Goal: Find specific page/section: Find specific page/section

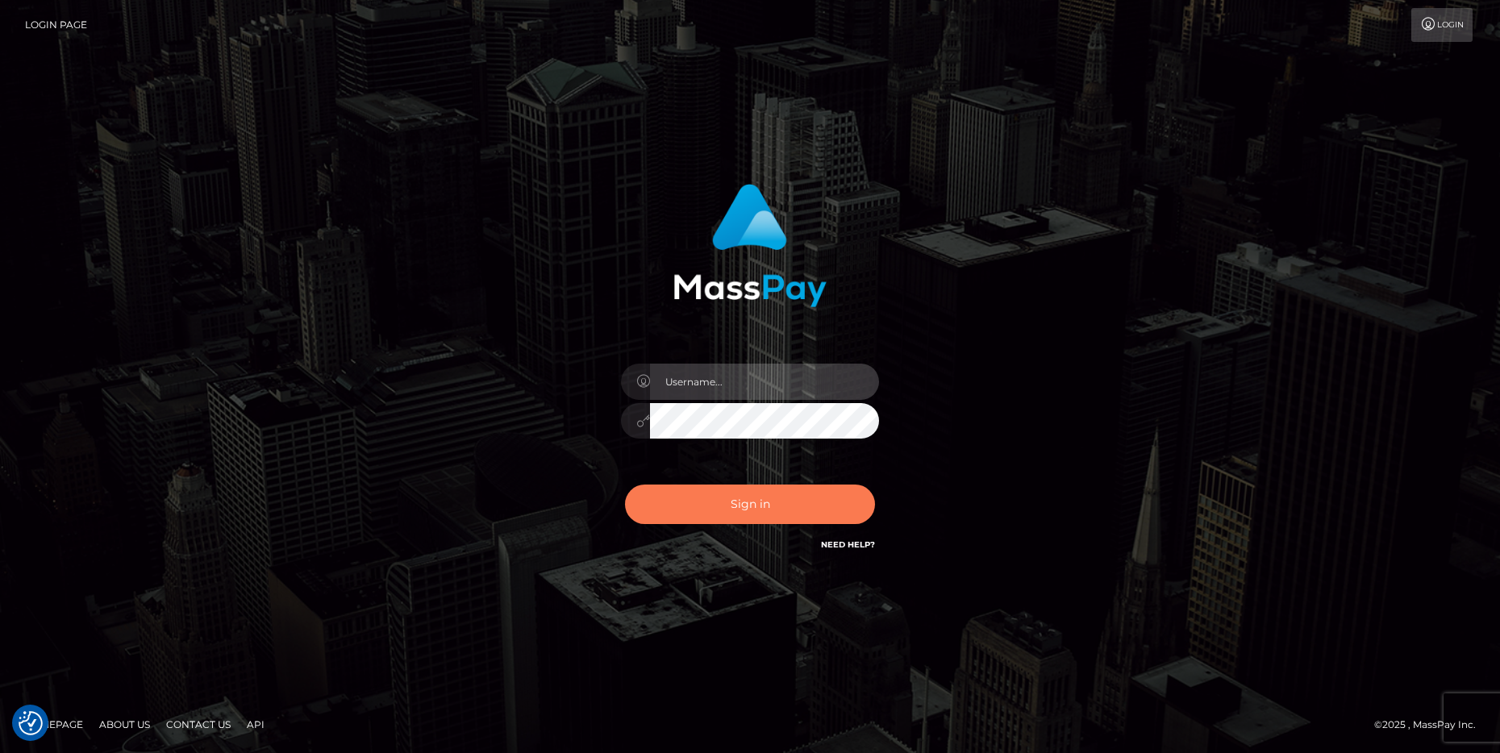
type input "cheli"
click at [748, 507] on button "Sign in" at bounding box center [750, 505] width 250 height 40
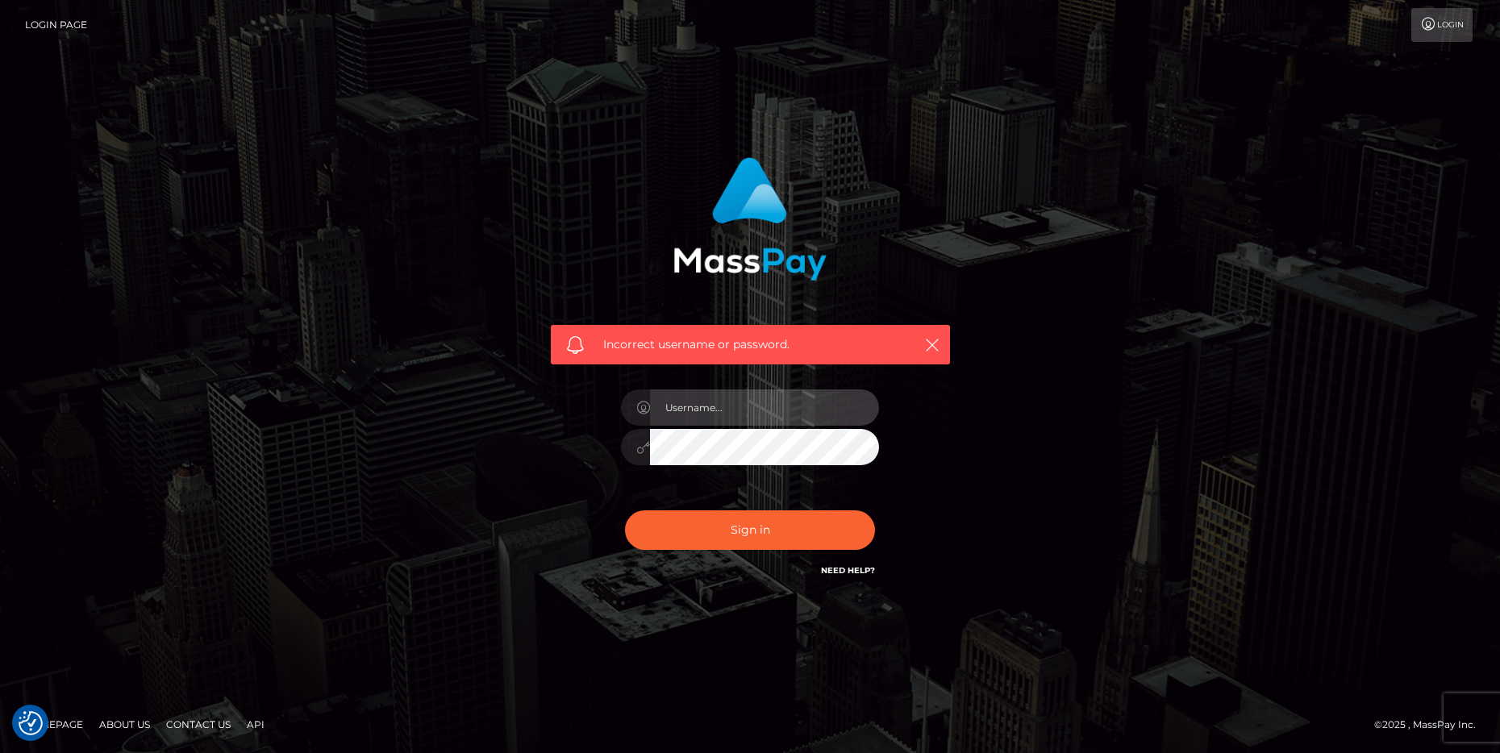
type input "cheli"
click at [625, 511] on button "Sign in" at bounding box center [750, 531] width 250 height 40
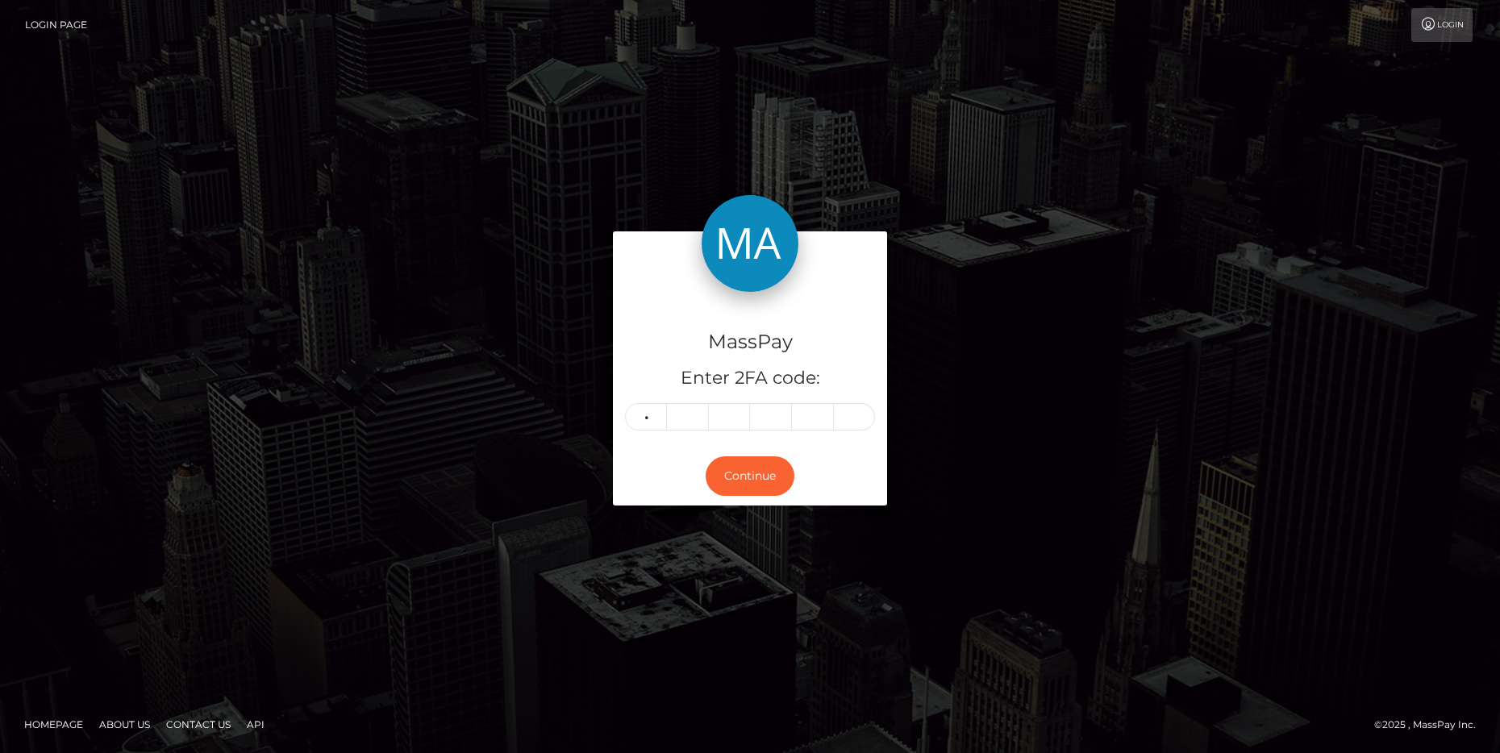
type input "5"
type input "4"
type input "2"
type input "3"
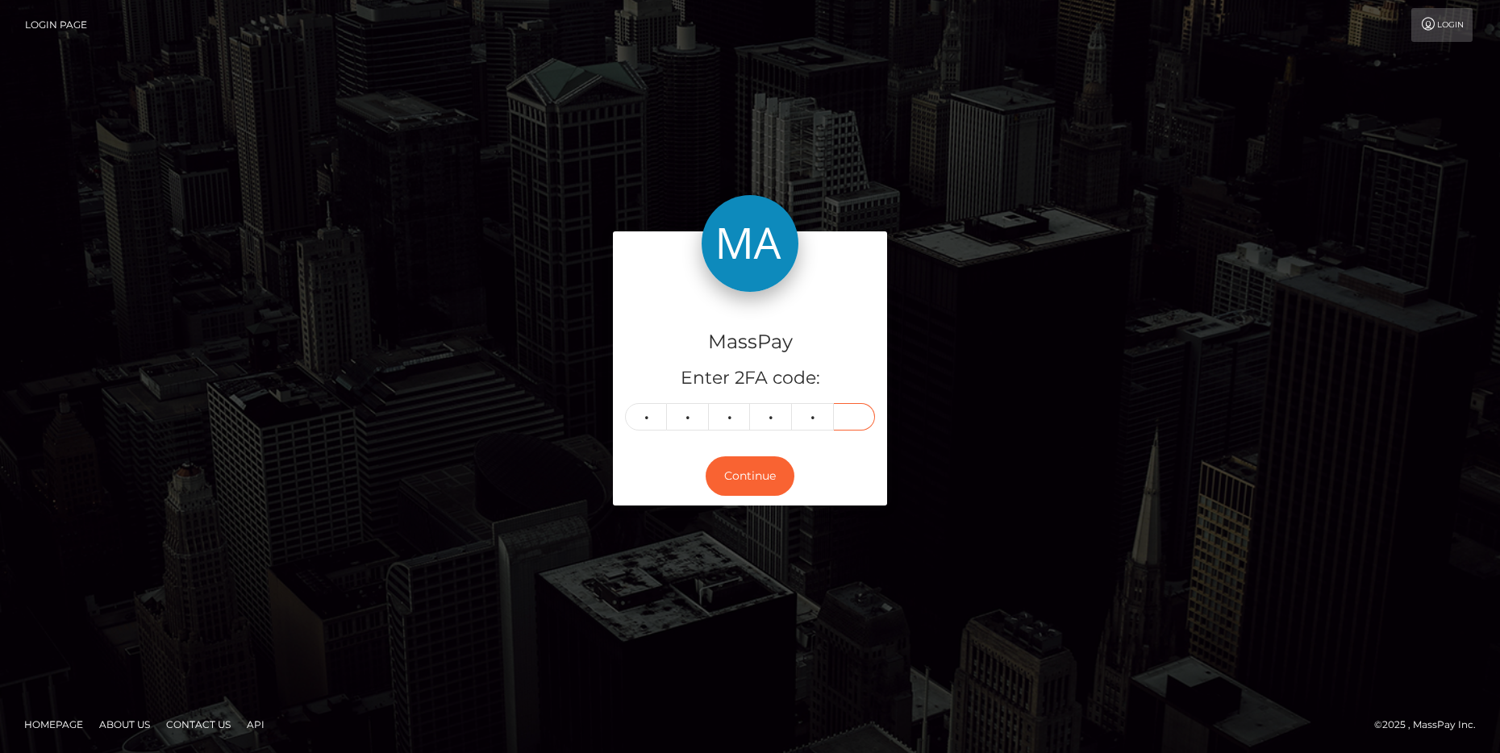
type input "2"
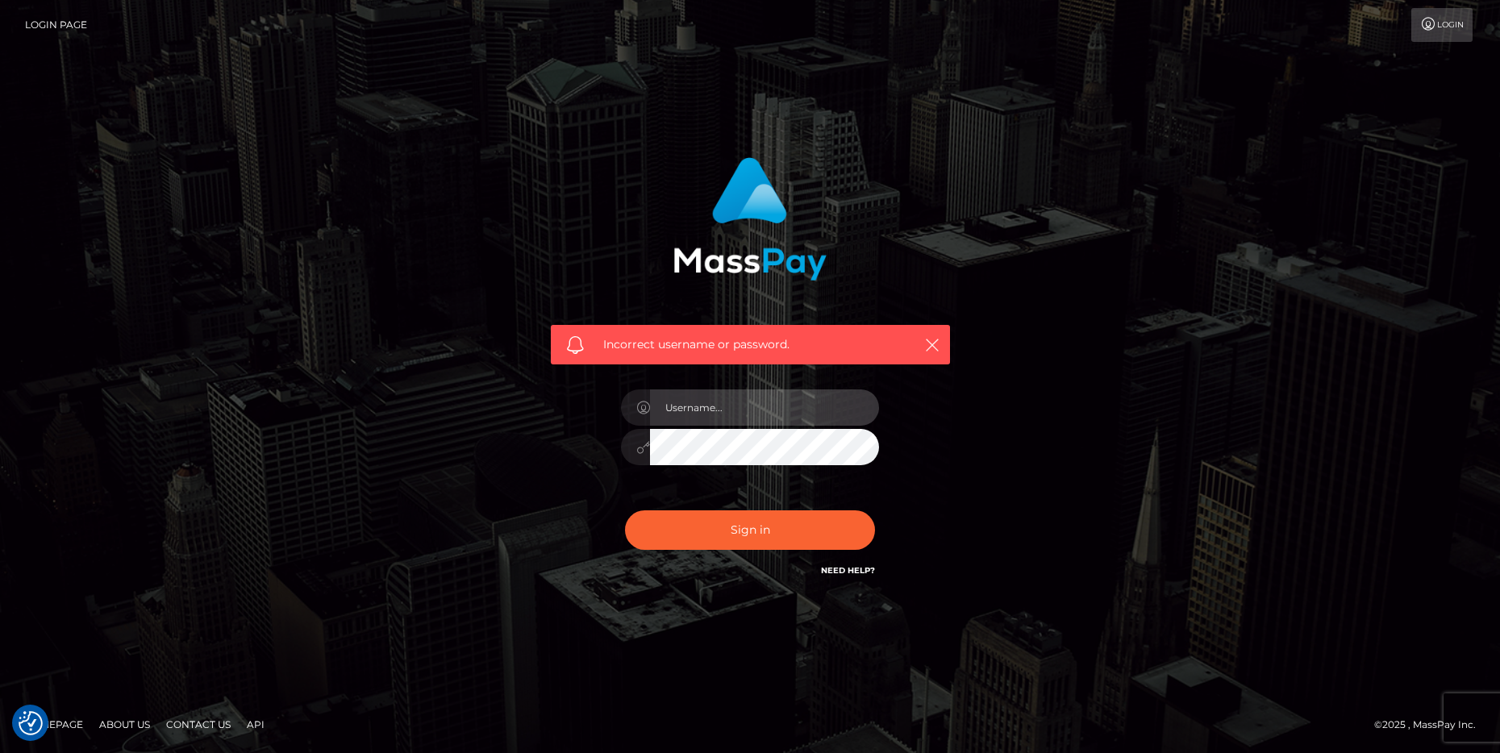
type input "cheli"
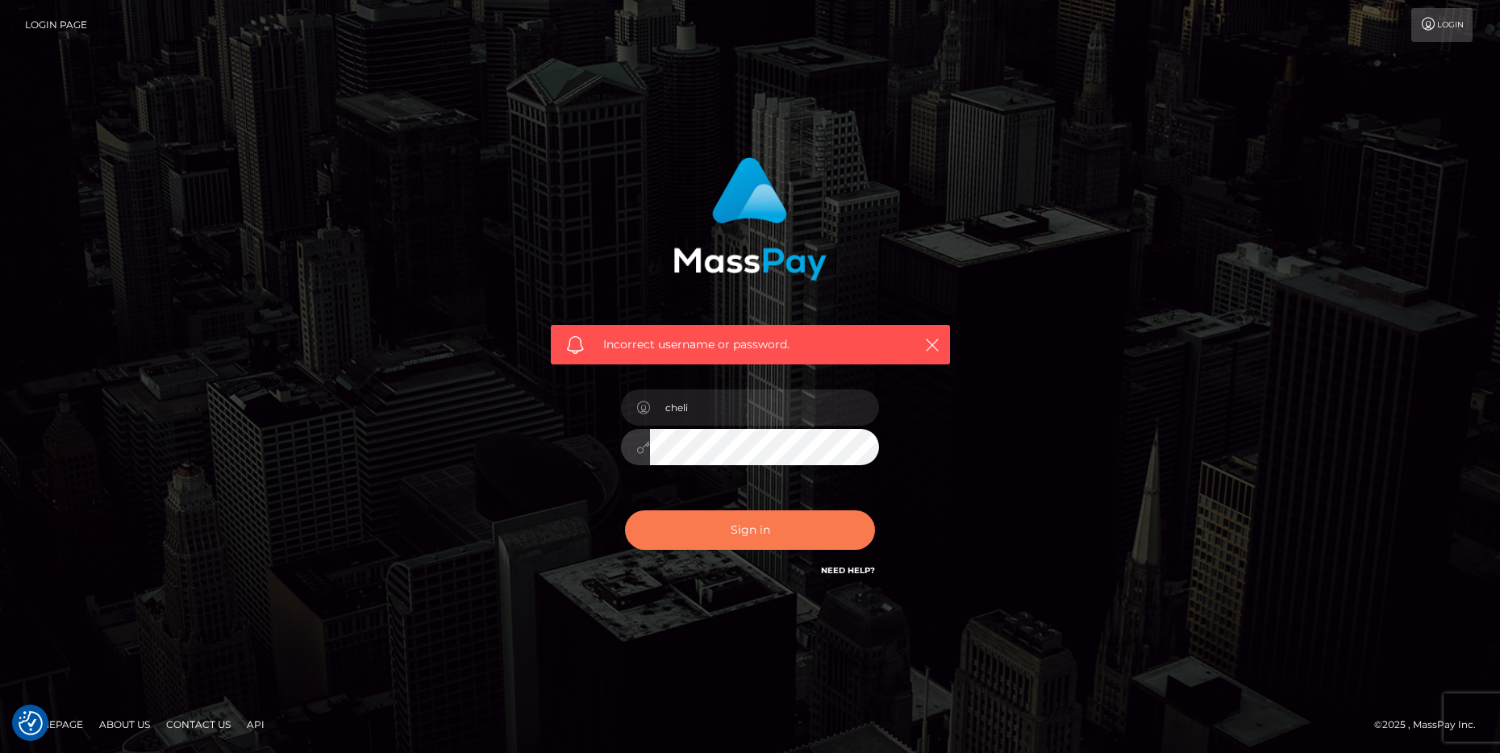
click at [750, 519] on button "Sign in" at bounding box center [750, 531] width 250 height 40
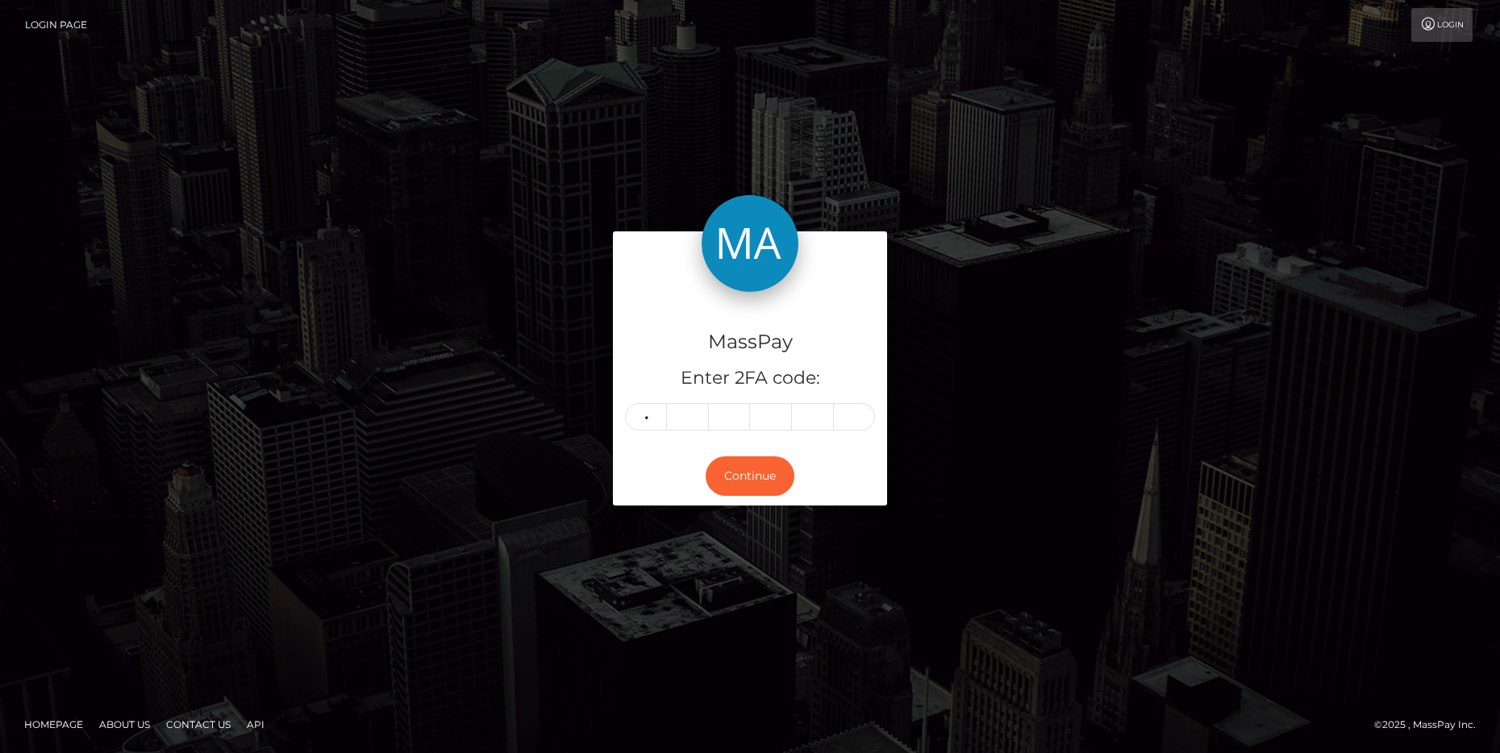
type input "0"
type input "9"
type input "0"
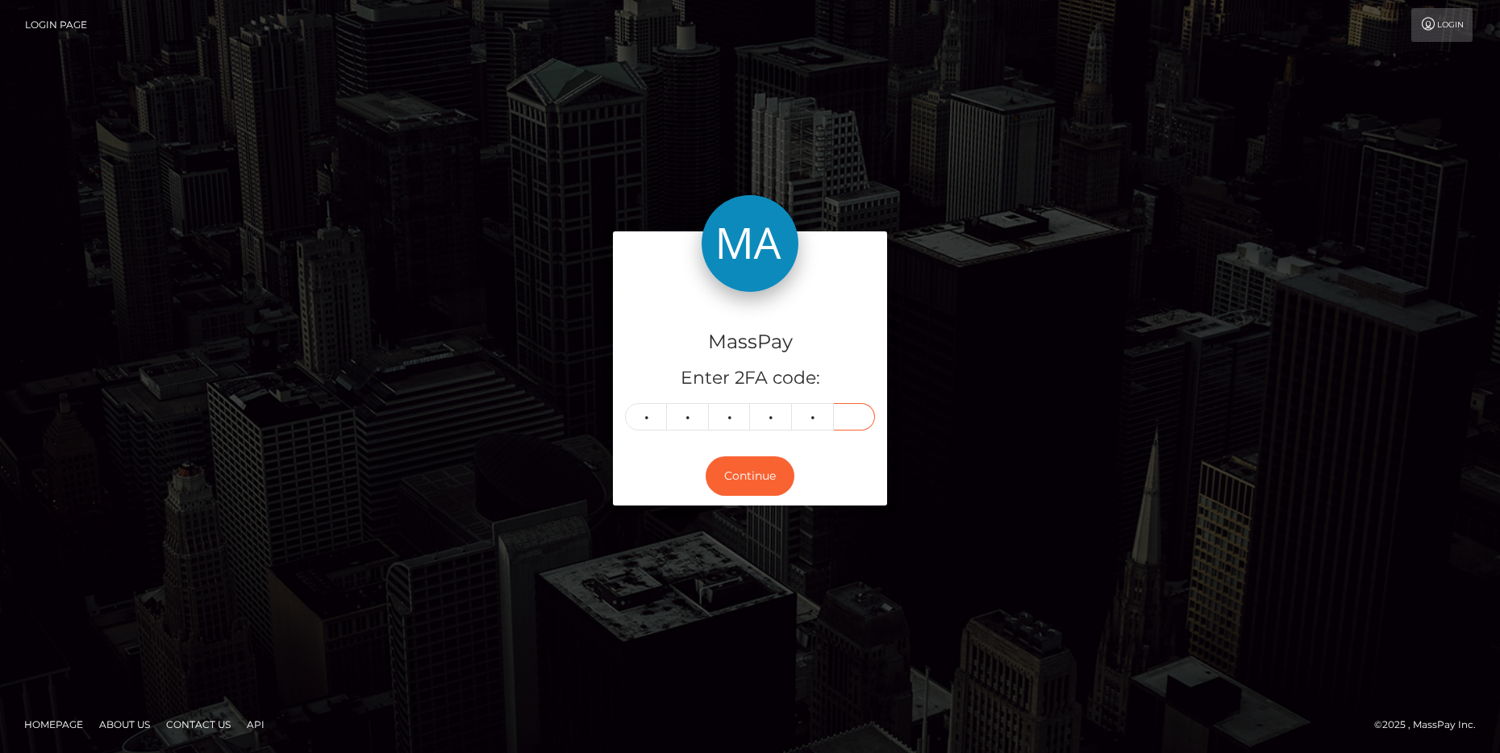
type input "5"
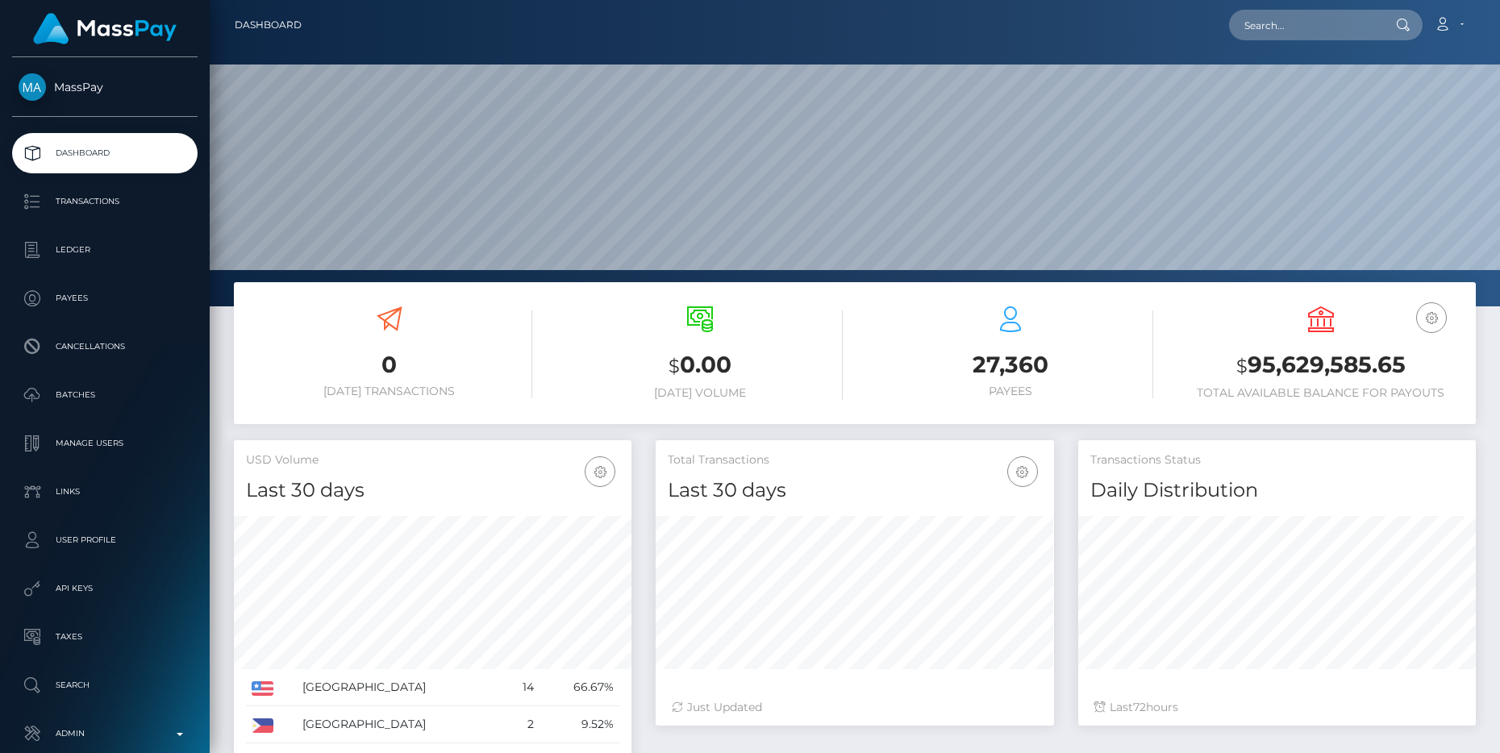
click at [170, 722] on p "Admin" at bounding box center [105, 734] width 173 height 24
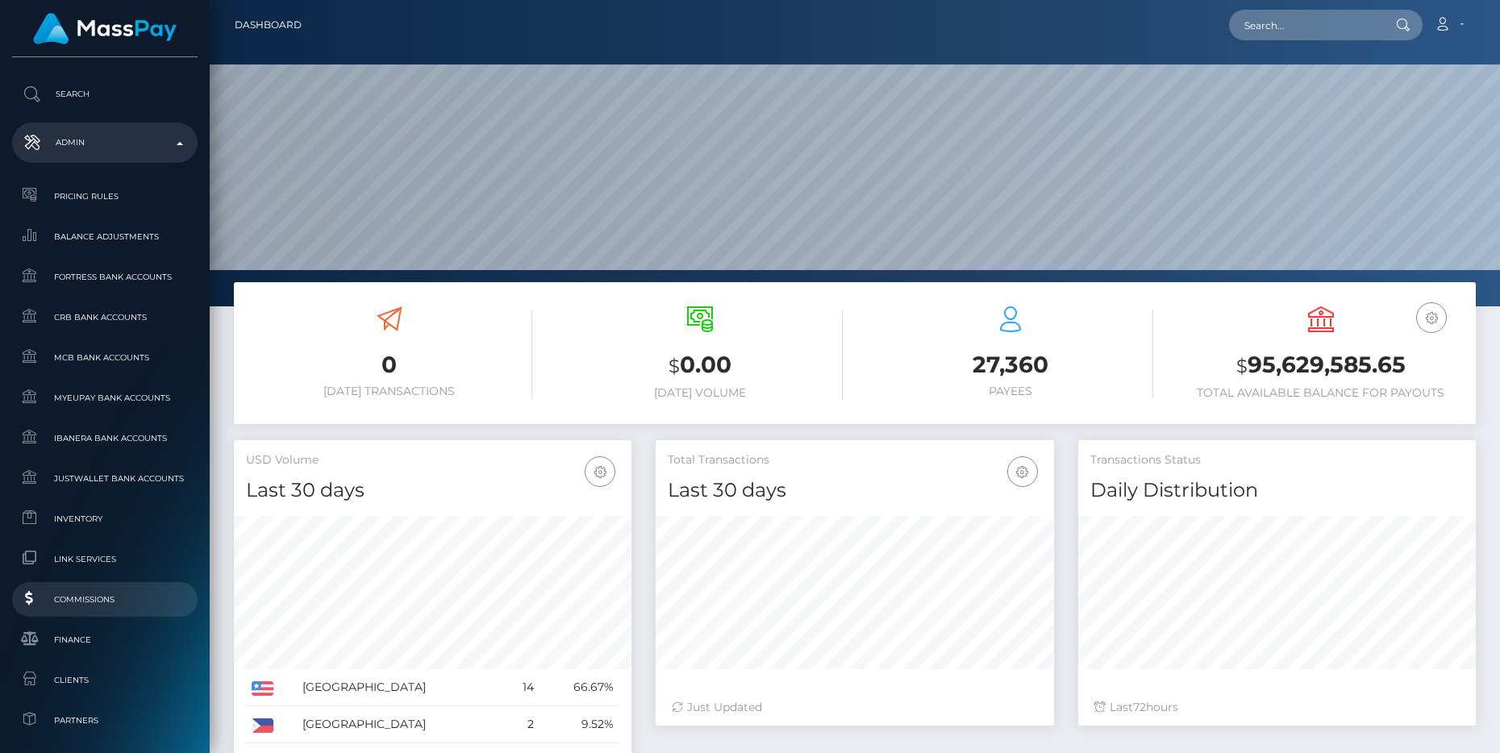
scroll to position [596, 0]
click at [95, 677] on span "Clients" at bounding box center [105, 675] width 173 height 19
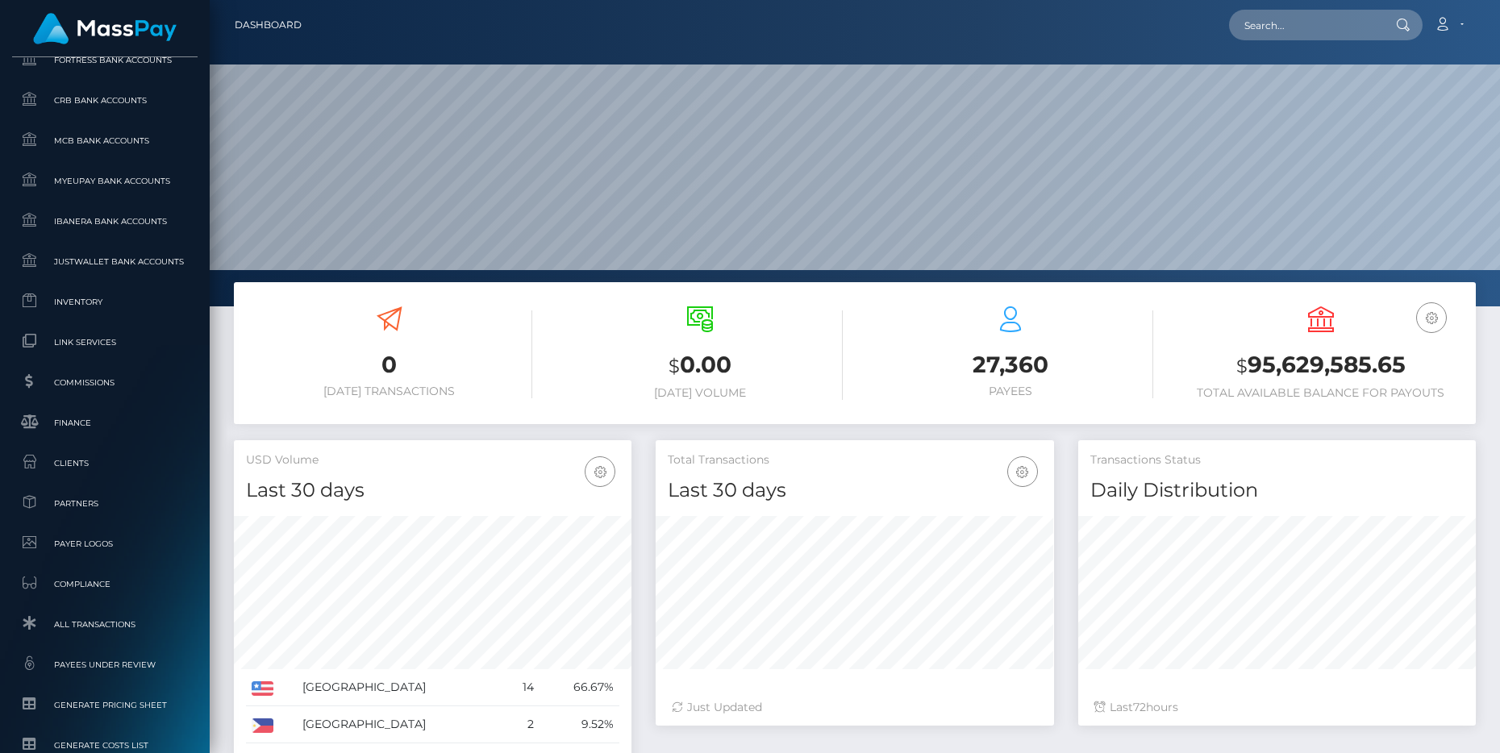
scroll to position [942, 0]
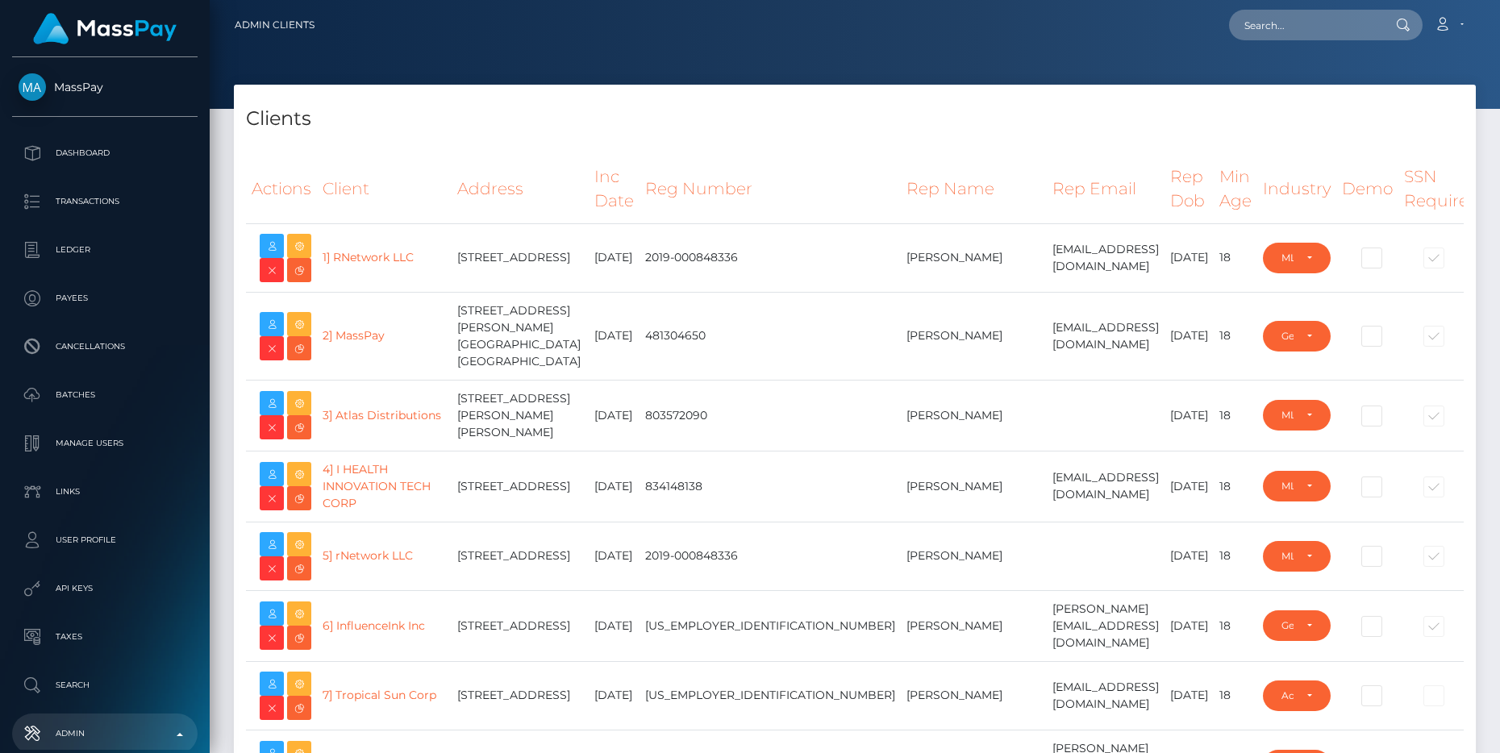
select select "223"
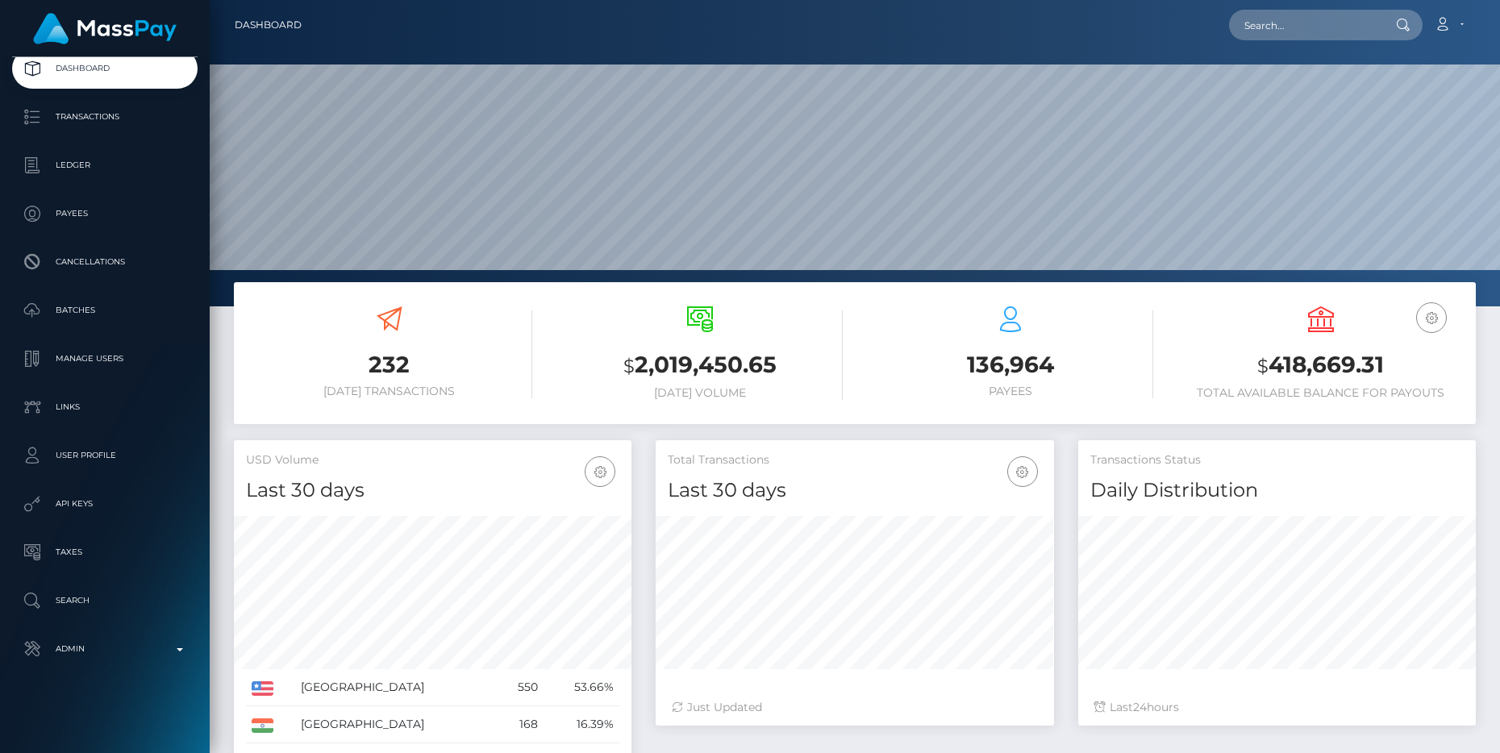
drag, startPoint x: 1010, startPoint y: 398, endPoint x: 883, endPoint y: 397, distance: 126.6
click at [1008, 398] on div "136,964 Payees" at bounding box center [1010, 354] width 286 height 120
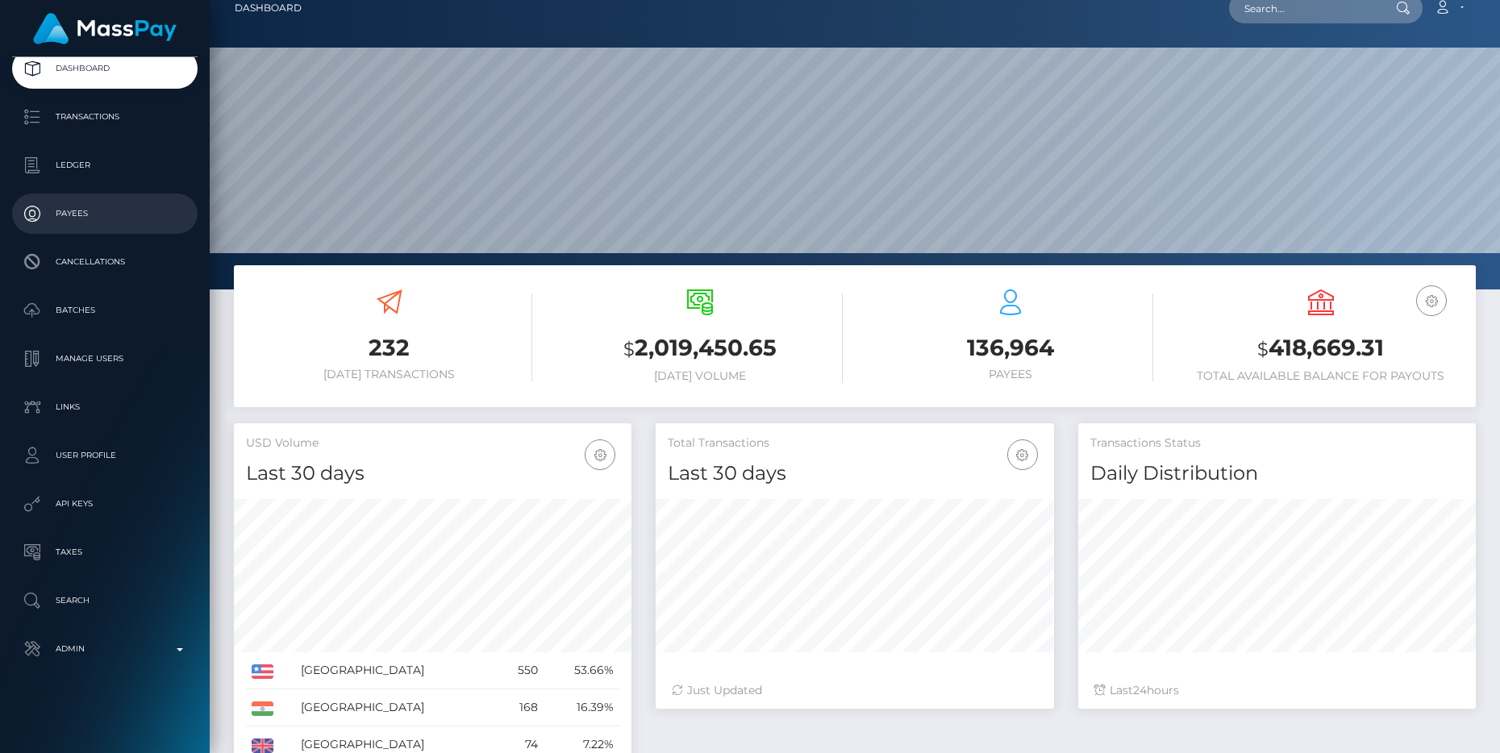
click at [77, 215] on p "Payees" at bounding box center [105, 214] width 173 height 24
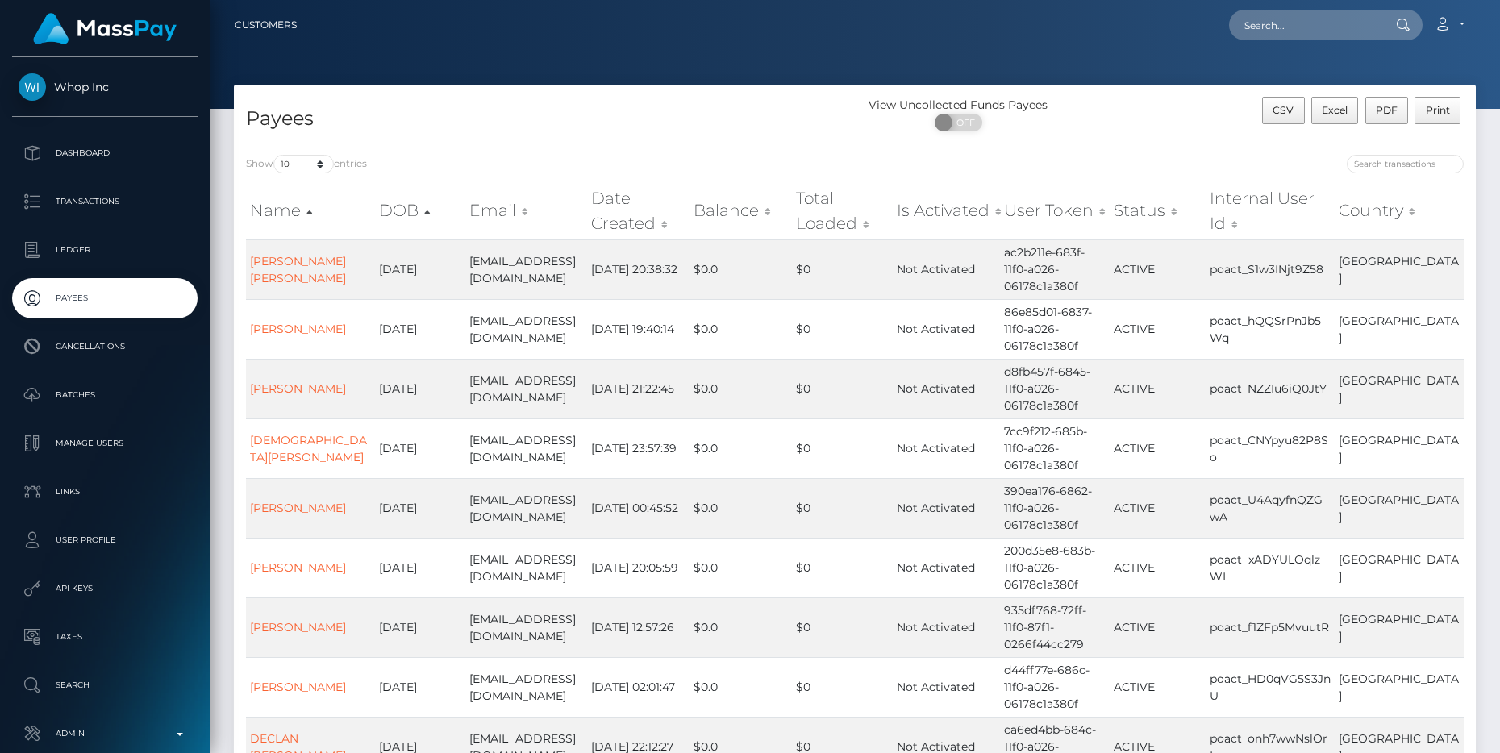
click at [745, 214] on th "Balance" at bounding box center [741, 210] width 102 height 57
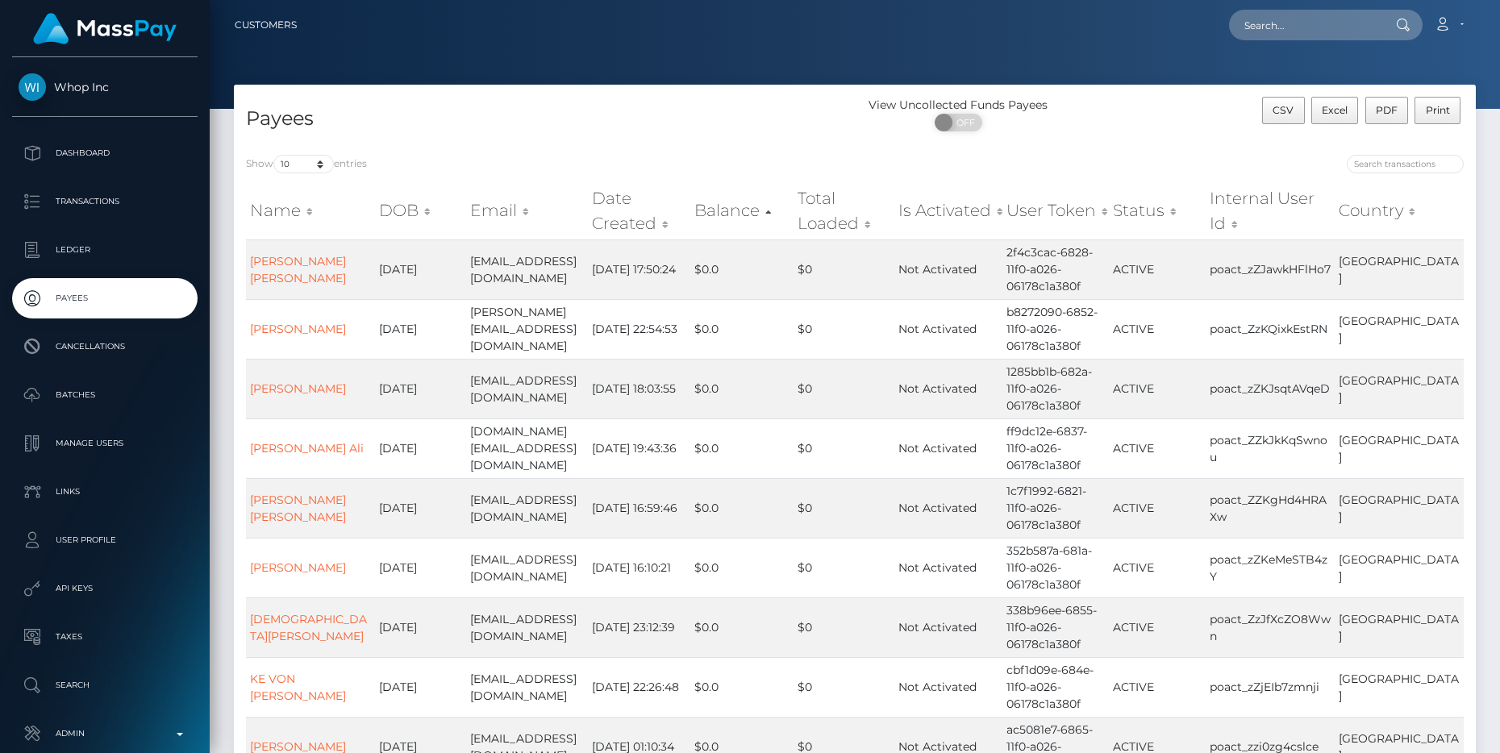
click at [719, 210] on th "Balance" at bounding box center [741, 210] width 103 height 57
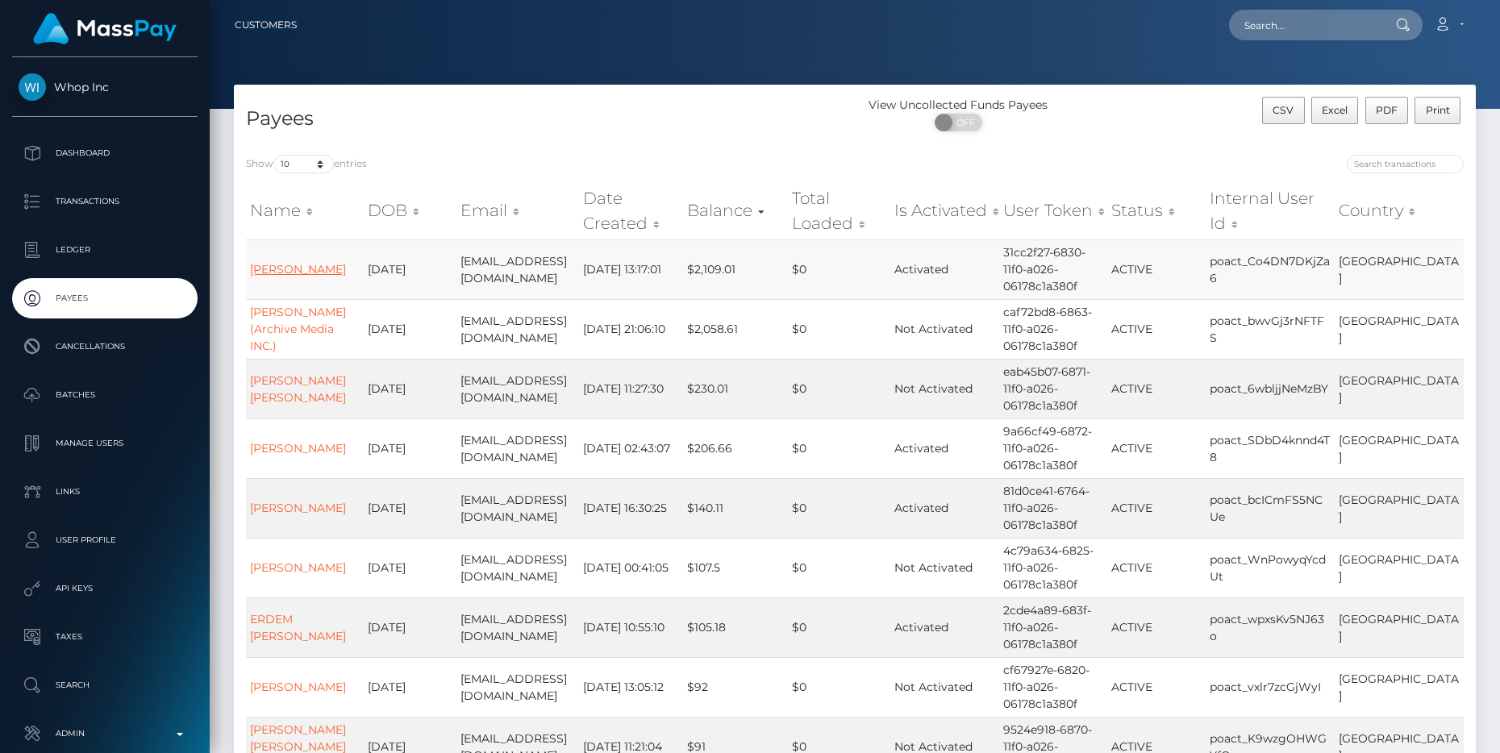
click at [293, 262] on link "CAMERON MCNEIL" at bounding box center [298, 269] width 96 height 15
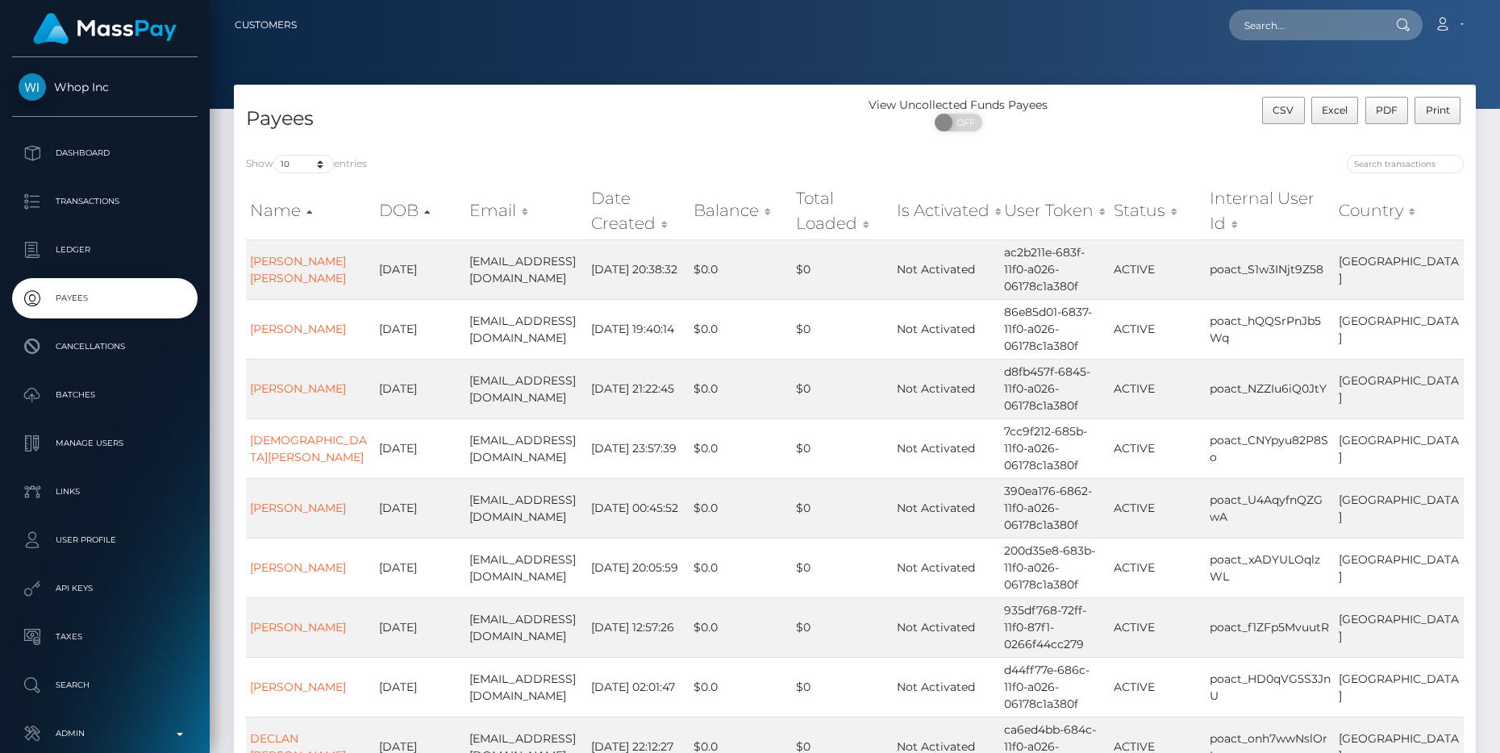
click at [765, 210] on th "Balance" at bounding box center [741, 210] width 102 height 57
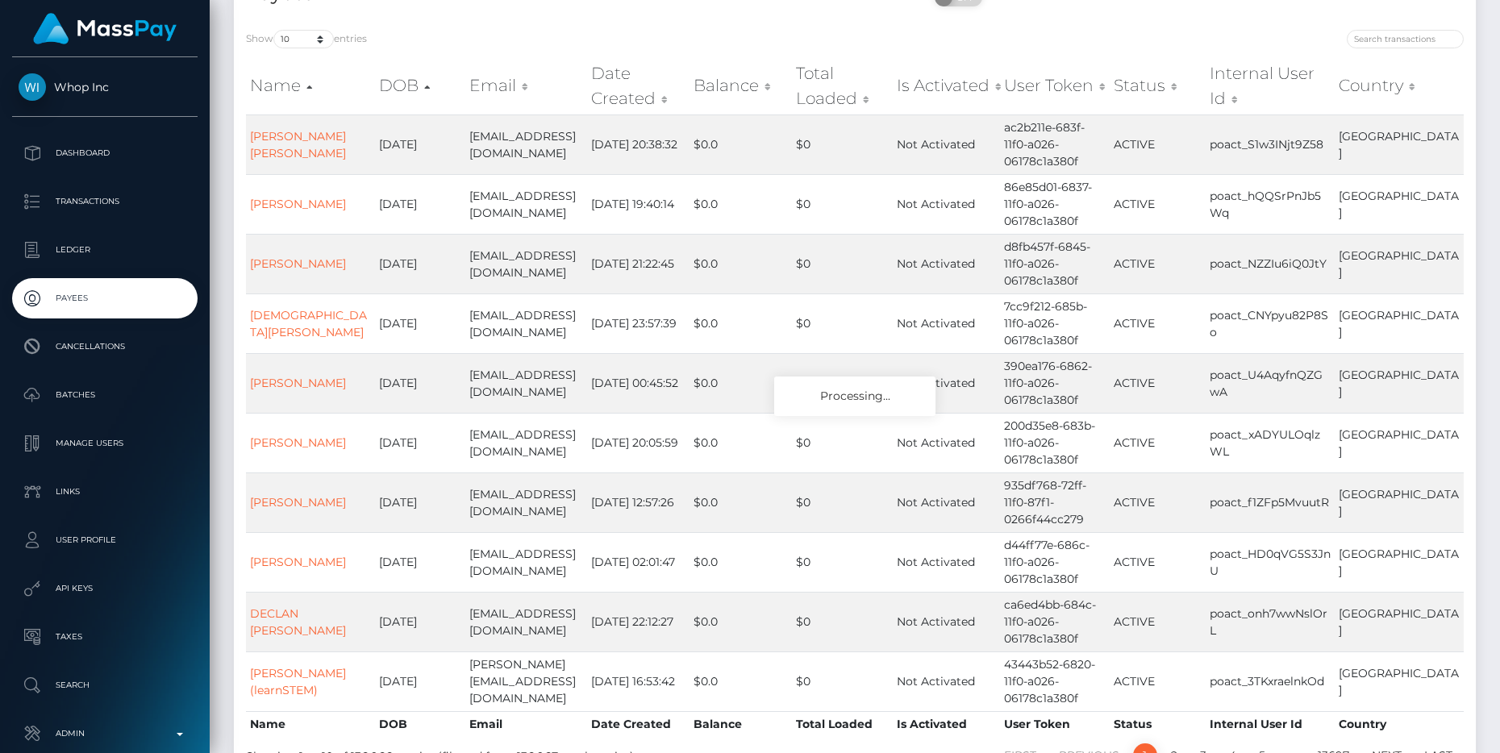
scroll to position [120, 0]
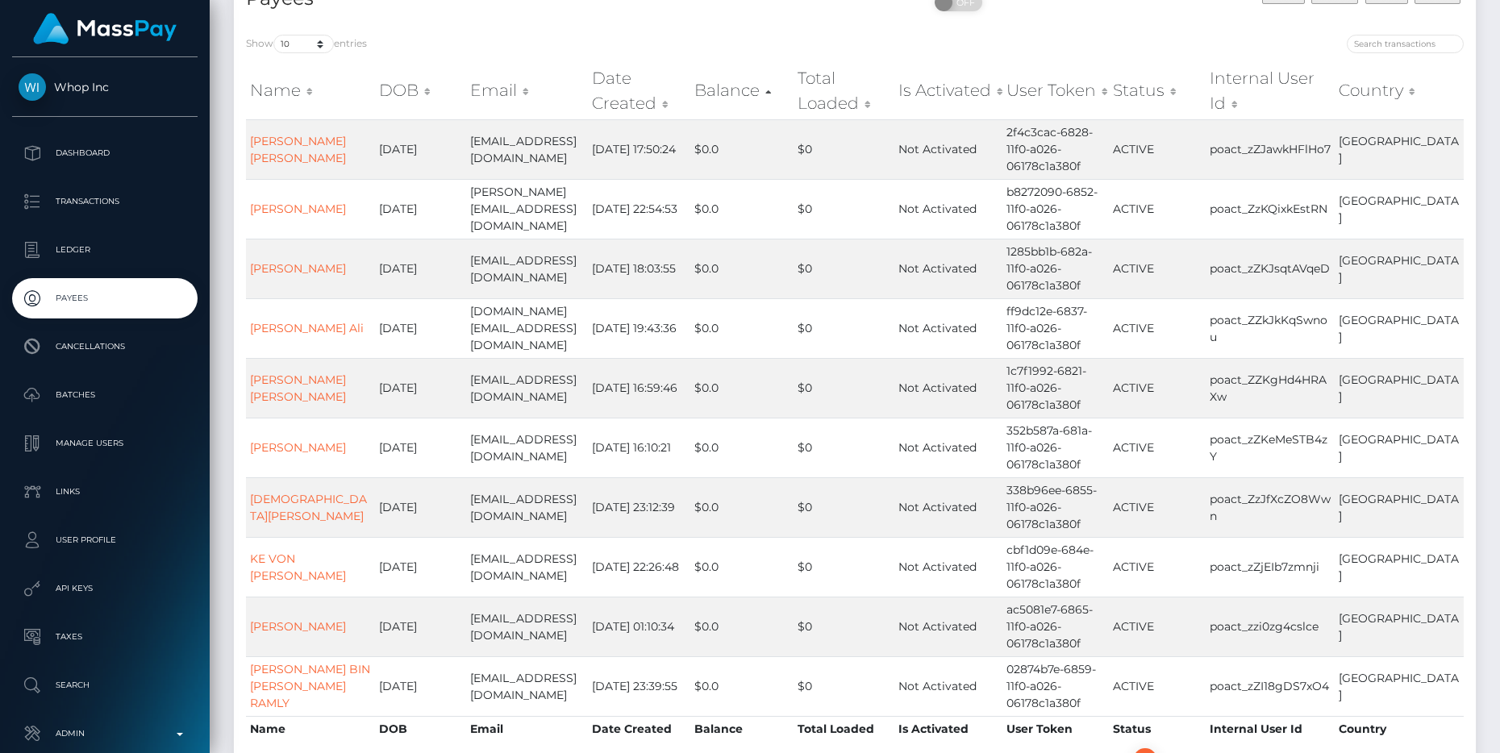
click at [767, 95] on th "Balance" at bounding box center [741, 90] width 103 height 57
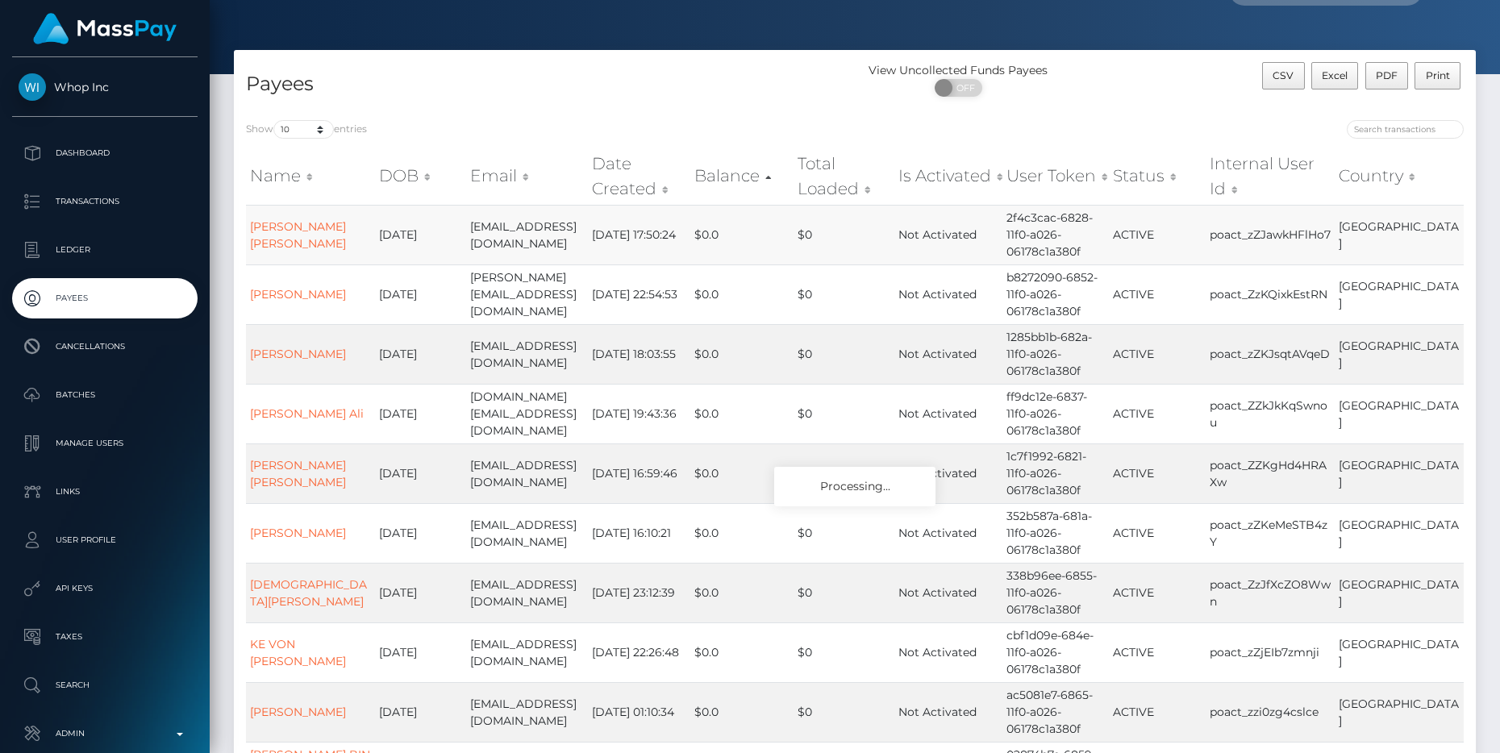
scroll to position [0, 0]
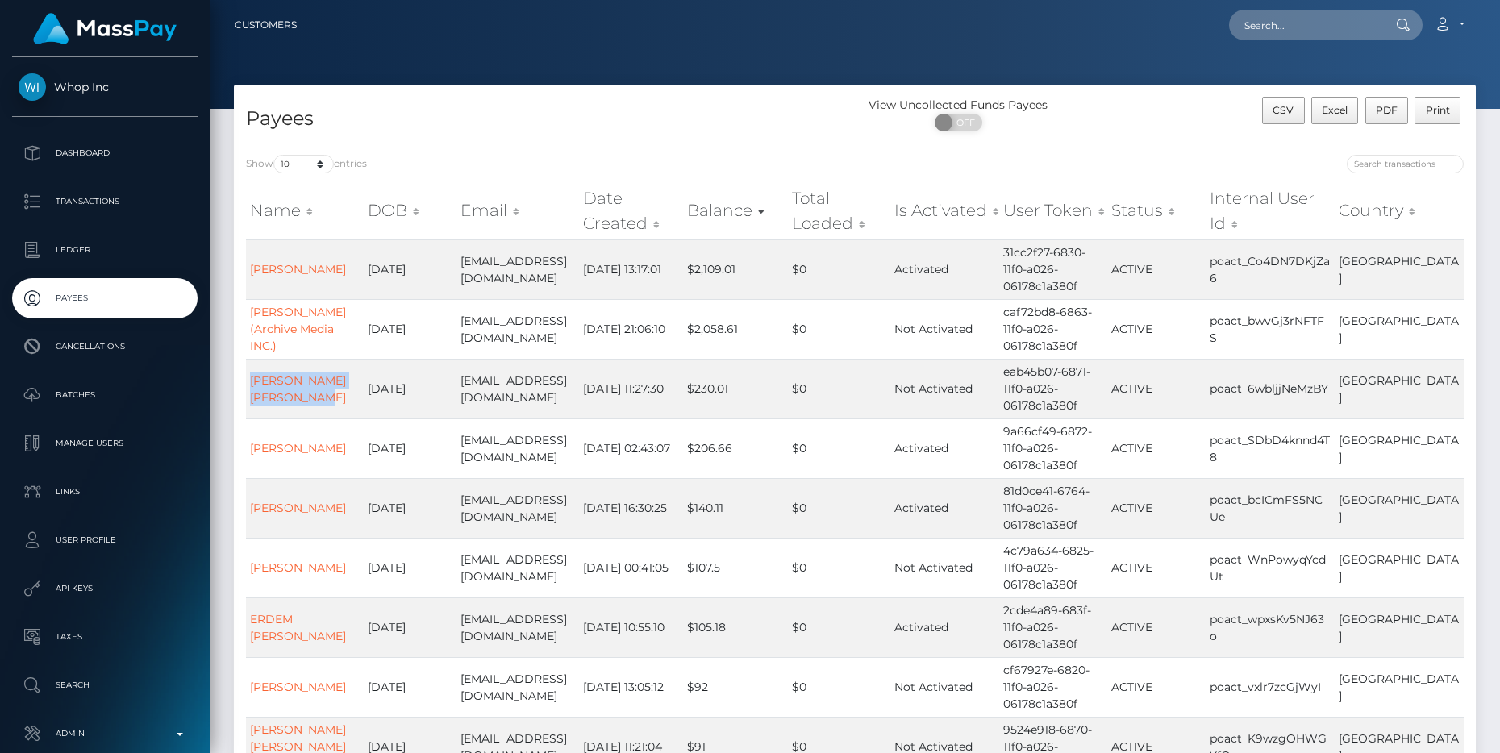
drag, startPoint x: 294, startPoint y: 470, endPoint x: 998, endPoint y: 8, distance: 842.2
click at [0, 0] on div "Whop Inc Dashboard Transactions Ledger Payees" at bounding box center [750, 376] width 1500 height 753
click at [98, 206] on p "Transactions" at bounding box center [105, 202] width 173 height 24
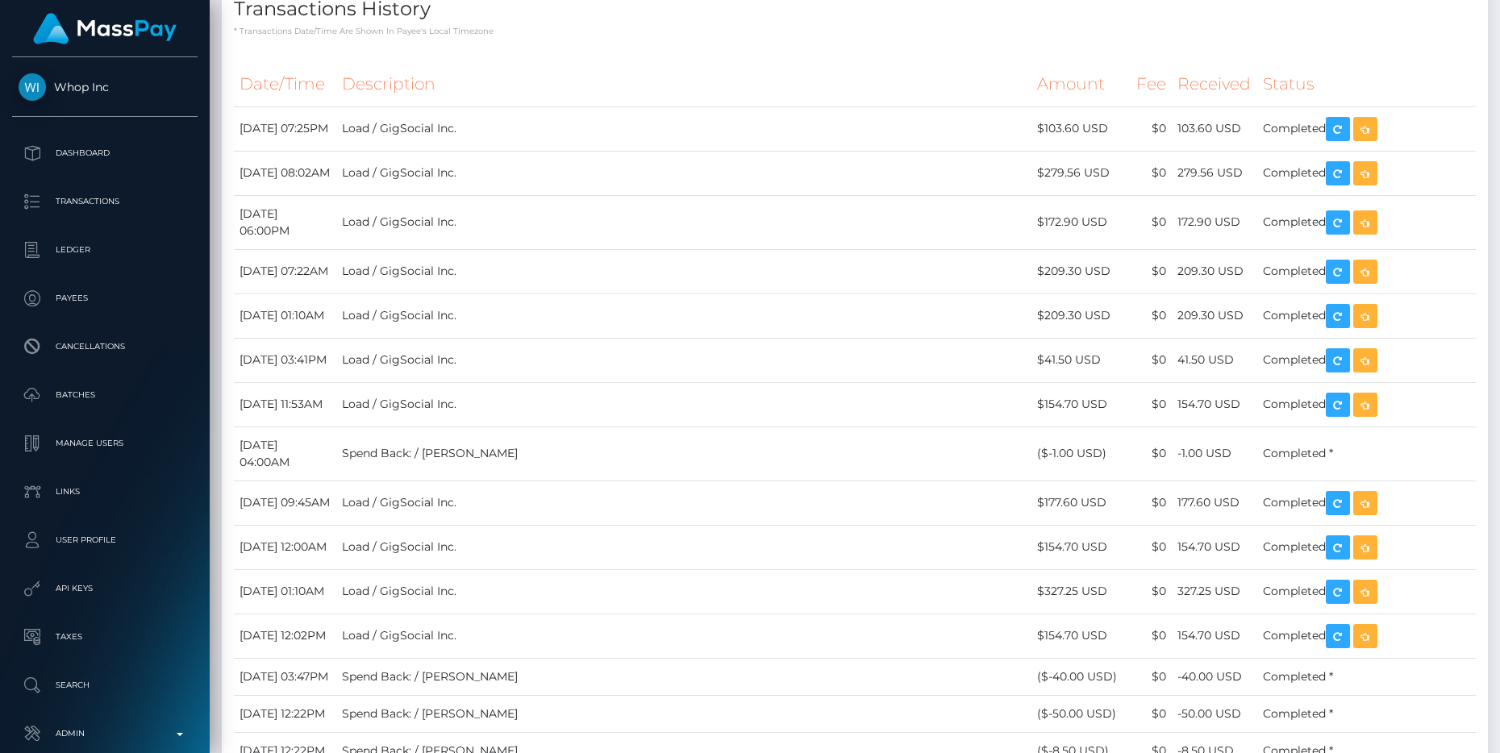
scroll to position [2741, 0]
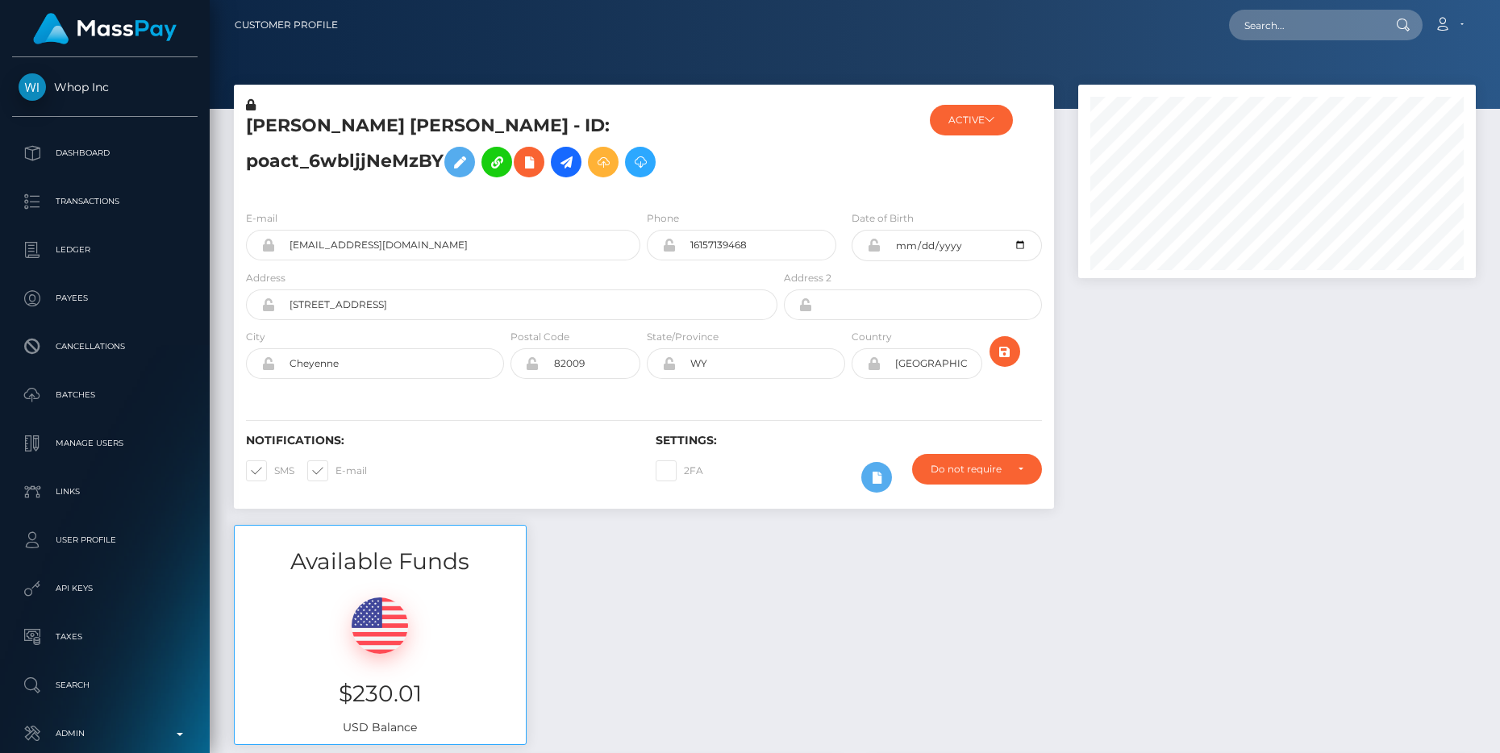
scroll to position [1150, 0]
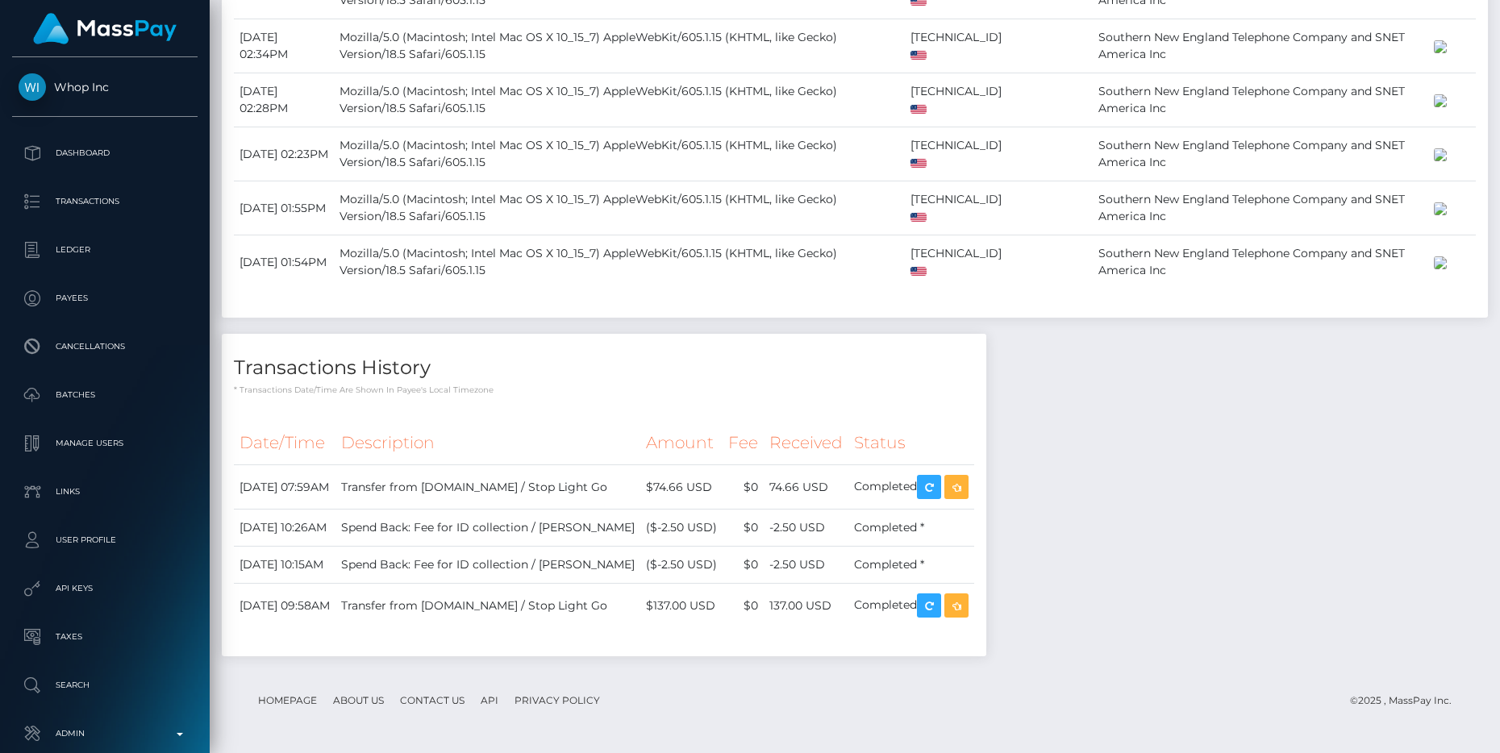
scroll to position [5440, 0]
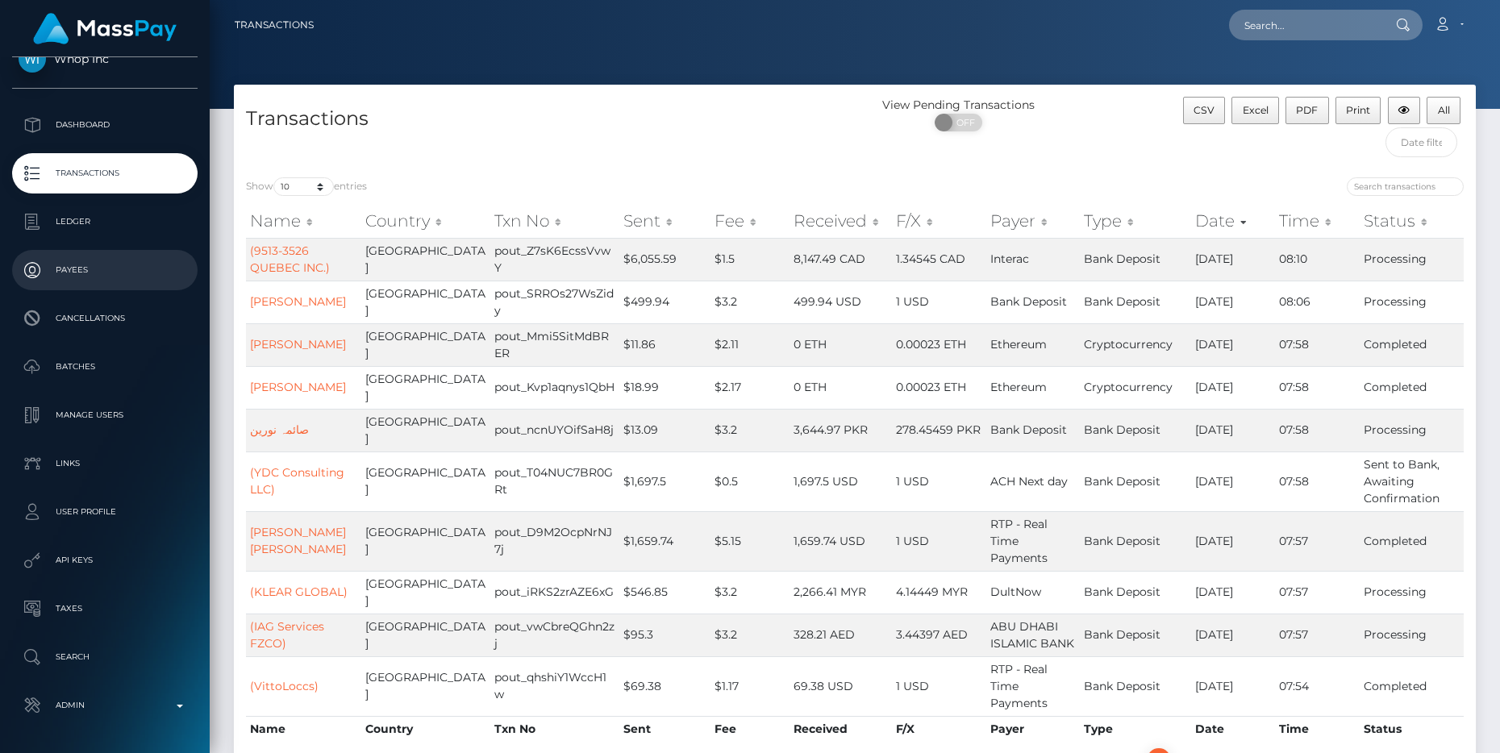
scroll to position [3, 0]
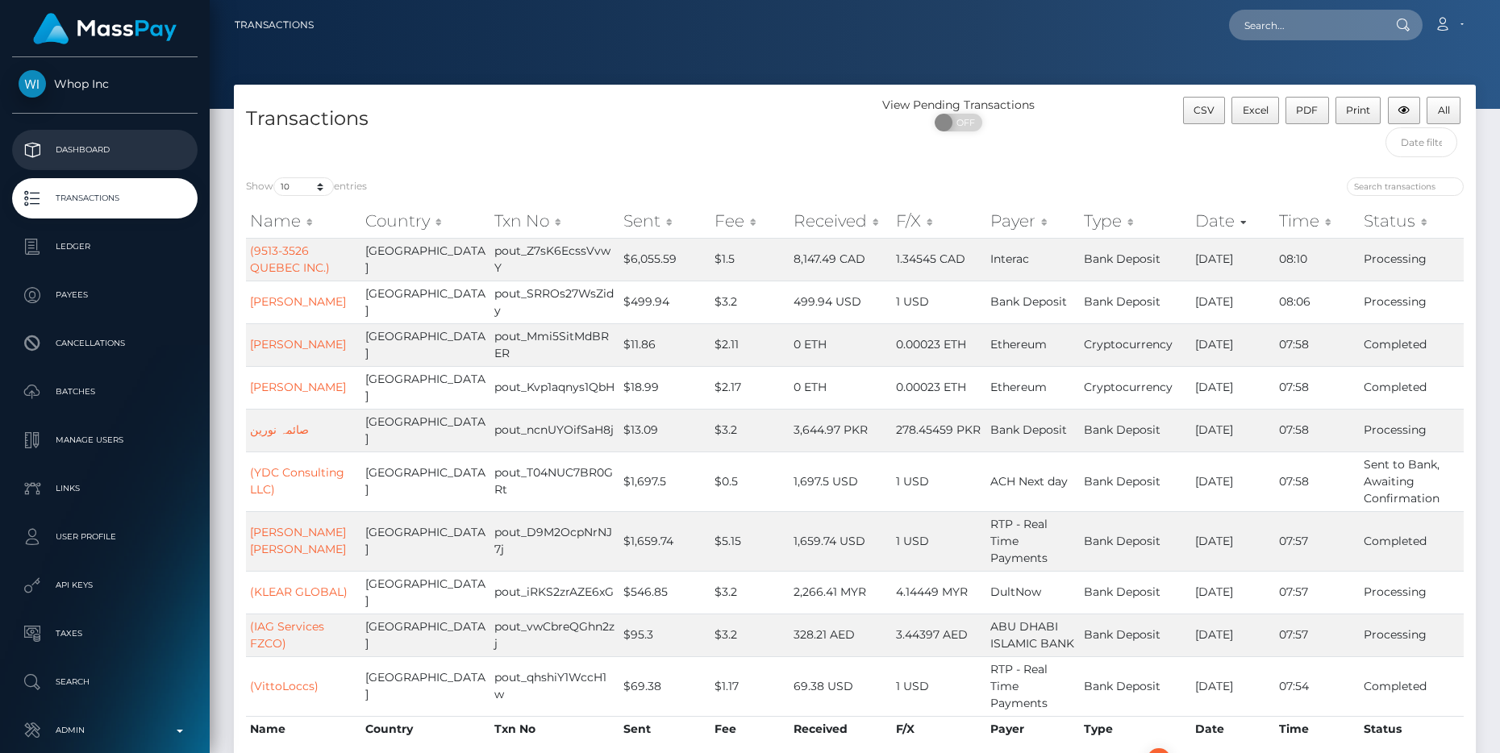
click at [89, 147] on p "Dashboard" at bounding box center [105, 150] width 173 height 24
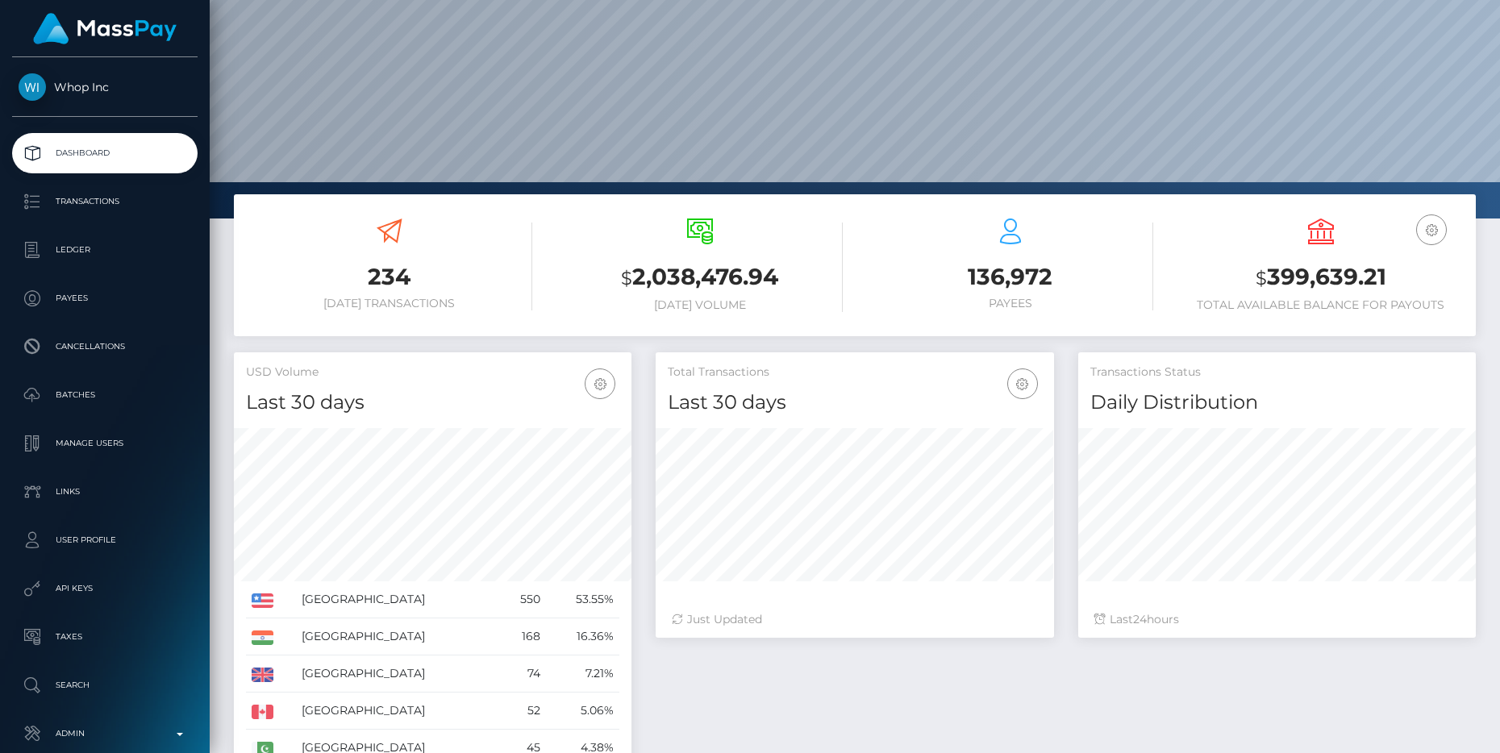
scroll to position [110, 0]
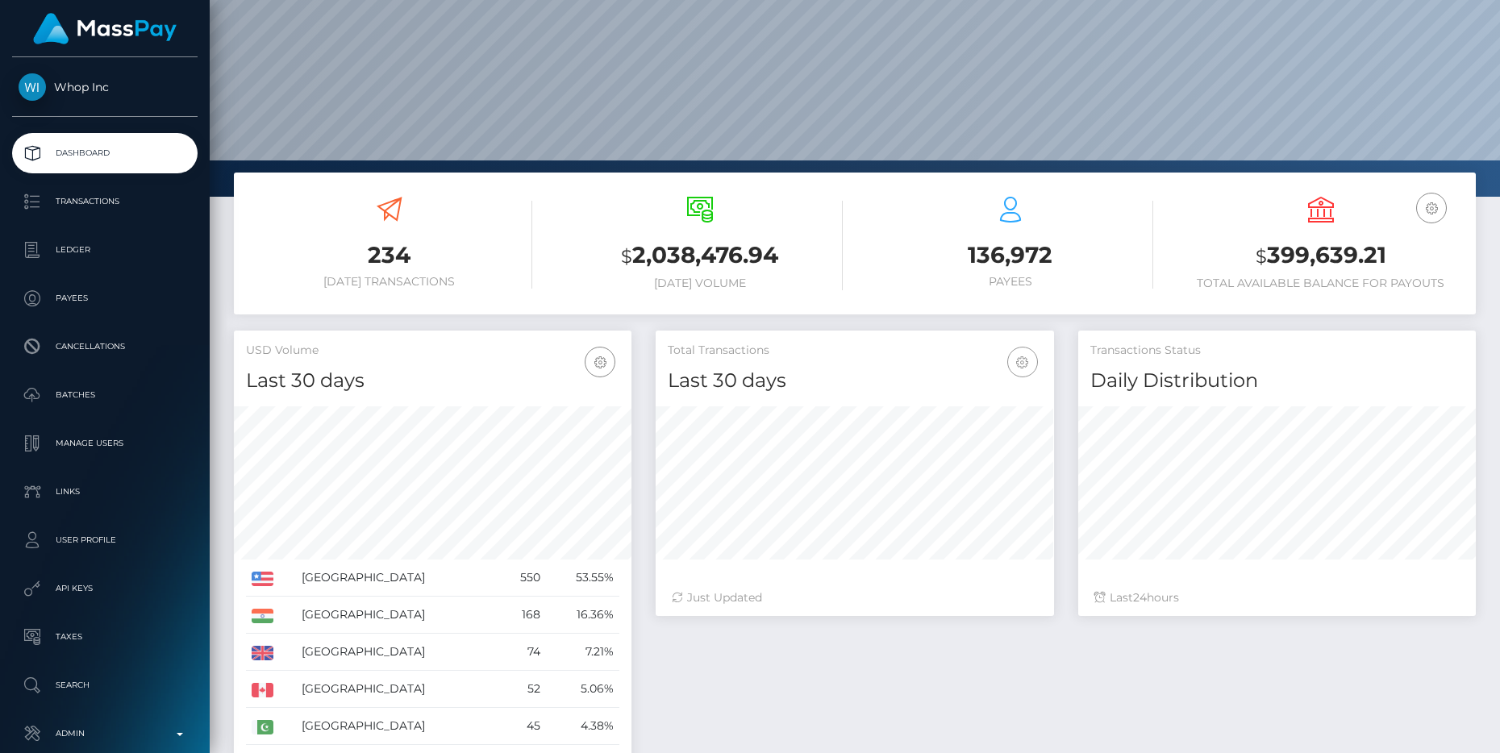
click at [1014, 365] on icon "button" at bounding box center [1022, 362] width 19 height 20
click at [847, 367] on h4 "Last 30 days" at bounding box center [854, 381] width 373 height 28
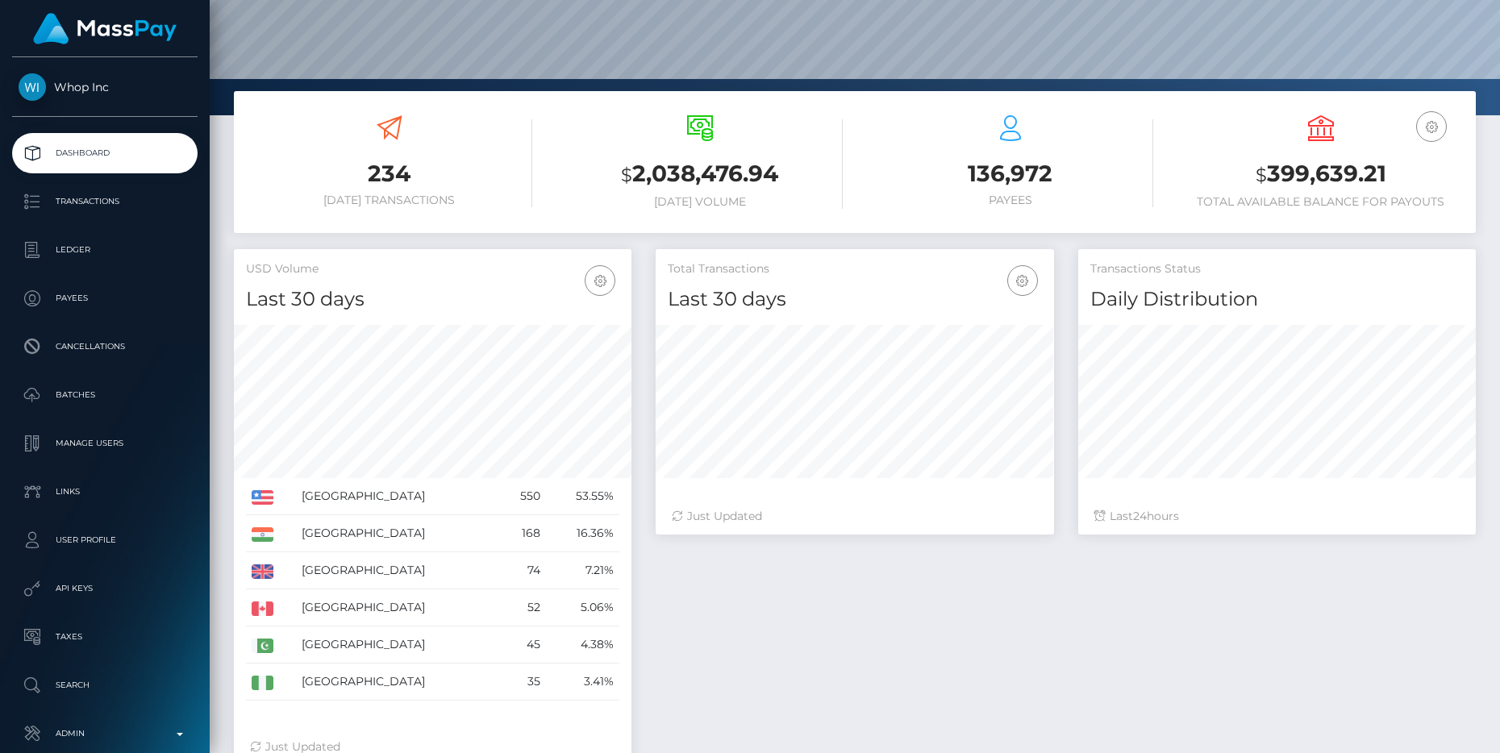
scroll to position [190, 0]
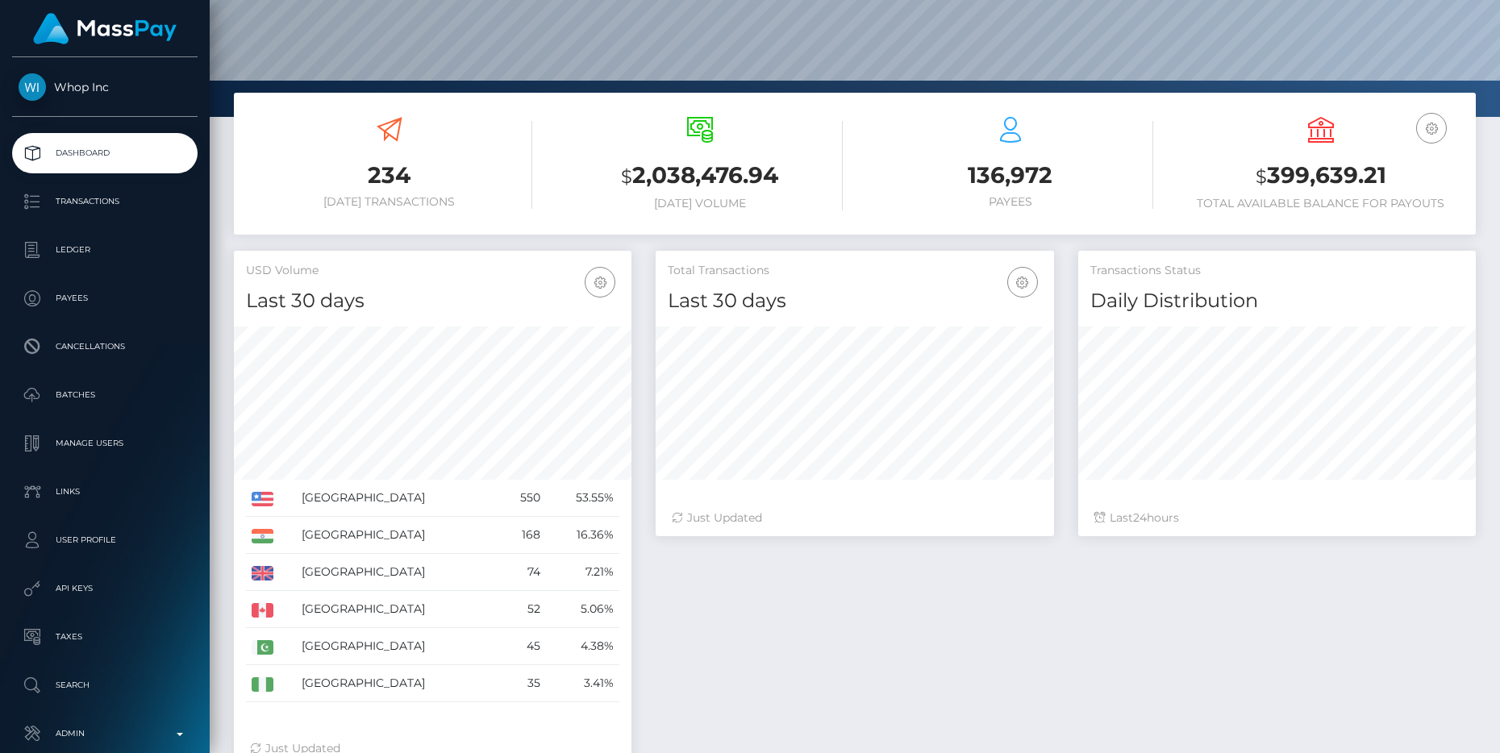
click at [390, 173] on h3 "234" at bounding box center [389, 175] width 286 height 31
click at [98, 401] on p "Batches" at bounding box center [105, 395] width 173 height 24
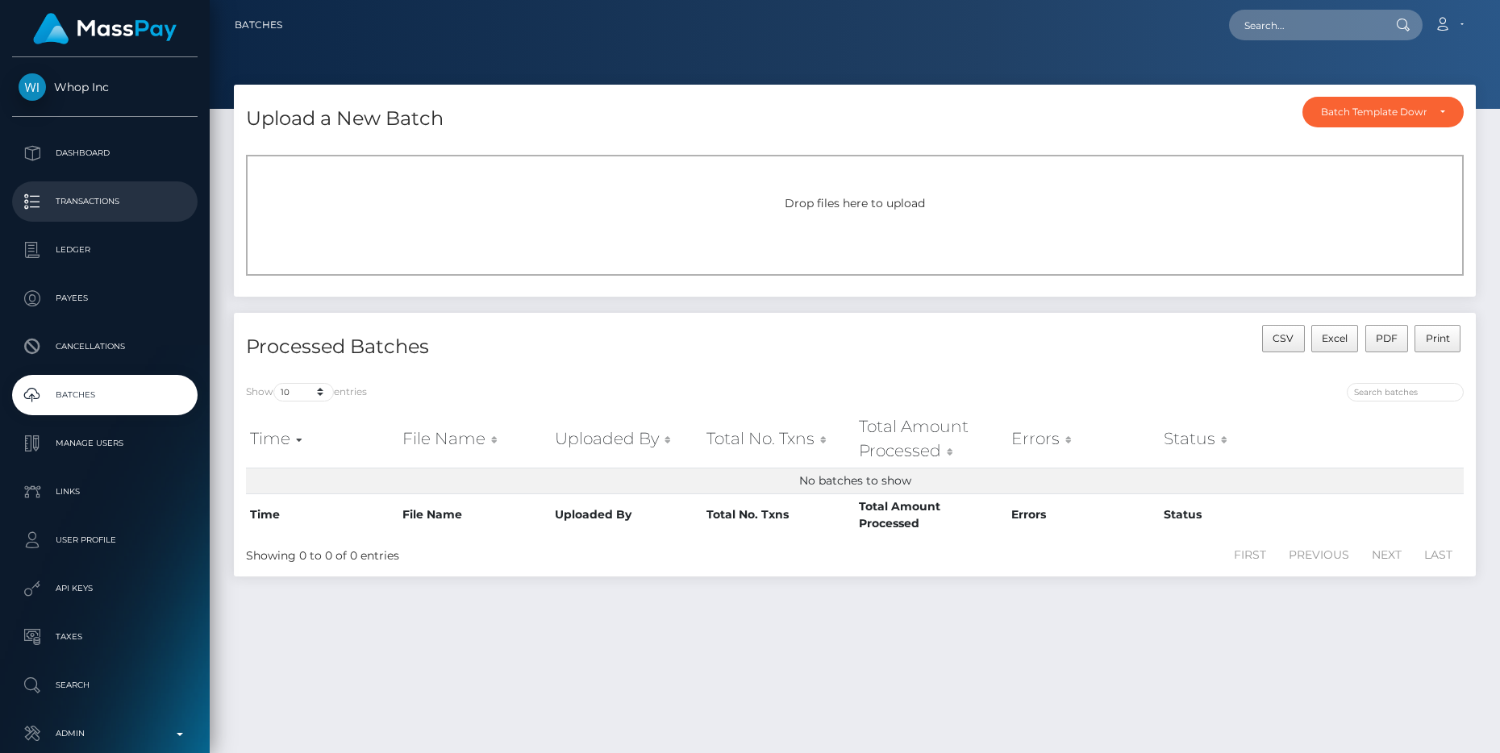
click at [106, 206] on p "Transactions" at bounding box center [105, 202] width 173 height 24
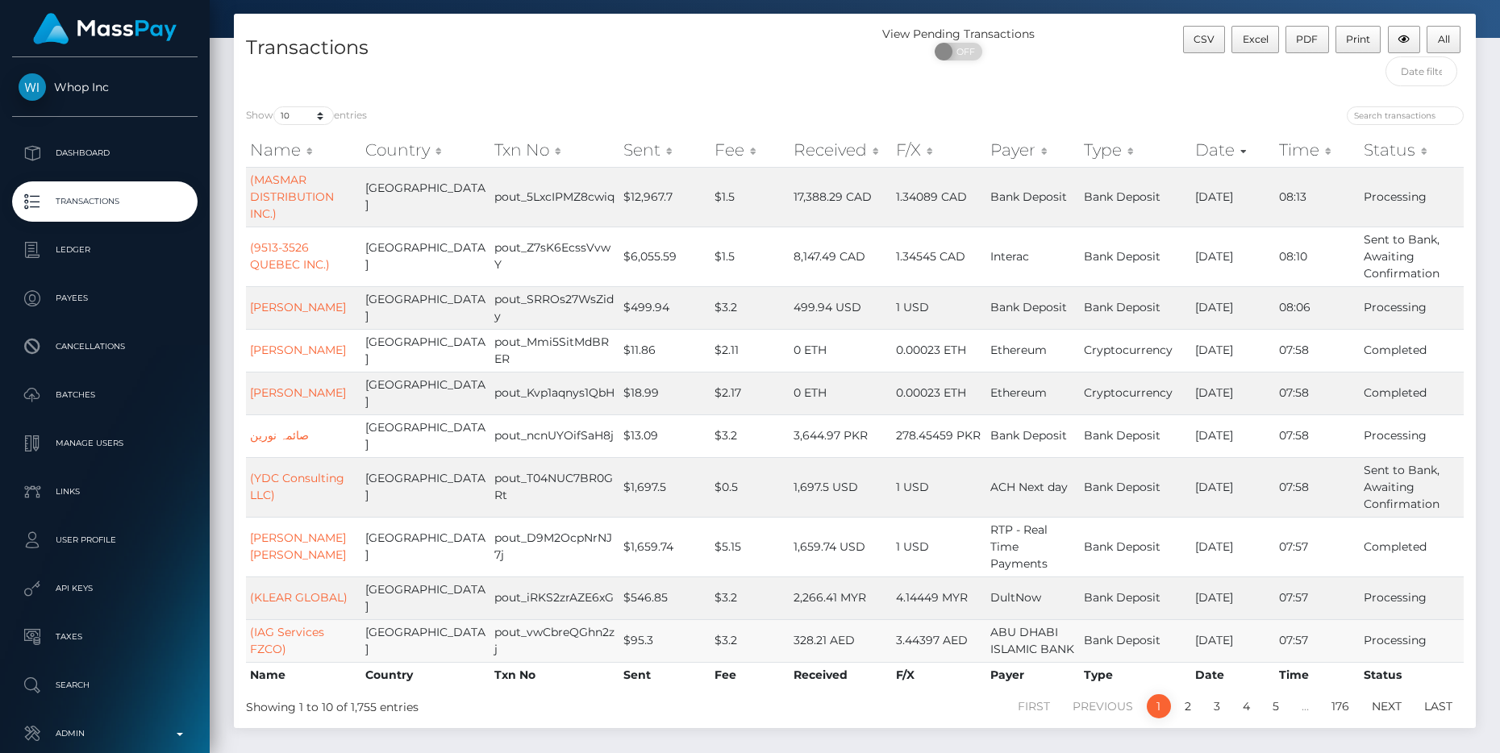
scroll to position [91, 0]
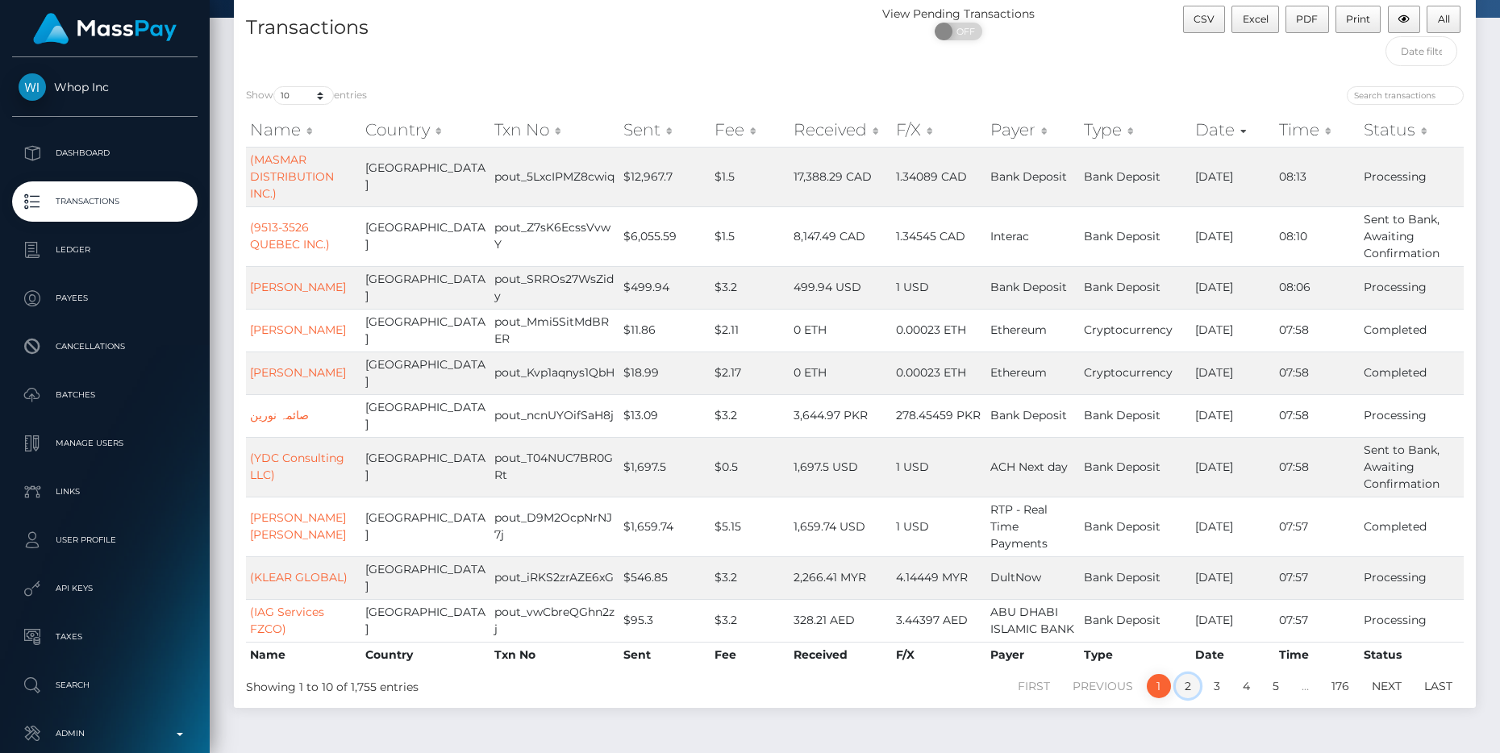
click at [1194, 674] on link "2" at bounding box center [1188, 686] width 24 height 24
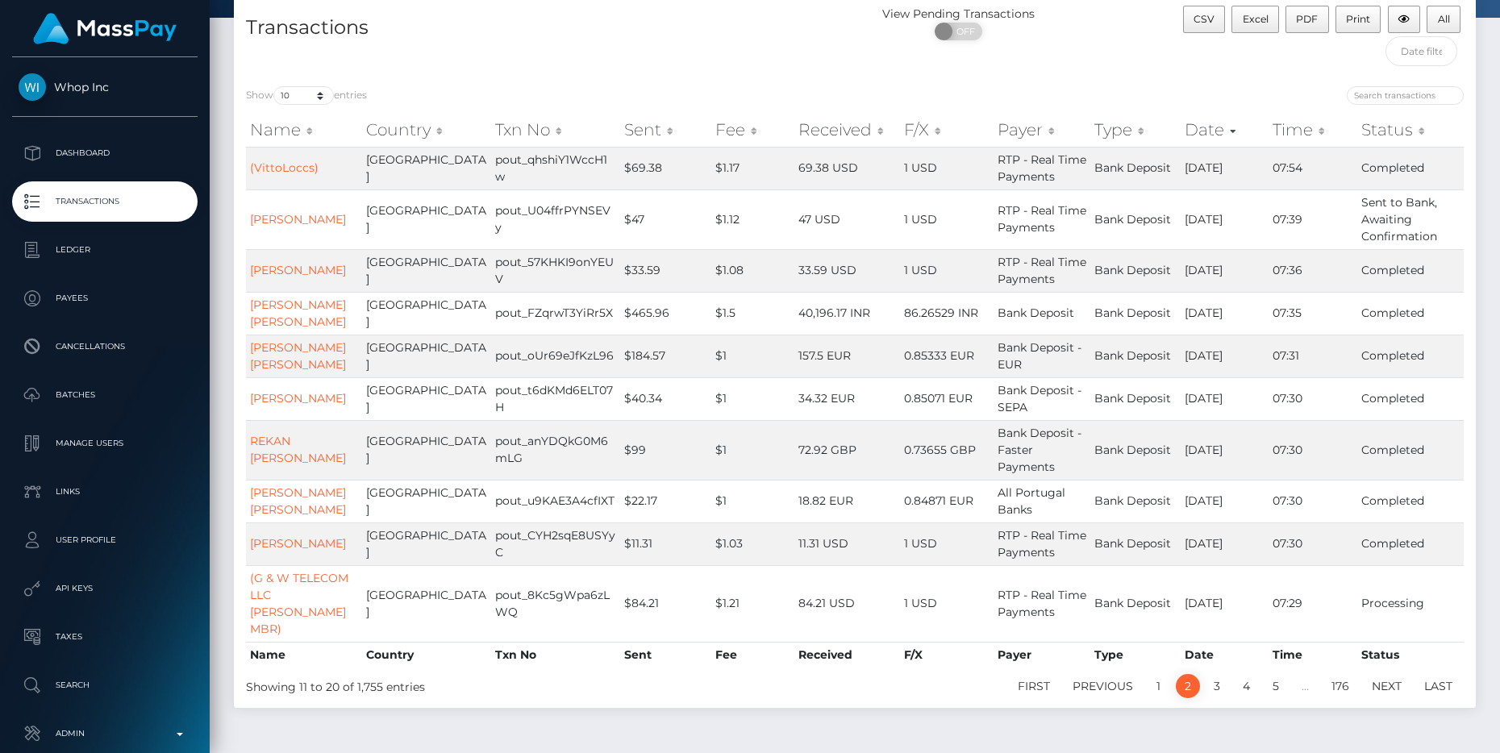
scroll to position [159, 0]
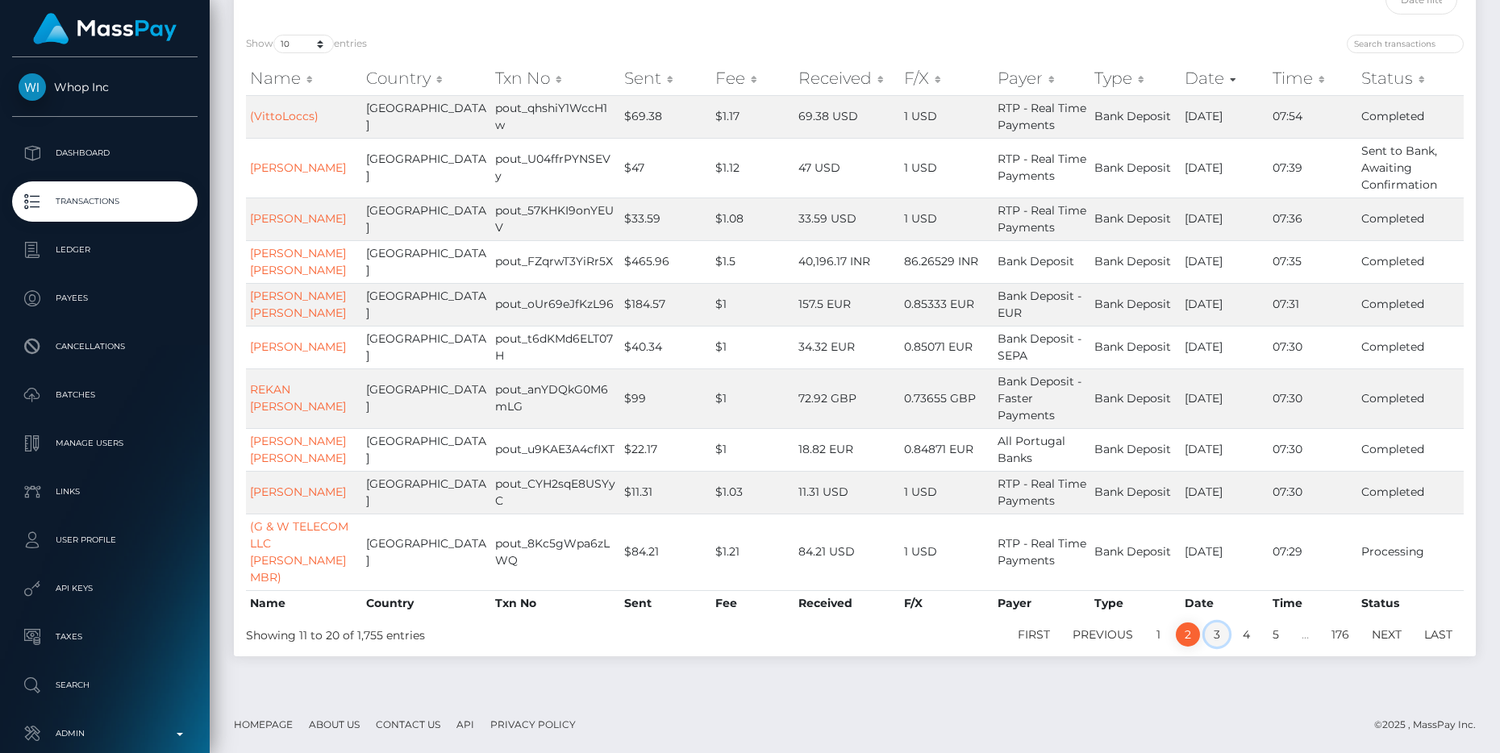
click at [1224, 635] on link "3" at bounding box center [1217, 635] width 24 height 24
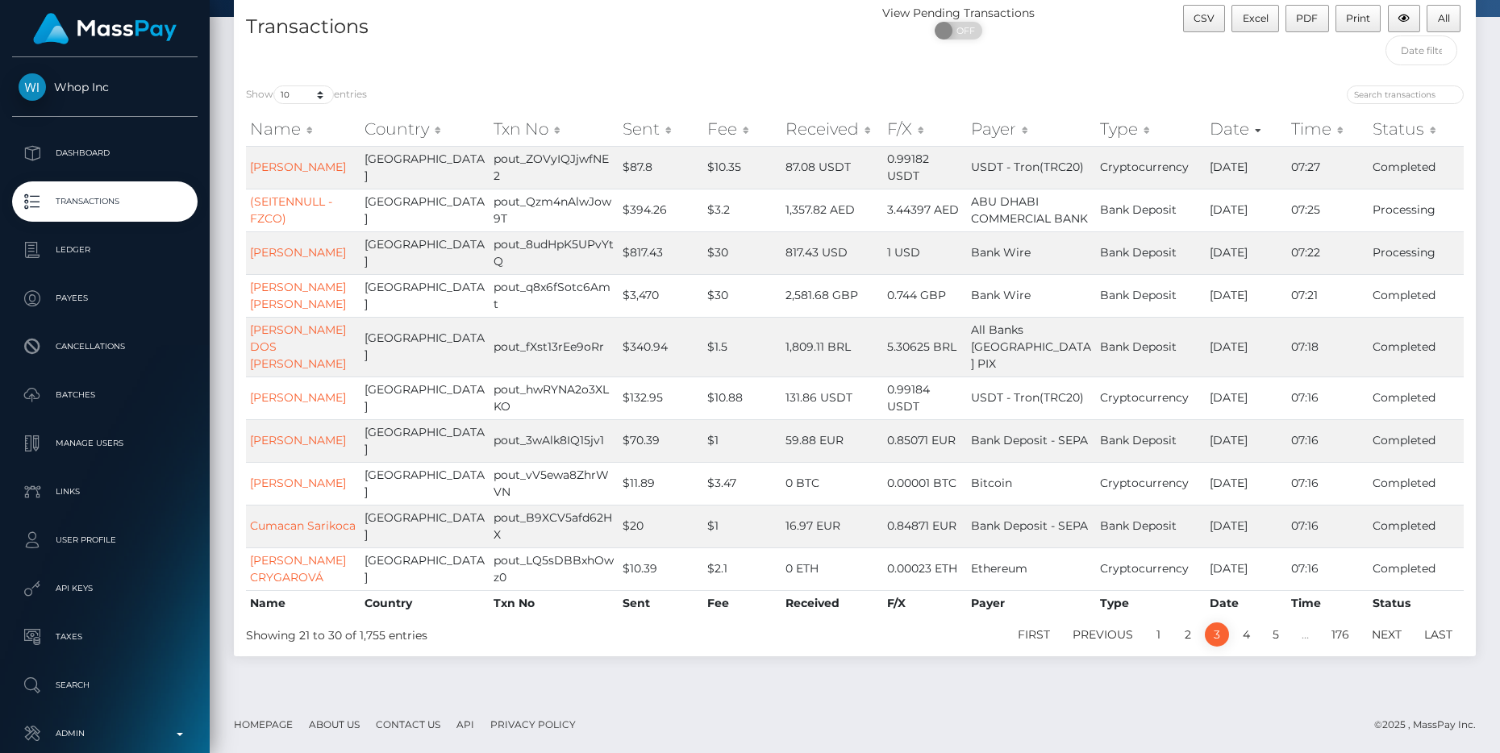
scroll to position [142, 0]
click at [1284, 635] on link "5" at bounding box center [1276, 635] width 24 height 24
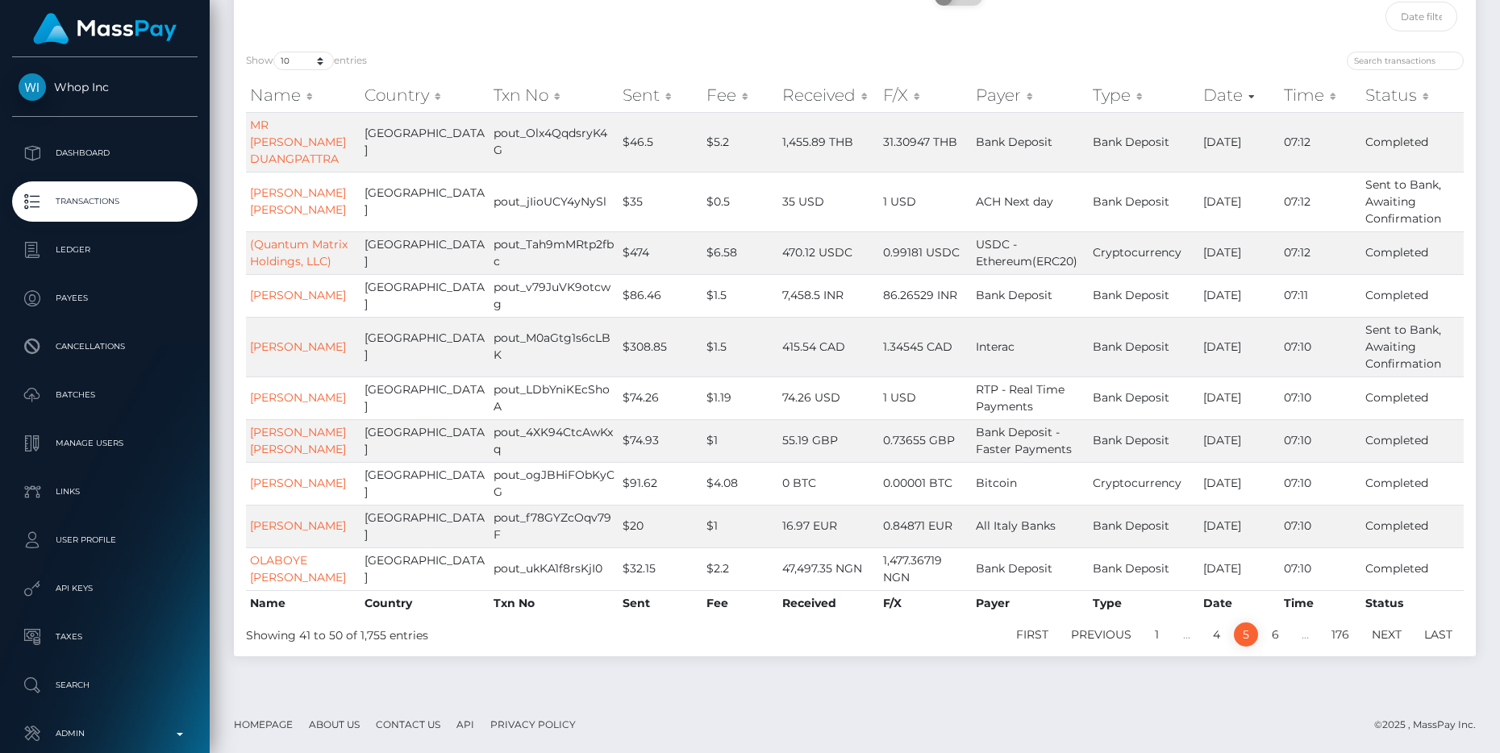
scroll to position [125, 0]
click at [85, 148] on p "Dashboard" at bounding box center [105, 153] width 173 height 24
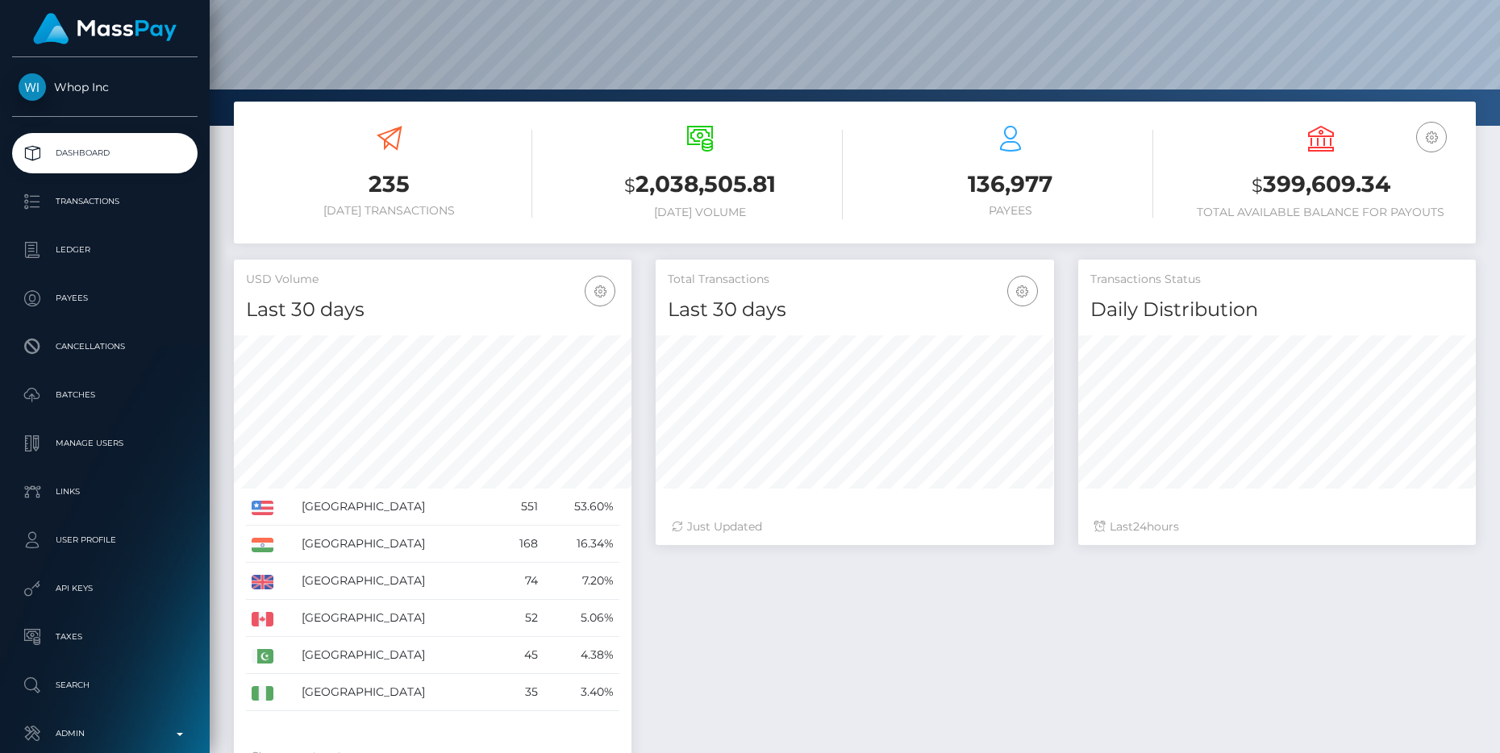
scroll to position [177, 0]
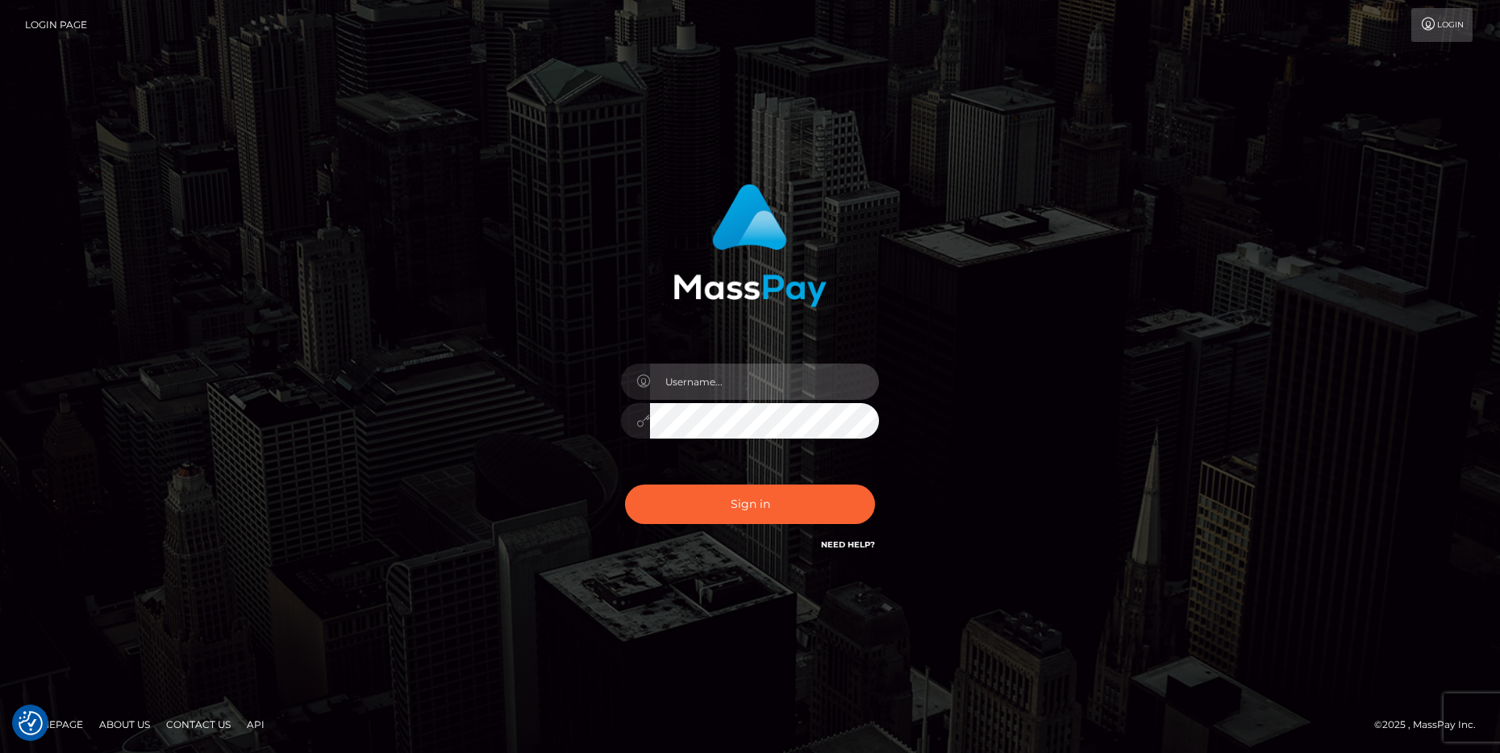
type input "cheli"
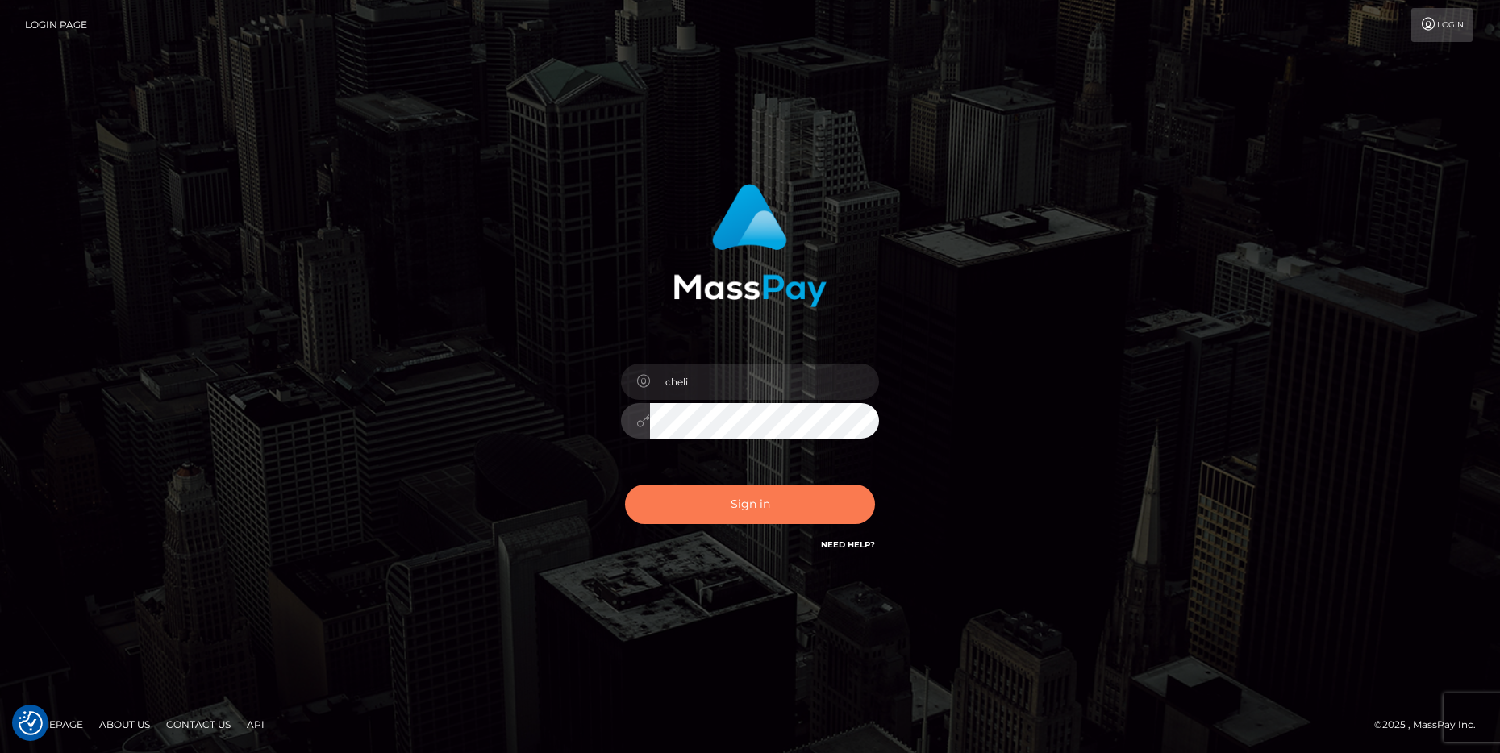
click at [683, 506] on button "Sign in" at bounding box center [750, 505] width 250 height 40
type input "cheli"
click at [724, 515] on button "Sign in" at bounding box center [750, 505] width 250 height 40
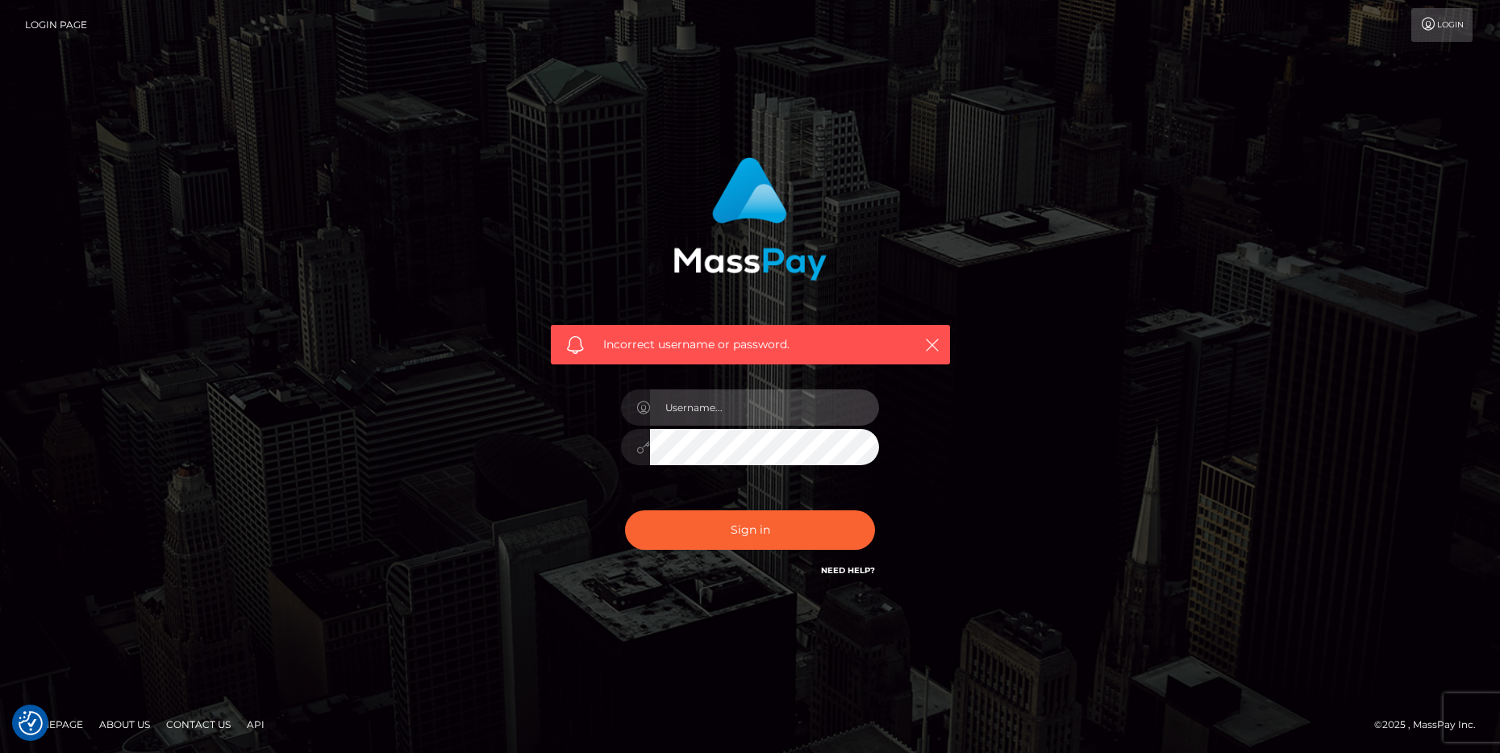
type input "cheli"
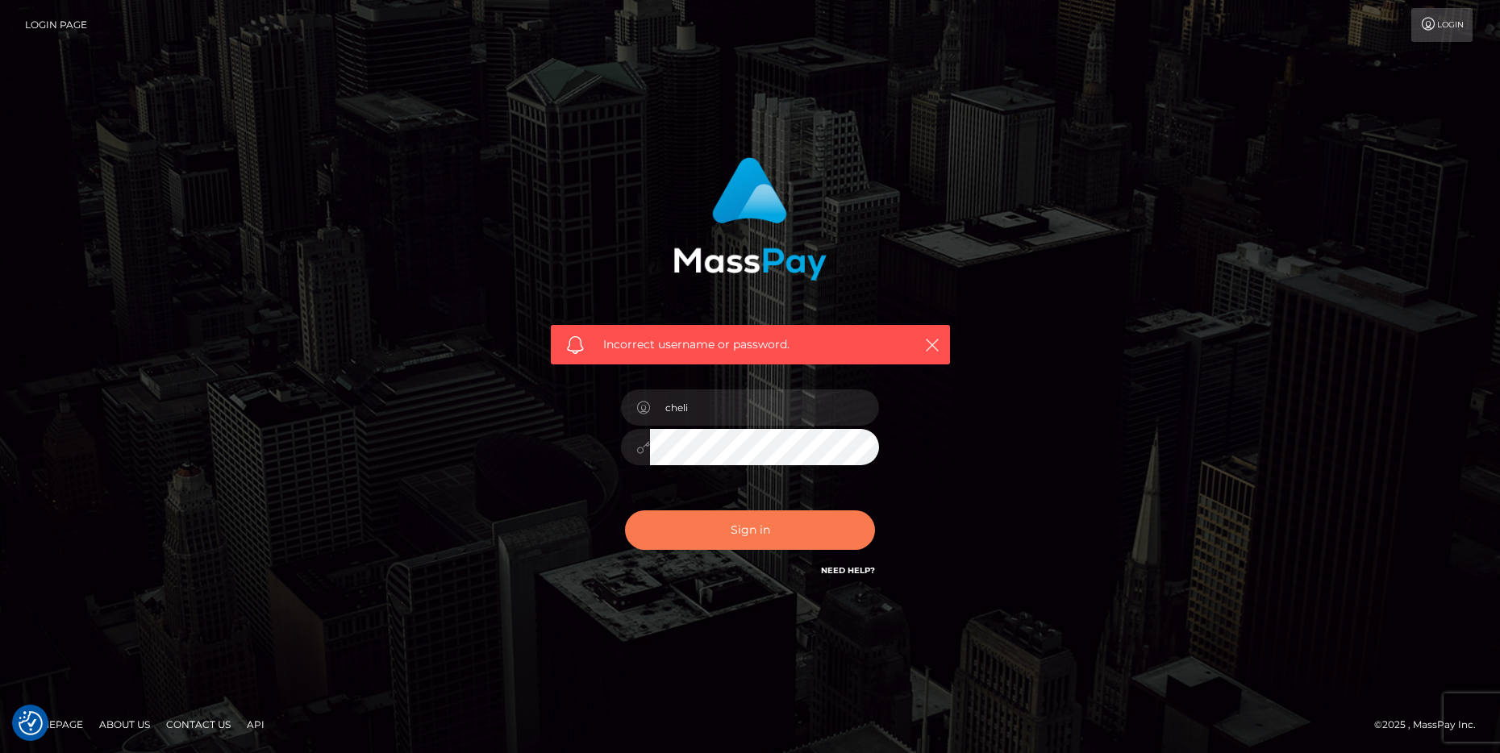
click at [769, 540] on button "Sign in" at bounding box center [750, 531] width 250 height 40
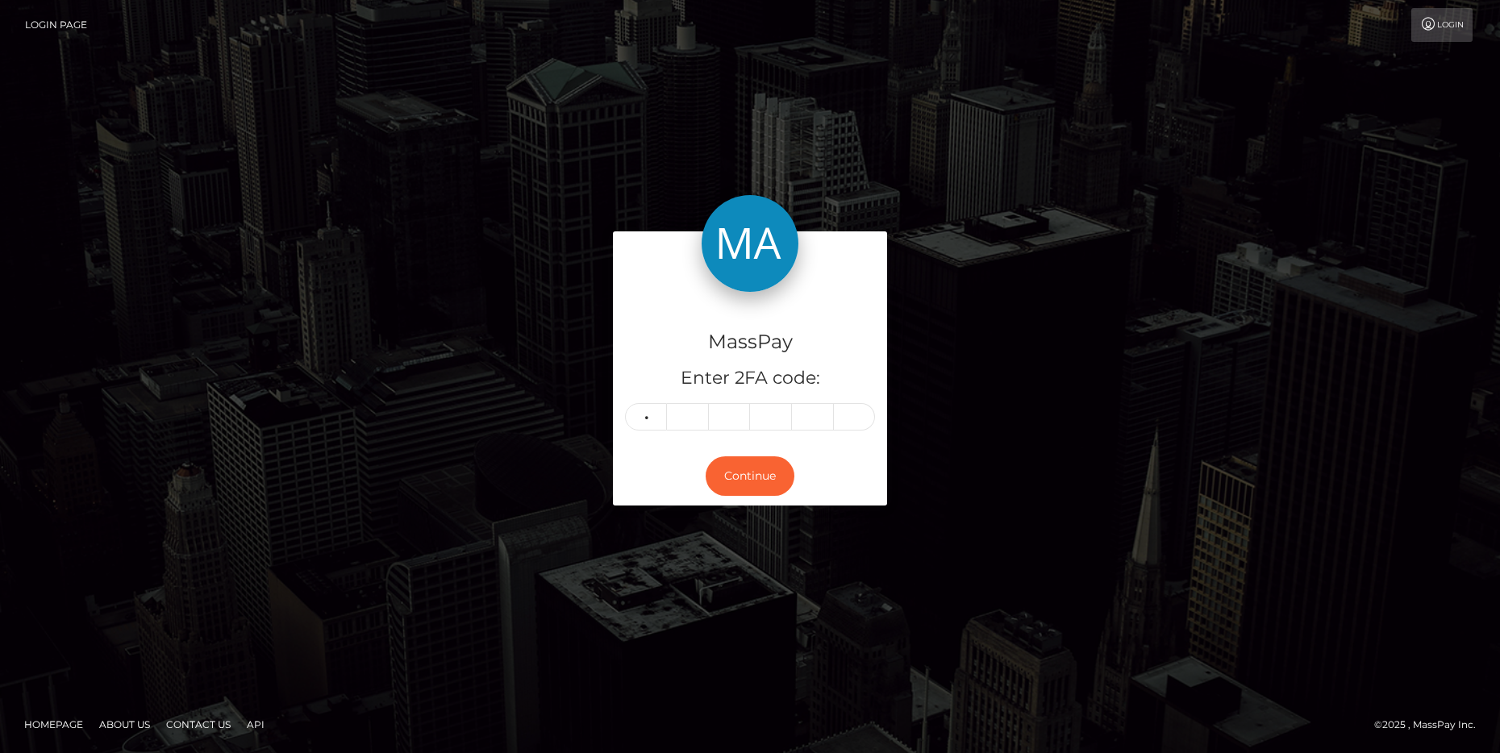
type input "3"
type input "9"
type input "8"
type input "1"
type input "3"
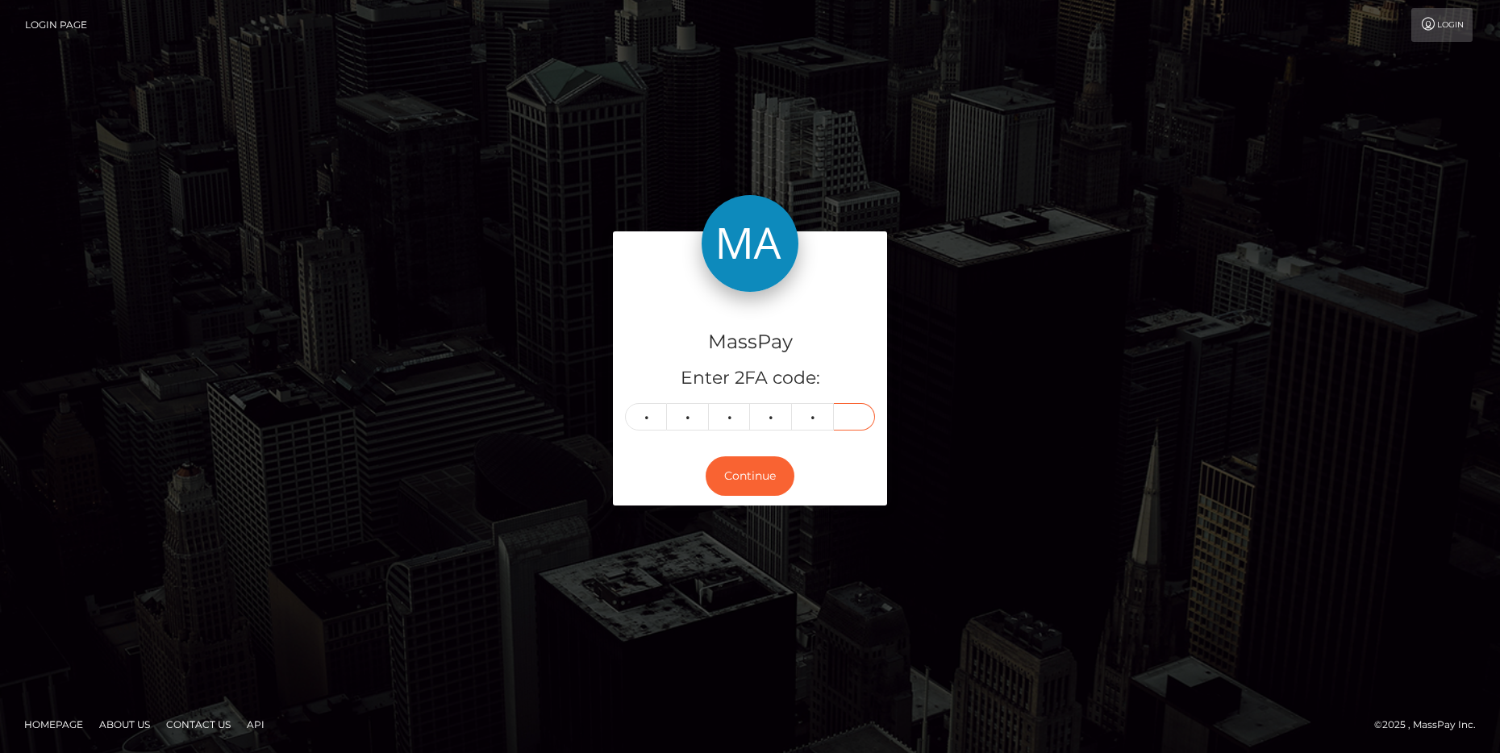
type input "6"
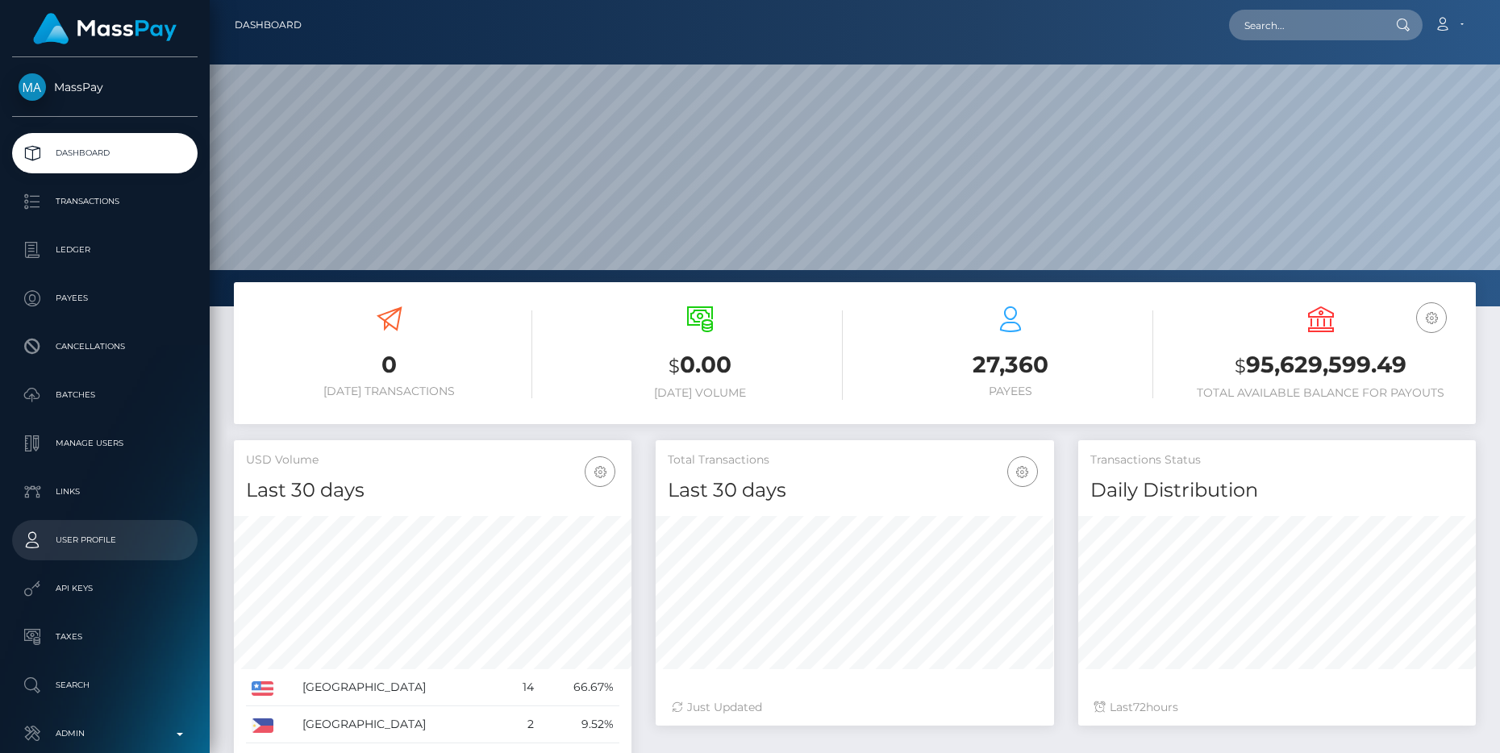
scroll to position [85, 0]
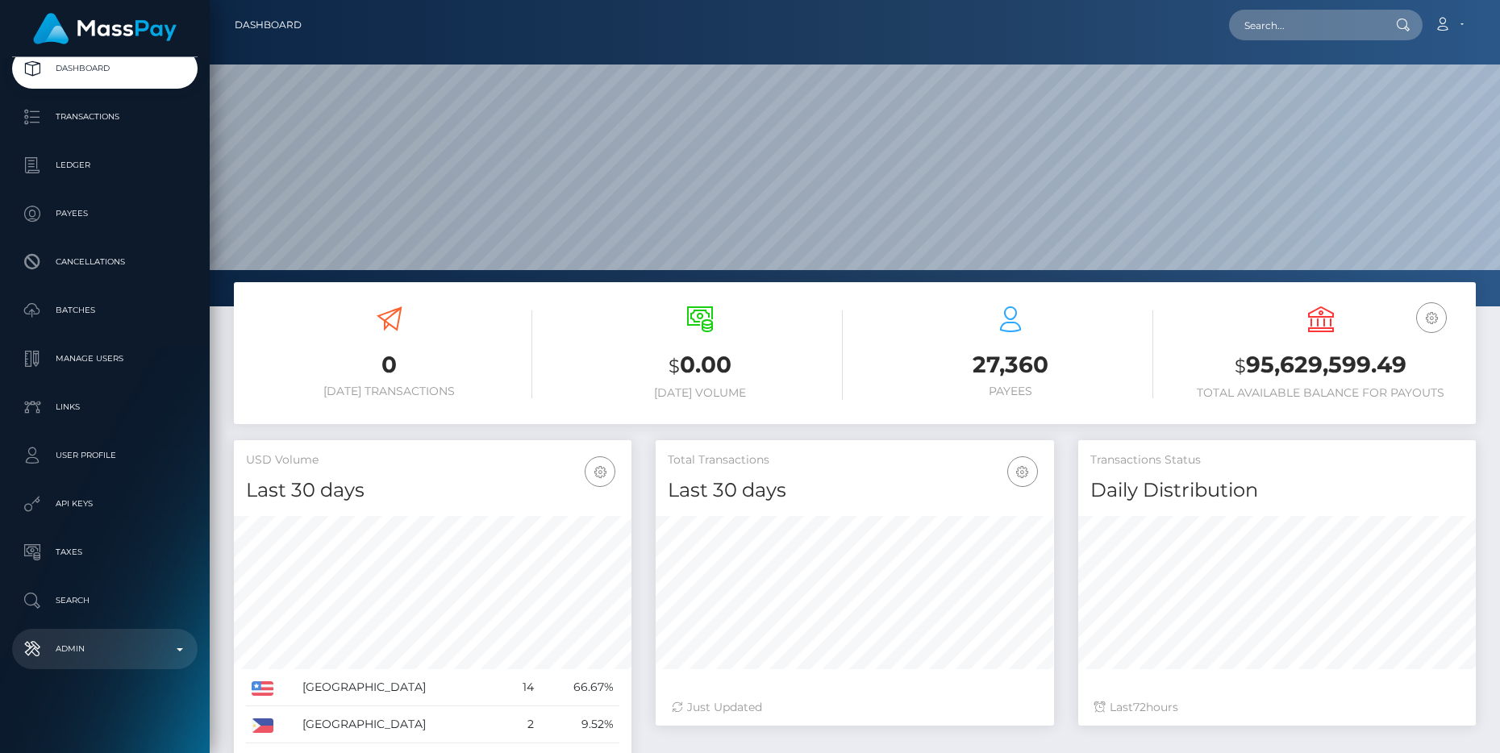
click at [167, 641] on p "Admin" at bounding box center [105, 649] width 173 height 24
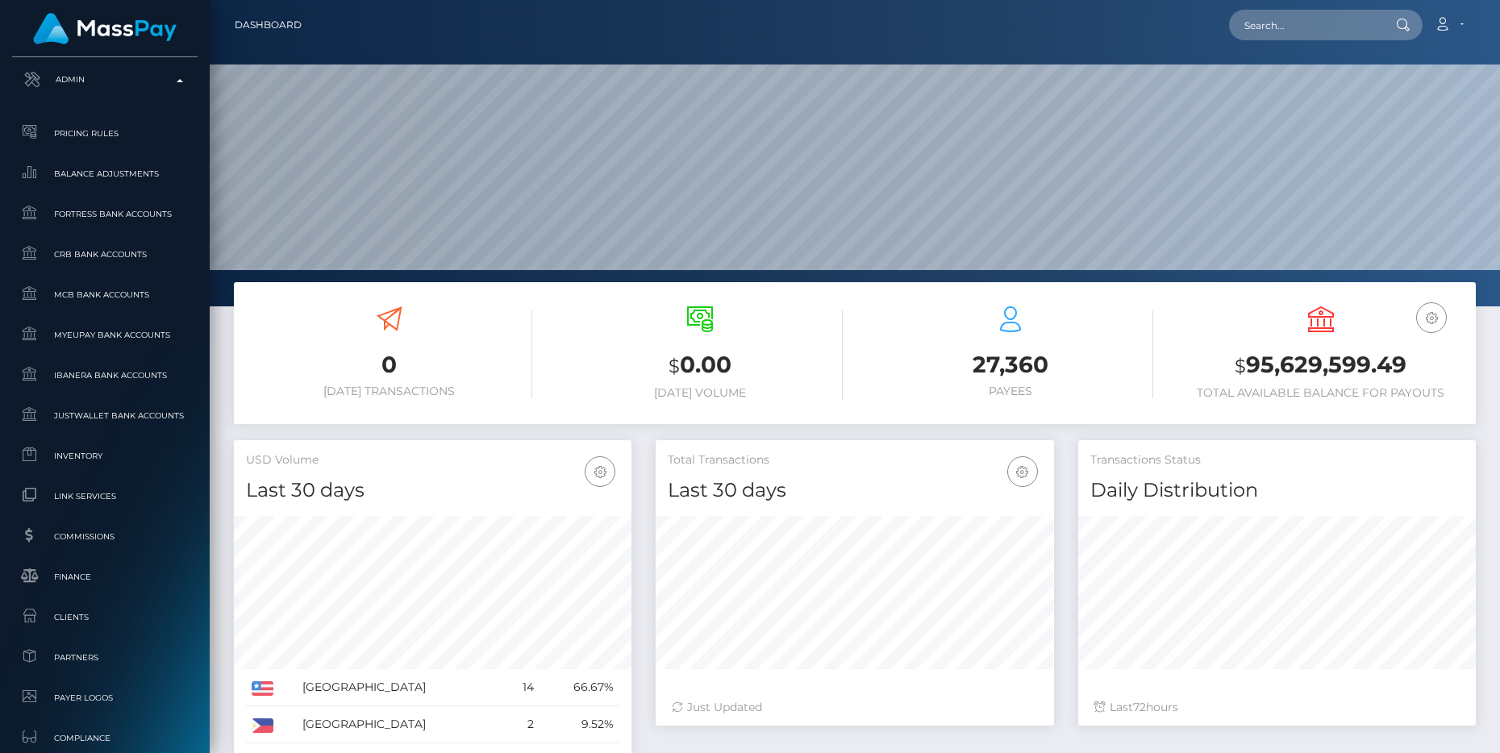
scroll to position [663, 0]
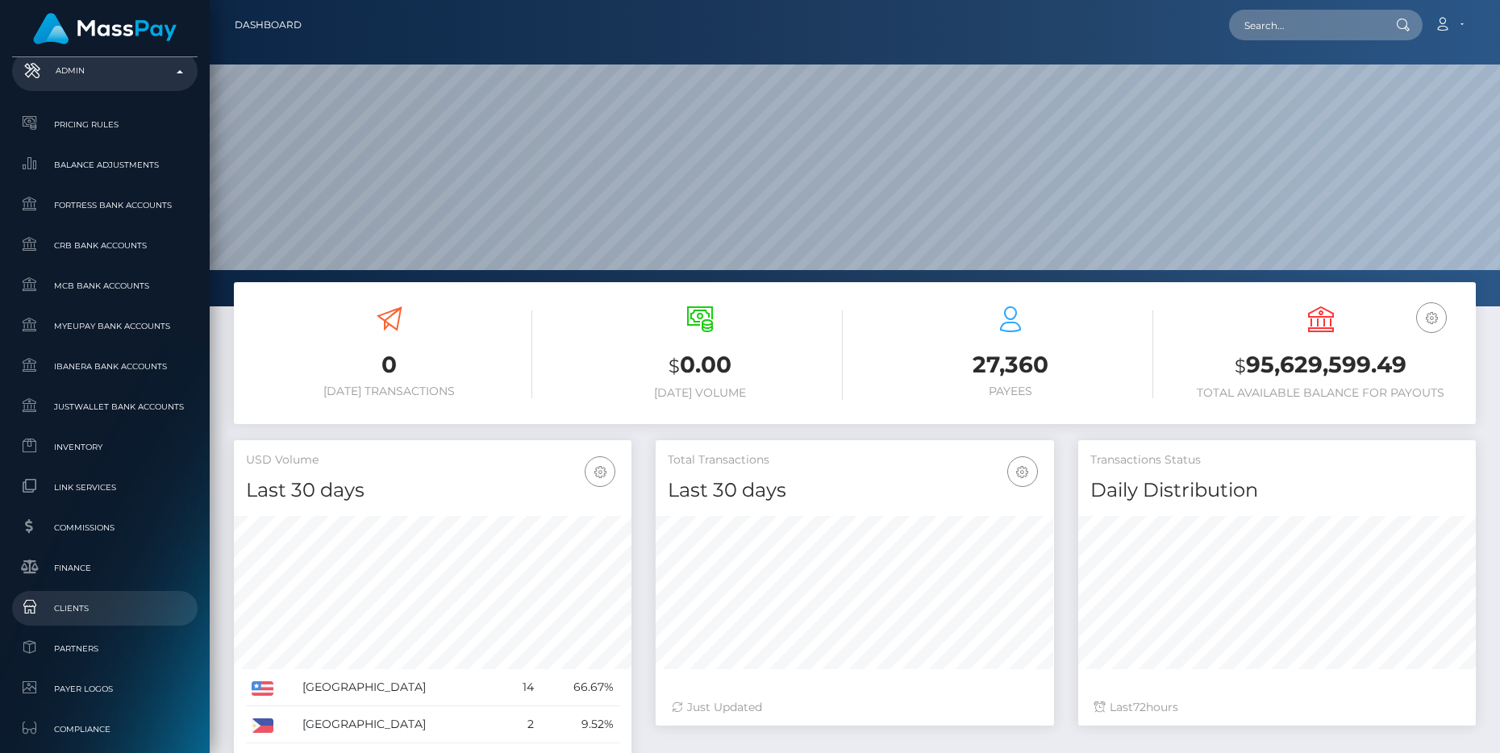
click at [110, 603] on span "Clients" at bounding box center [105, 608] width 173 height 19
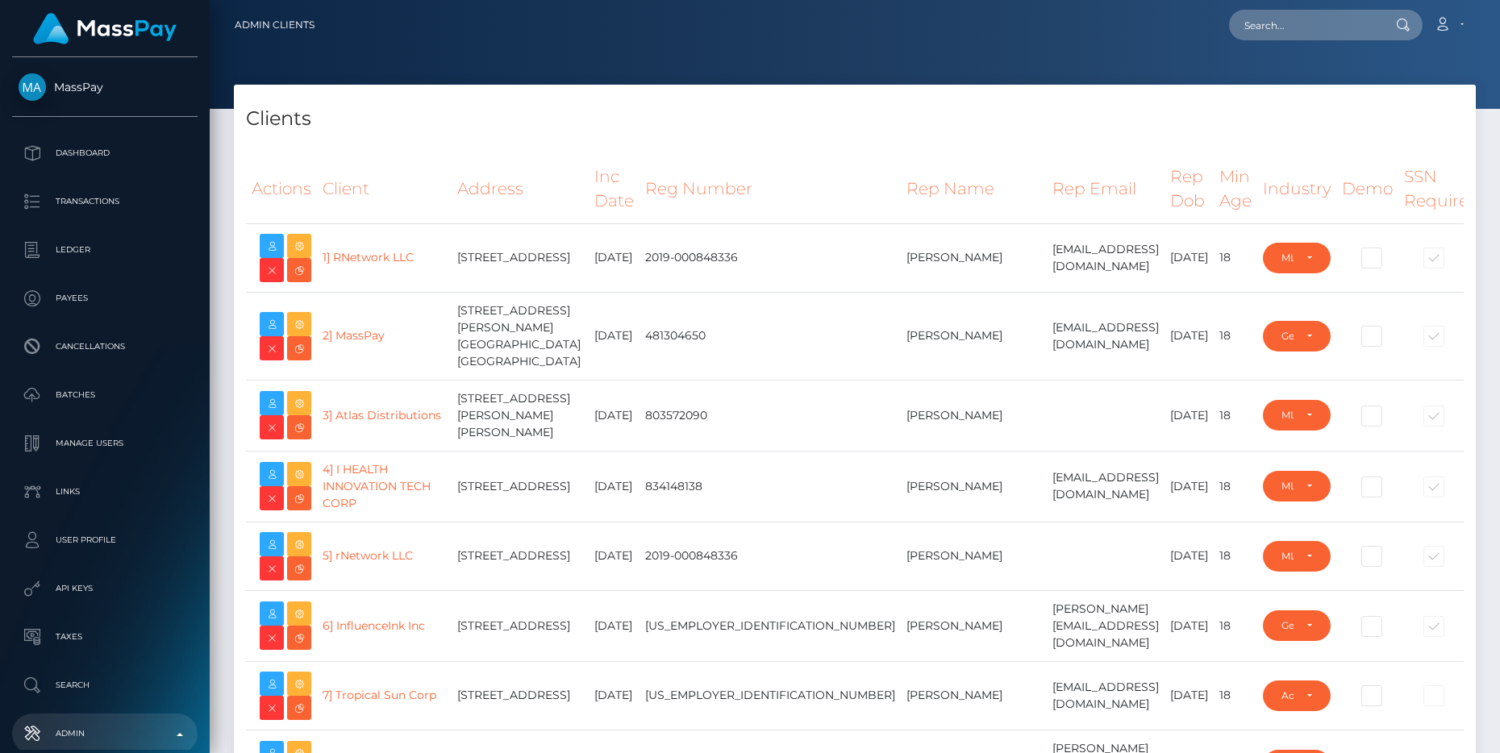
select select "223"
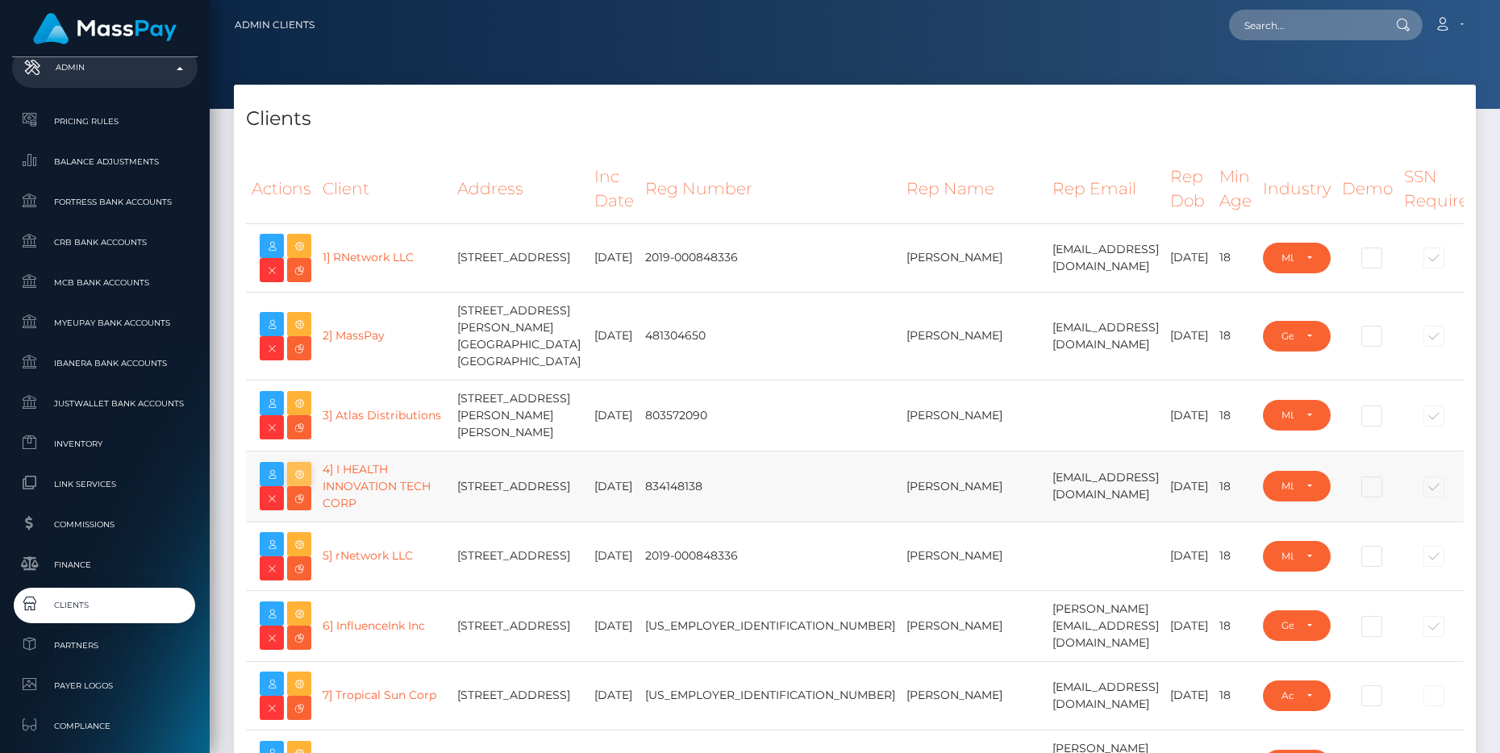
scroll to position [26111, 0]
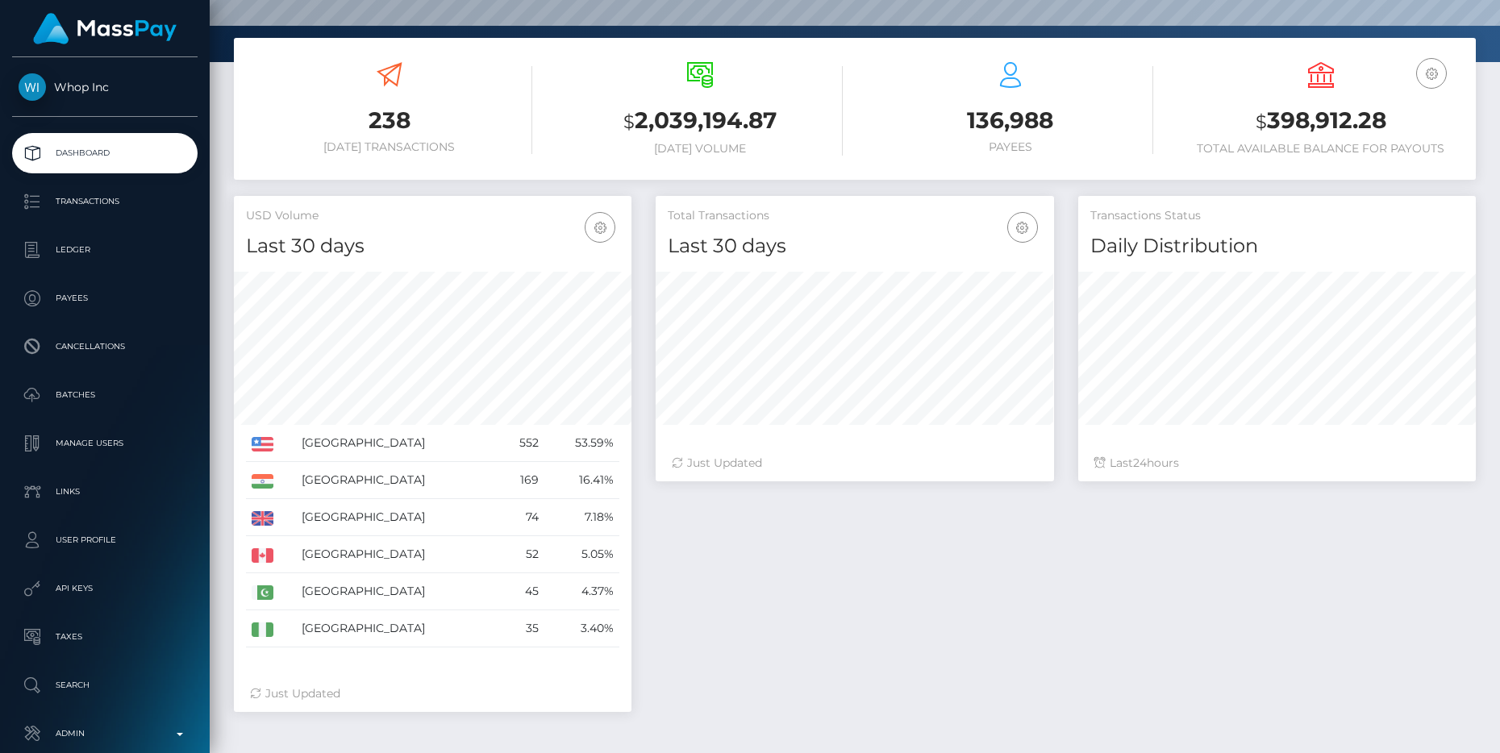
scroll to position [246, 0]
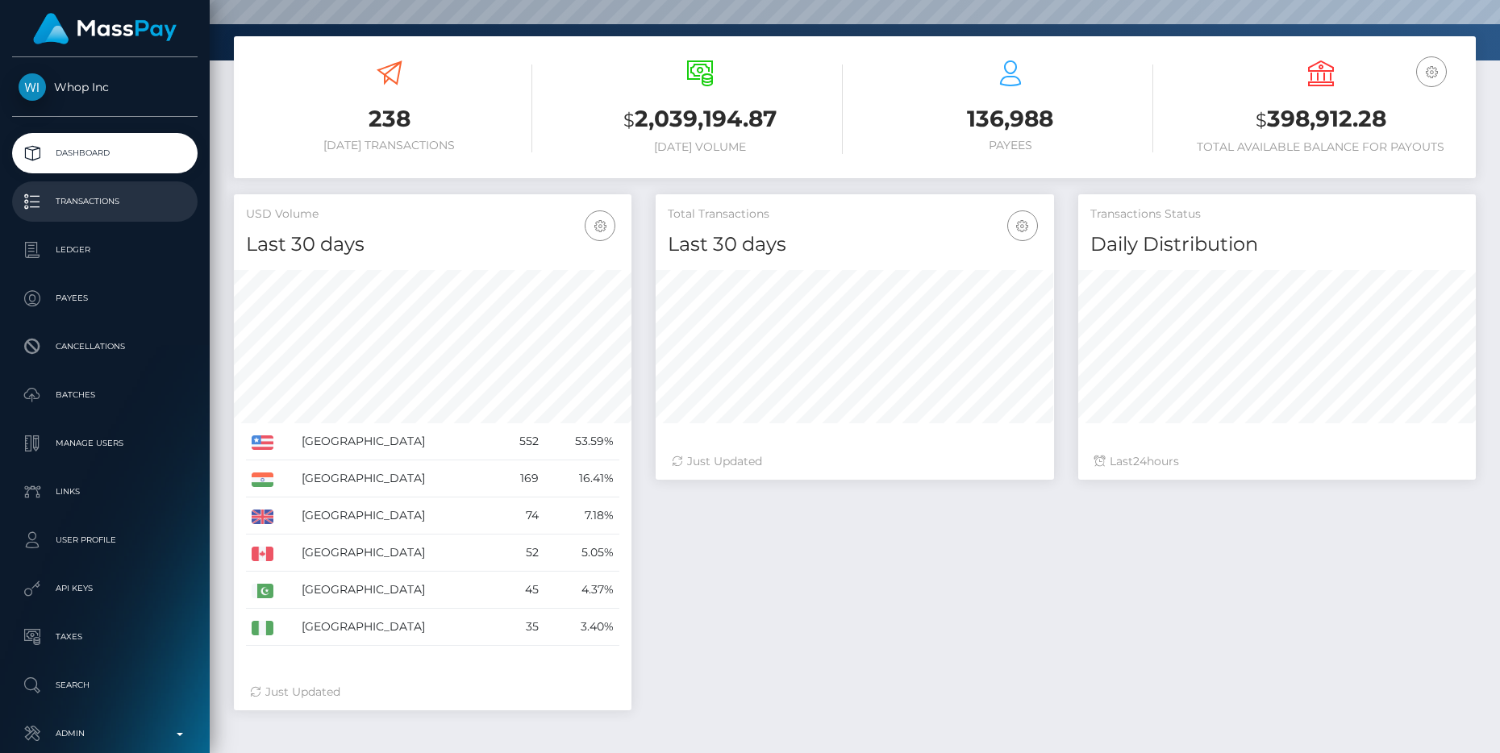
click at [73, 200] on p "Transactions" at bounding box center [105, 202] width 173 height 24
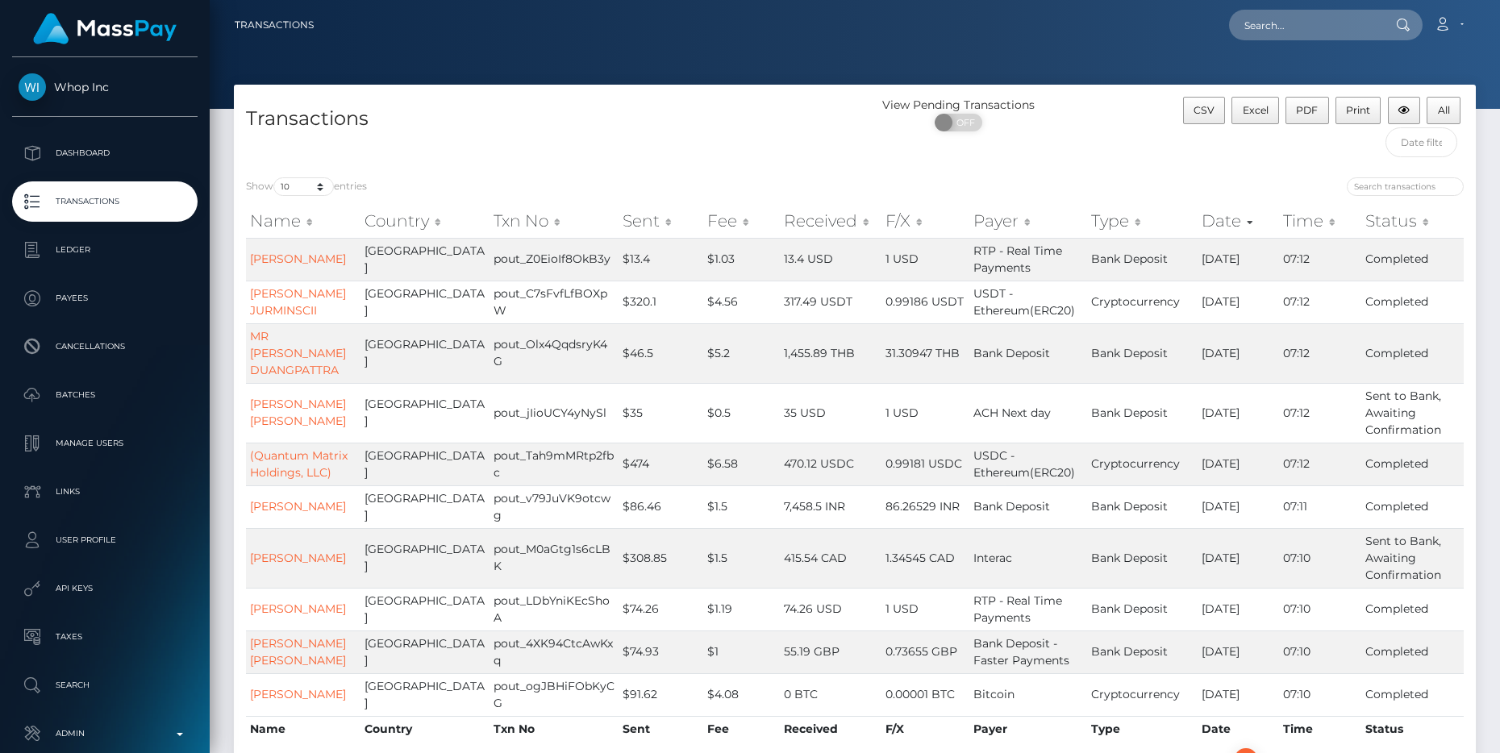
click at [636, 225] on th "Sent" at bounding box center [661, 221] width 85 height 32
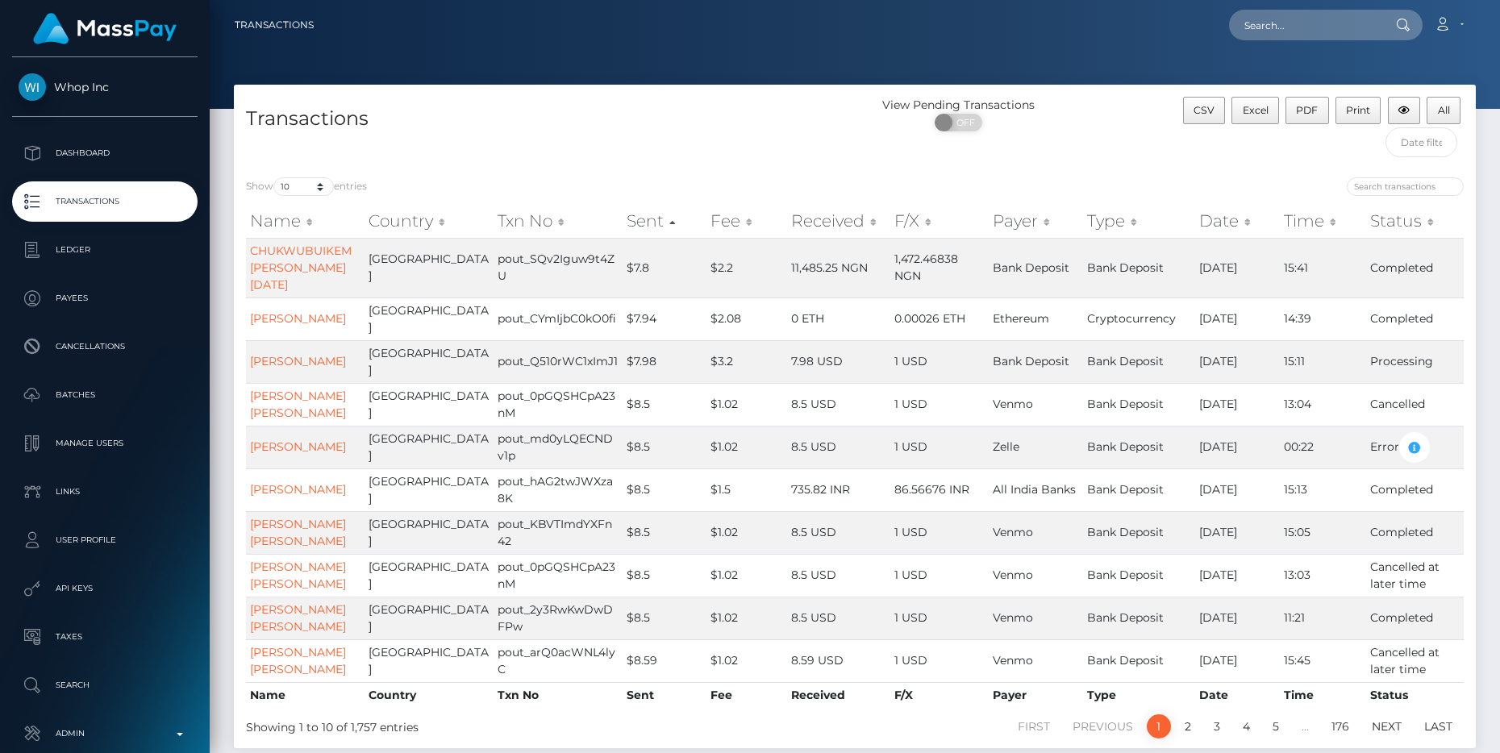
click at [643, 222] on th "Sent" at bounding box center [665, 221] width 84 height 32
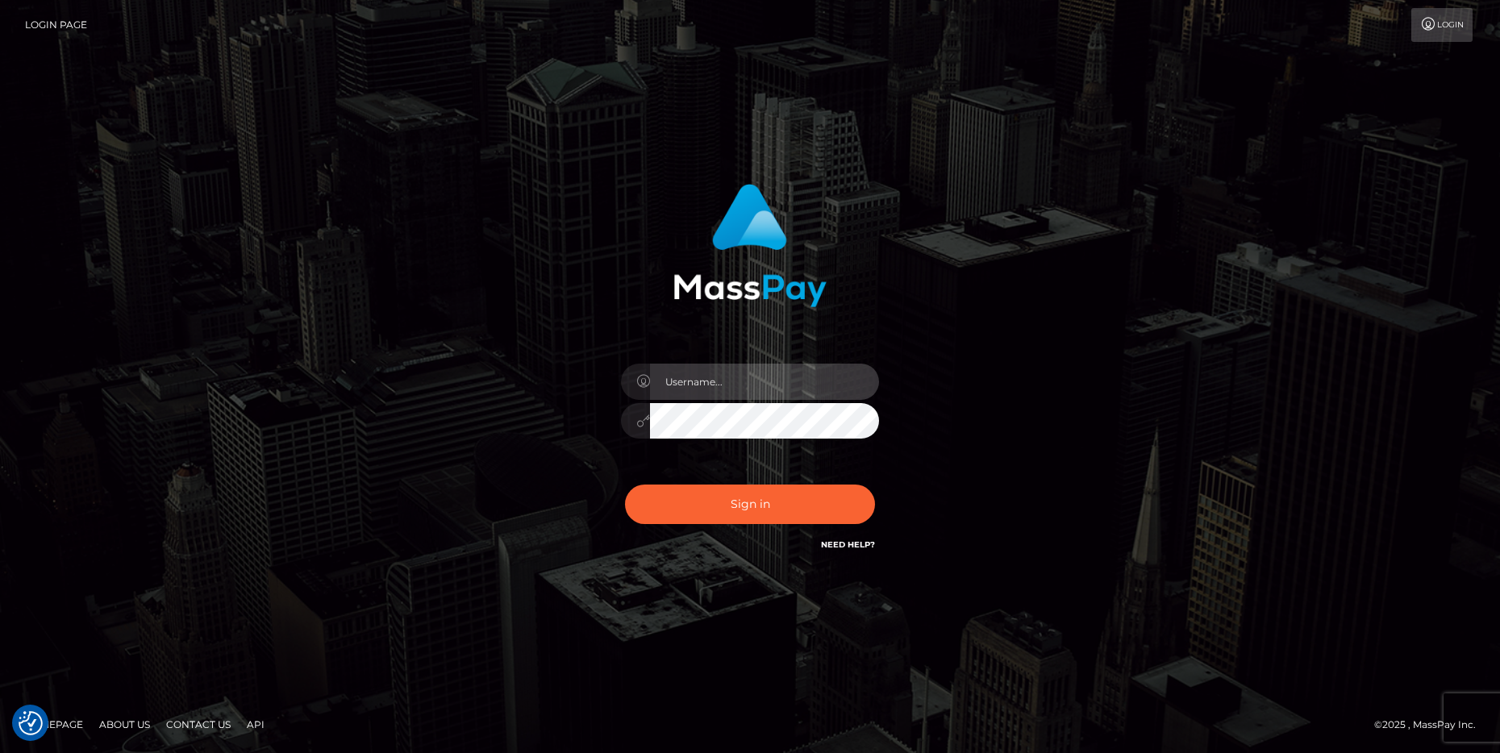
type input "cheli"
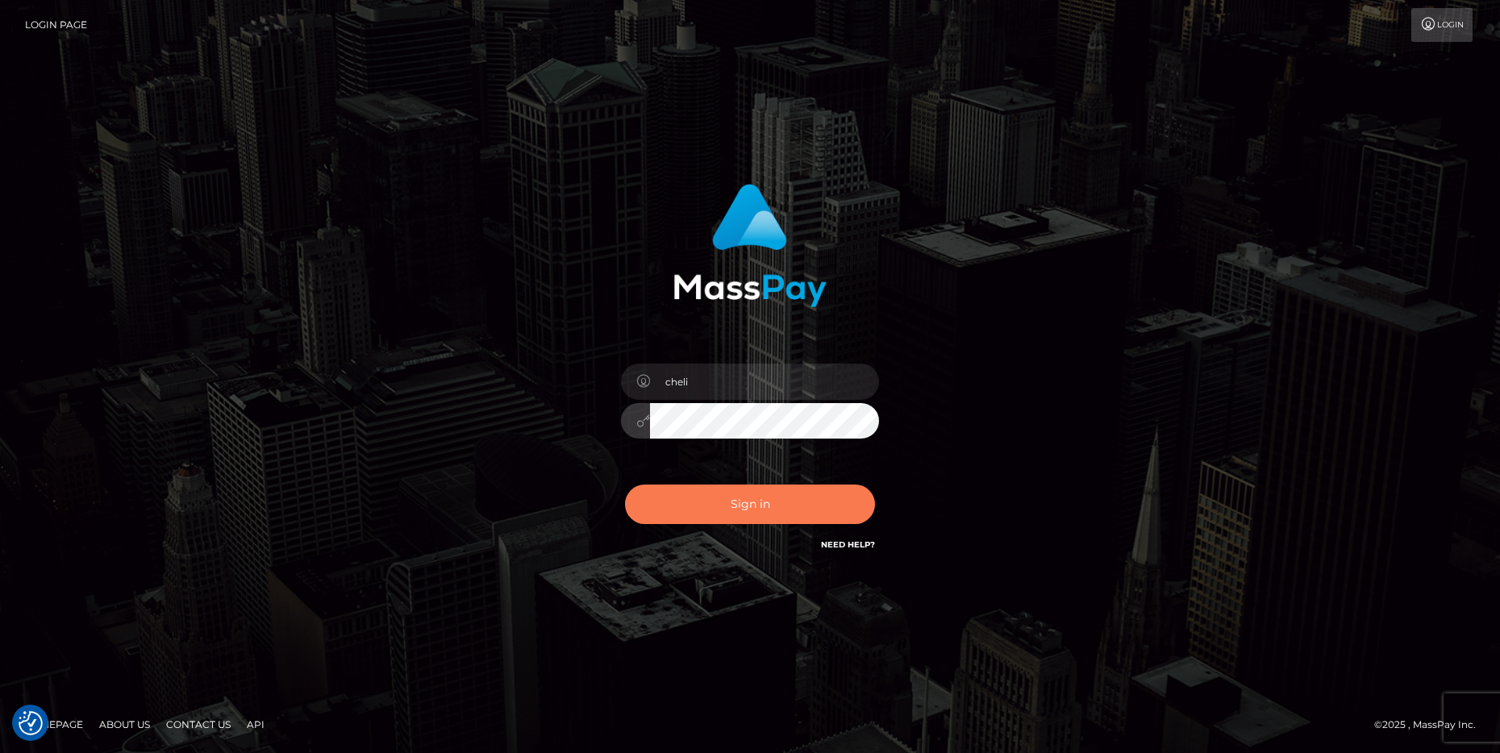
click at [689, 492] on button "Sign in" at bounding box center [750, 505] width 250 height 40
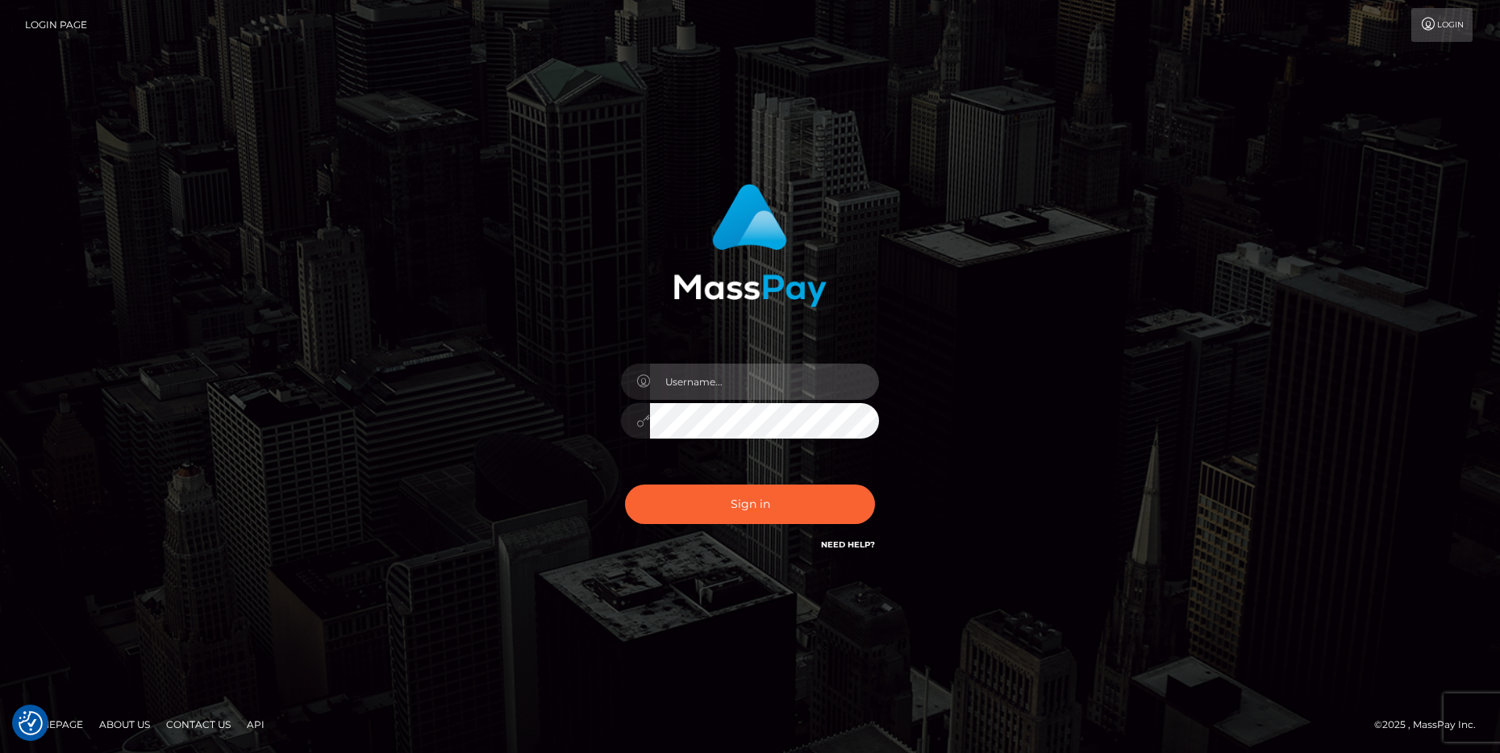
type input "cheli"
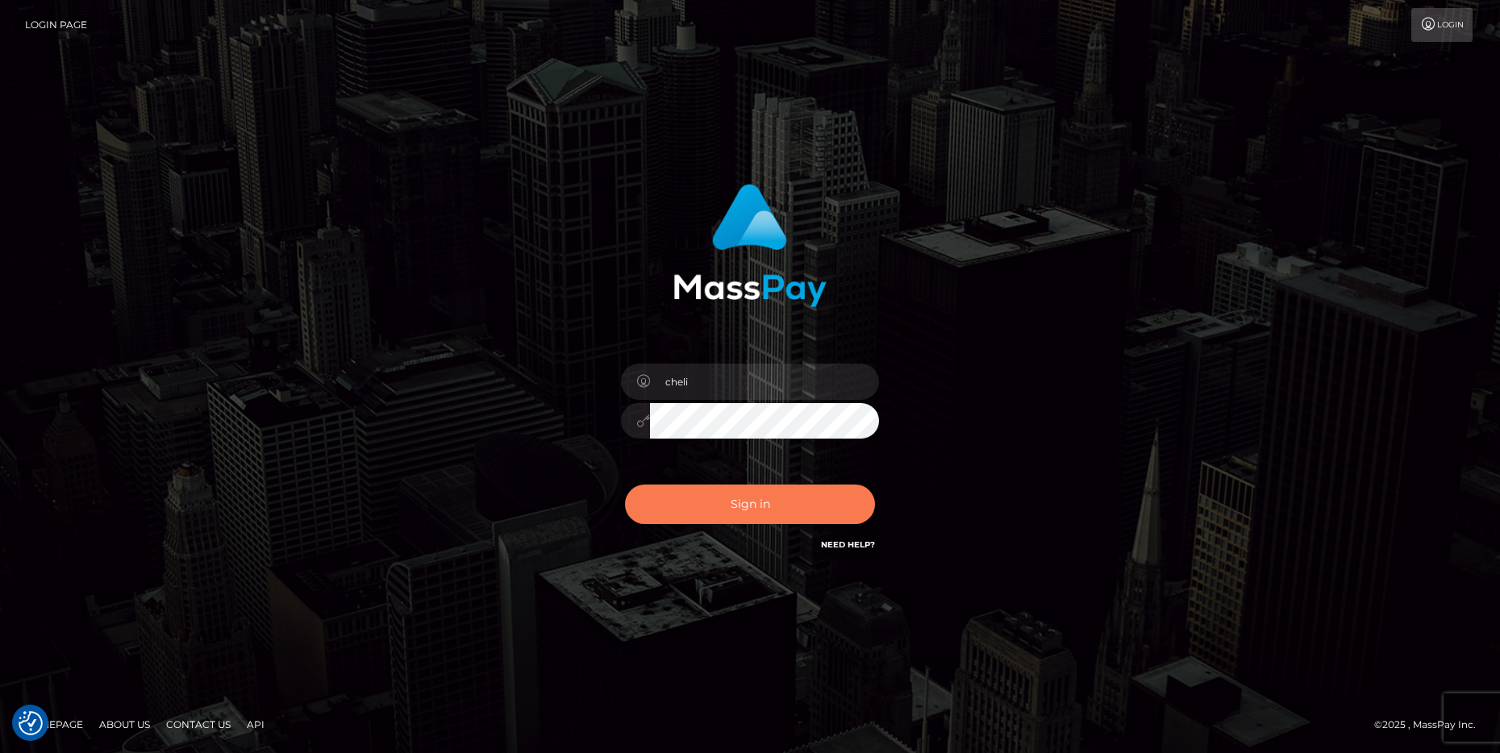
click at [775, 511] on button "Sign in" at bounding box center [750, 505] width 250 height 40
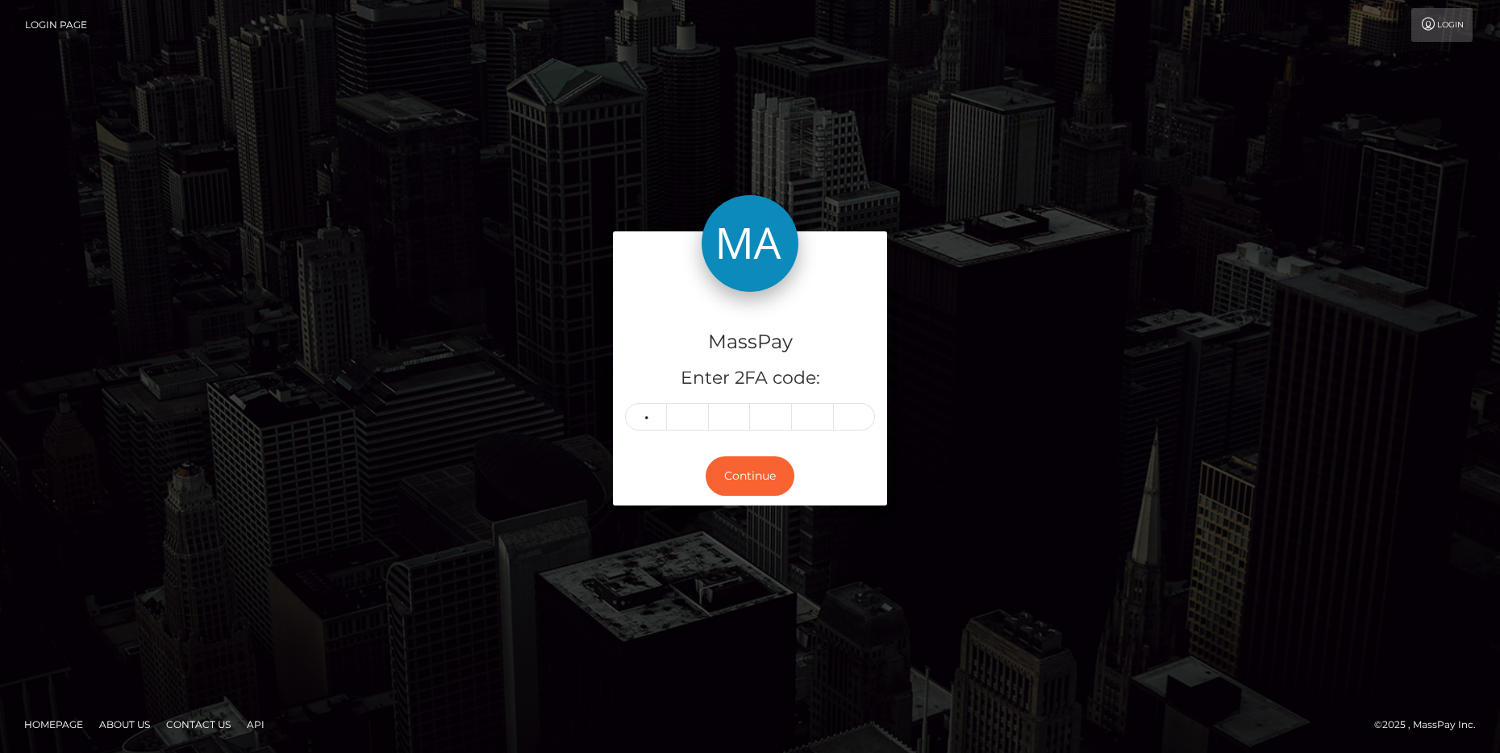
type input "4"
type input "8"
type input "1"
type input "7"
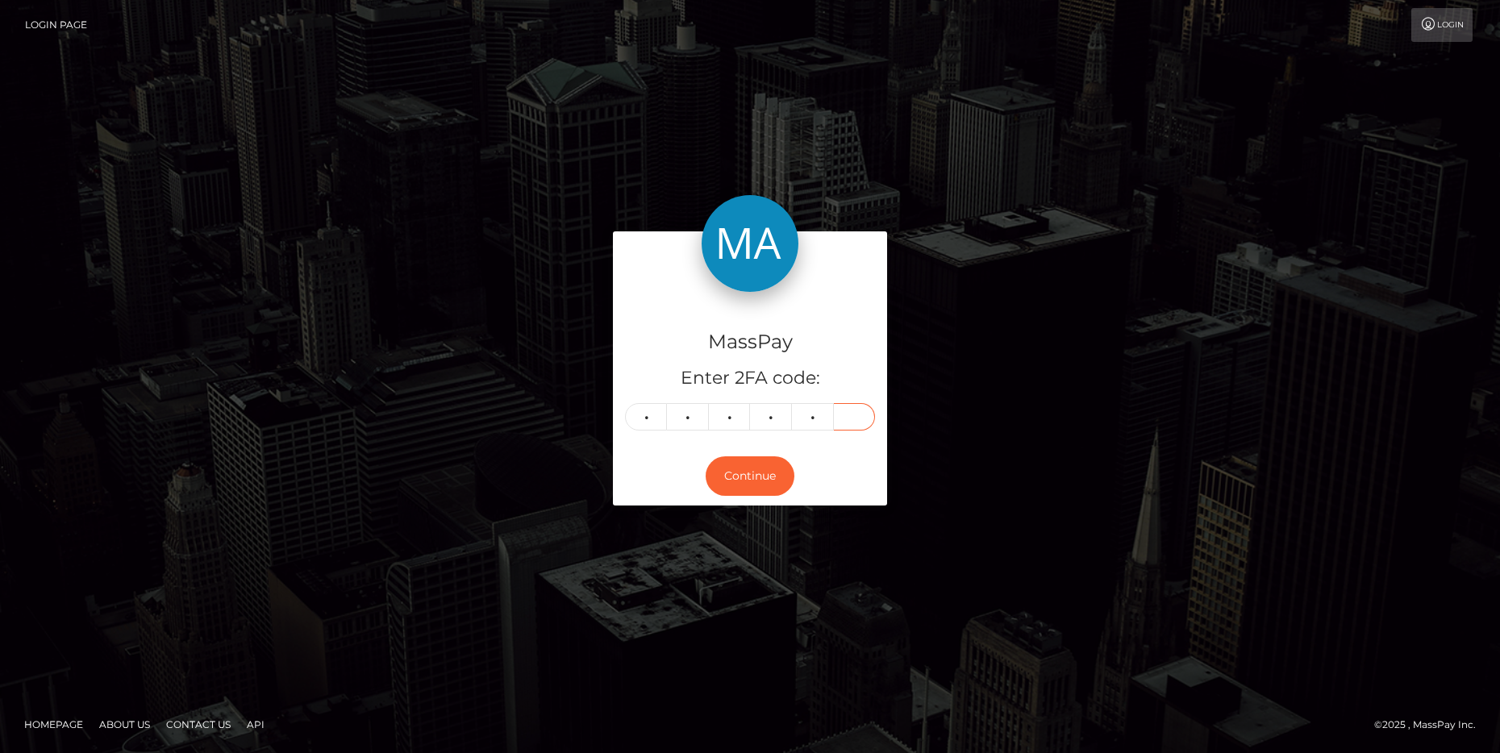
type input "7"
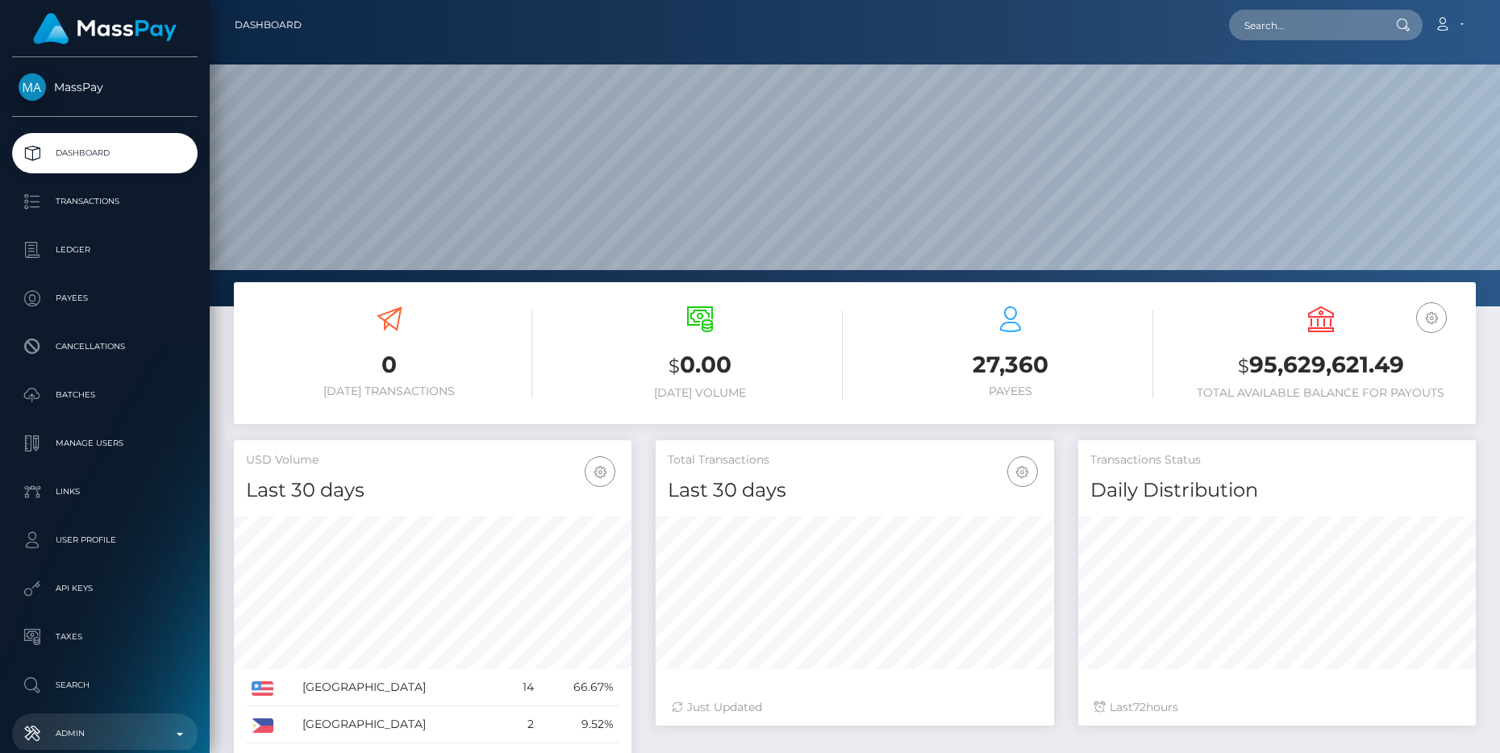
click at [155, 722] on p "Admin" at bounding box center [105, 734] width 173 height 24
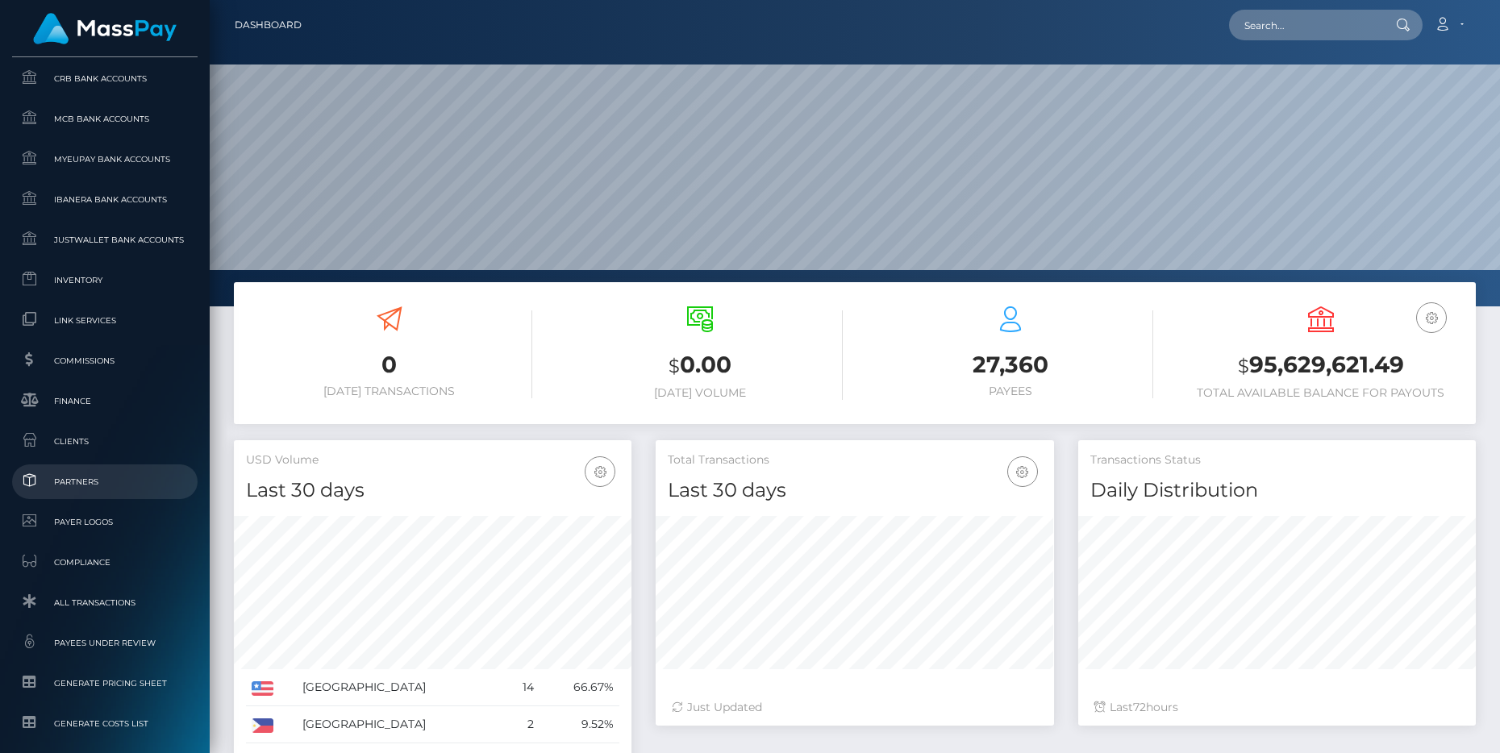
scroll to position [832, 0]
click at [69, 442] on span "Clients" at bounding box center [105, 440] width 173 height 19
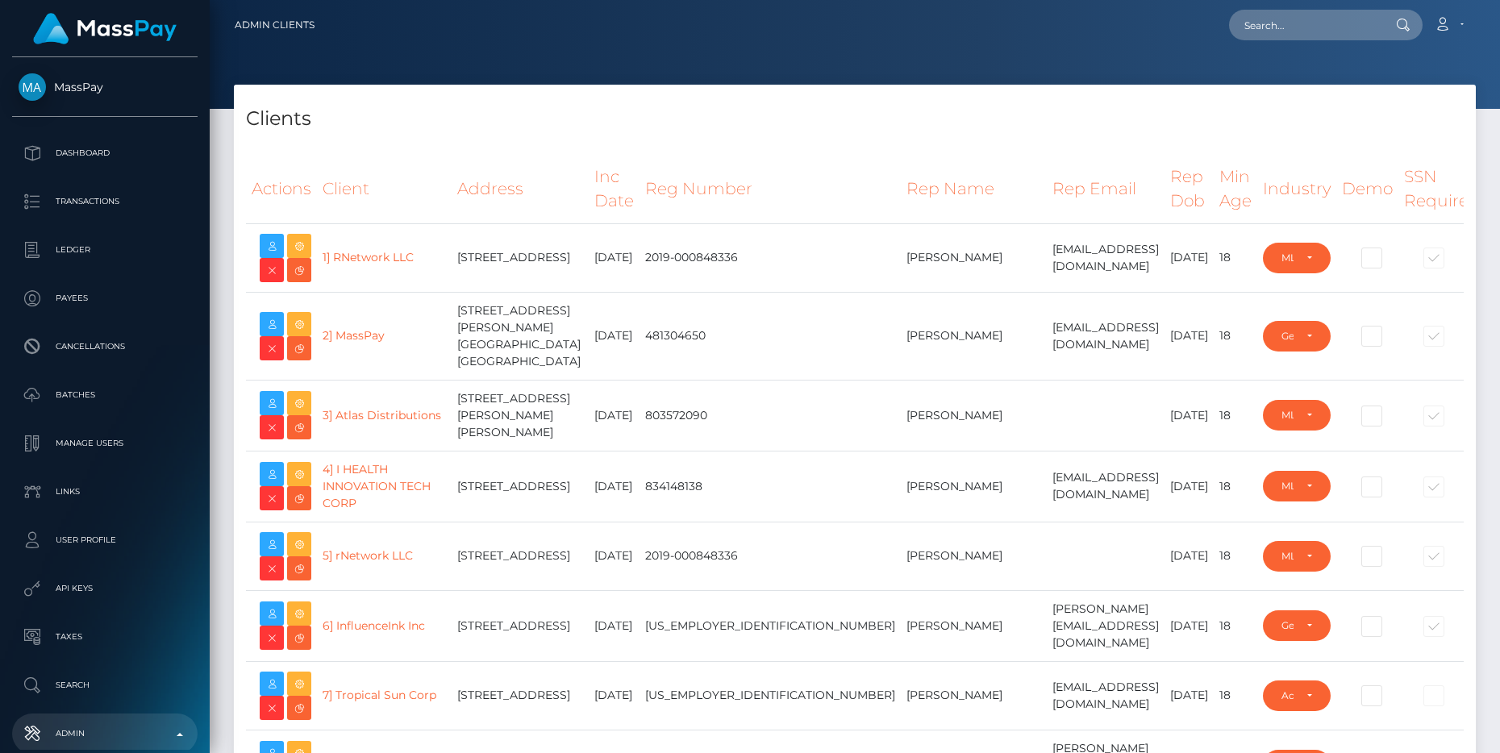
select select "223"
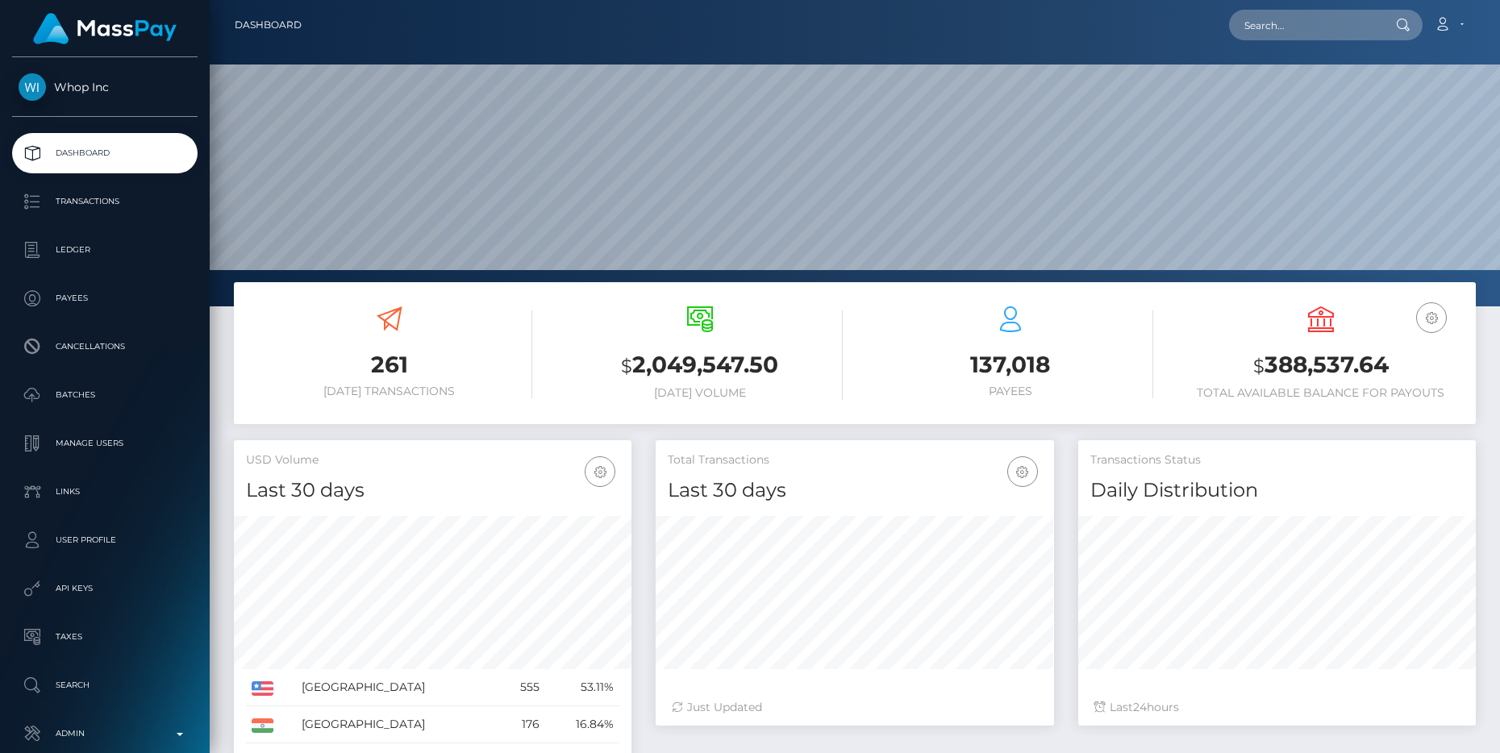
click at [86, 202] on p "Transactions" at bounding box center [105, 202] width 173 height 24
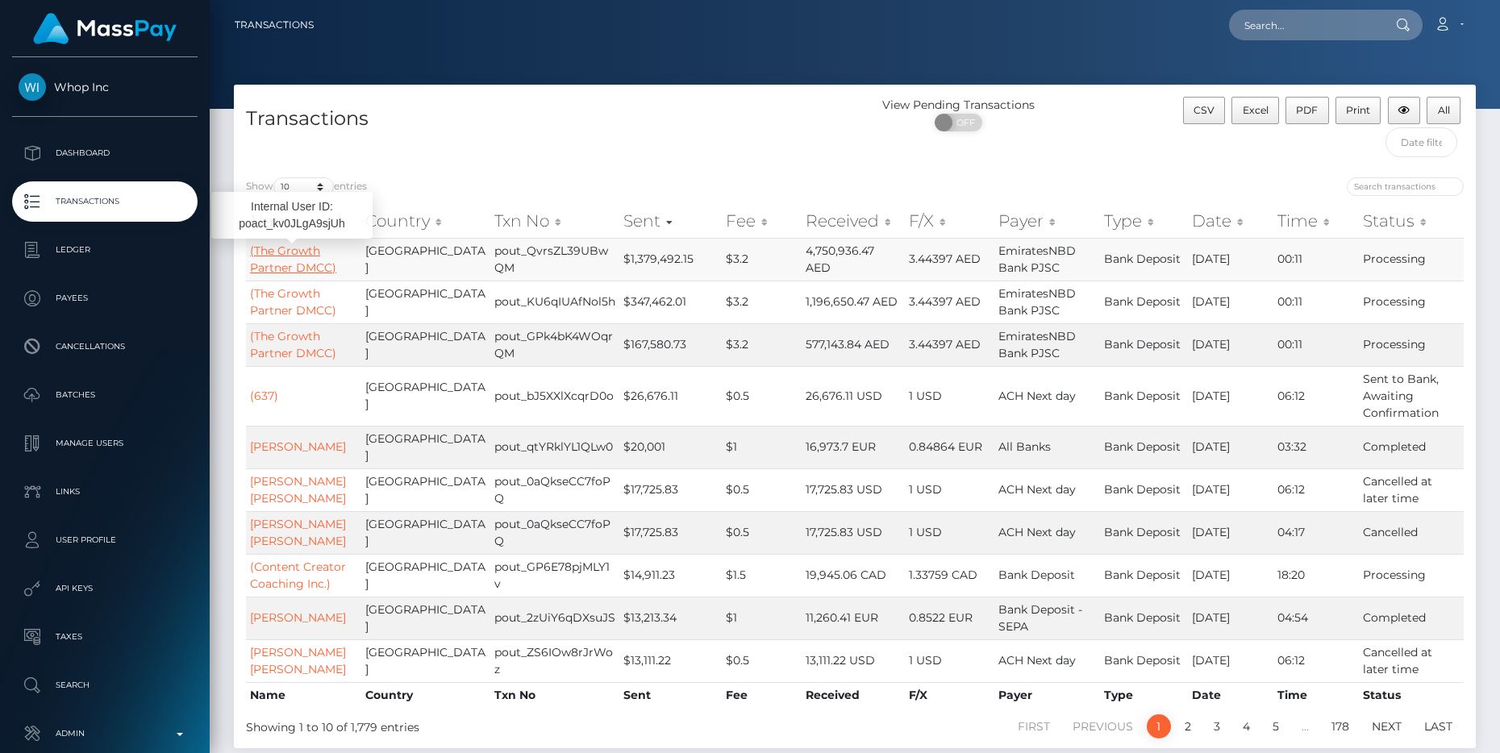
click at [292, 261] on link "(The Growth Partner DMCC)" at bounding box center [293, 259] width 86 height 31
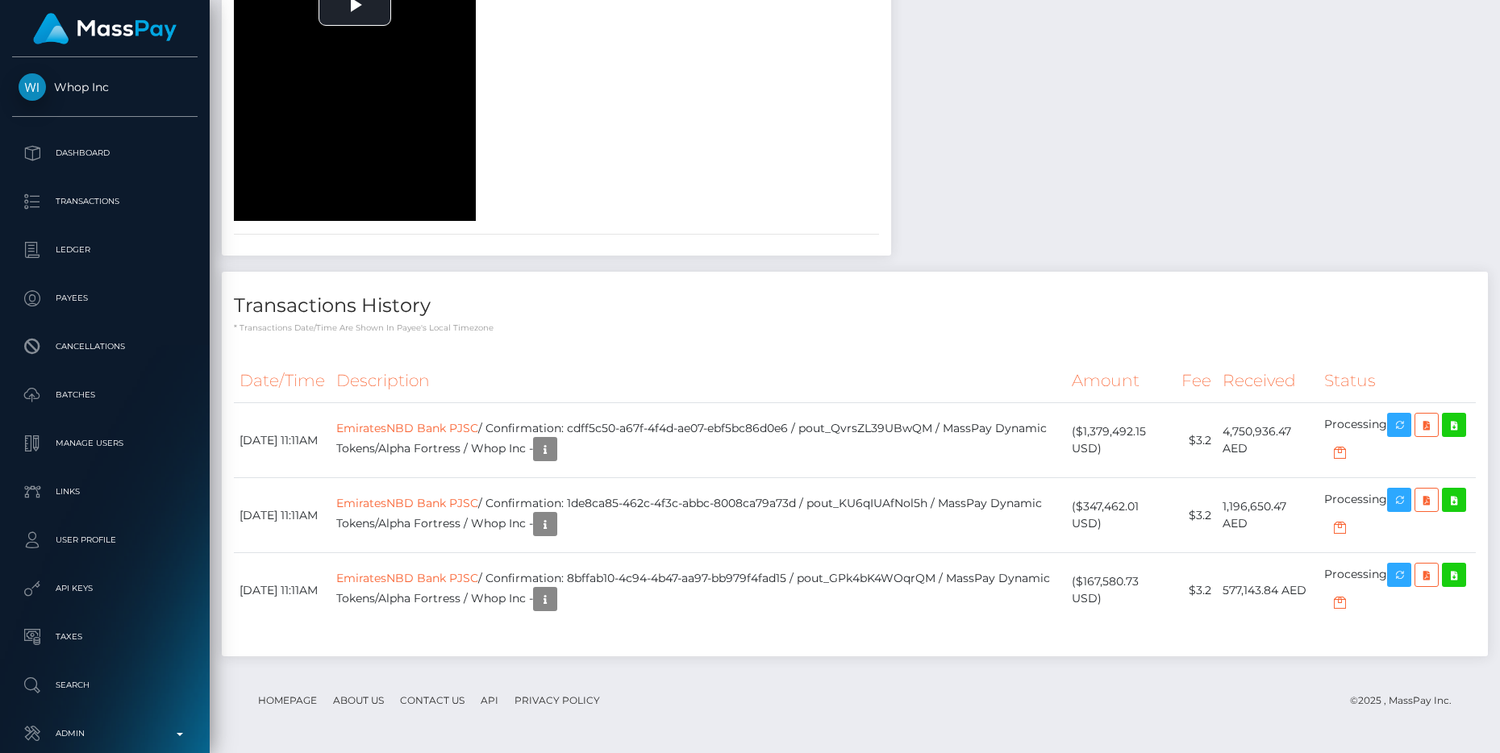
scroll to position [2274, 0]
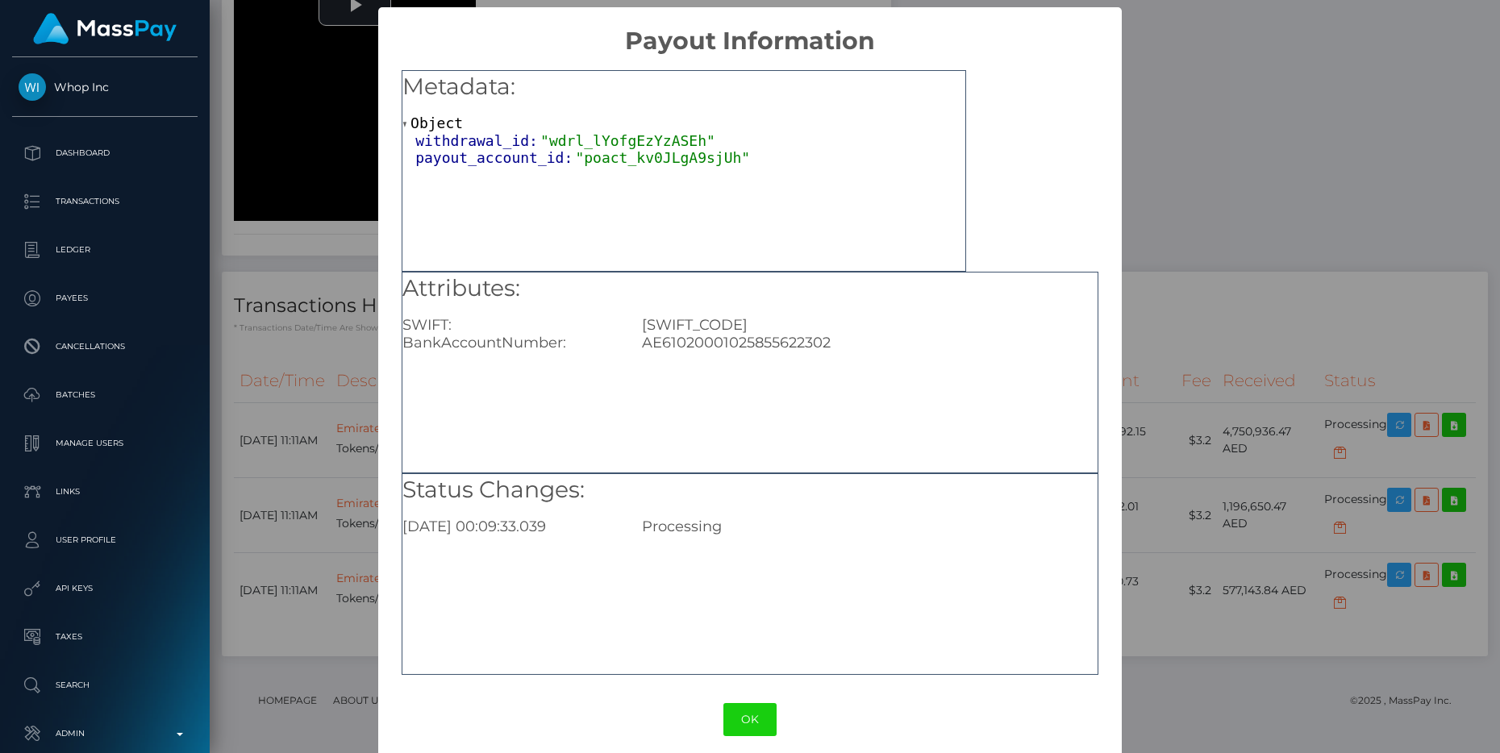
scroll to position [14, 0]
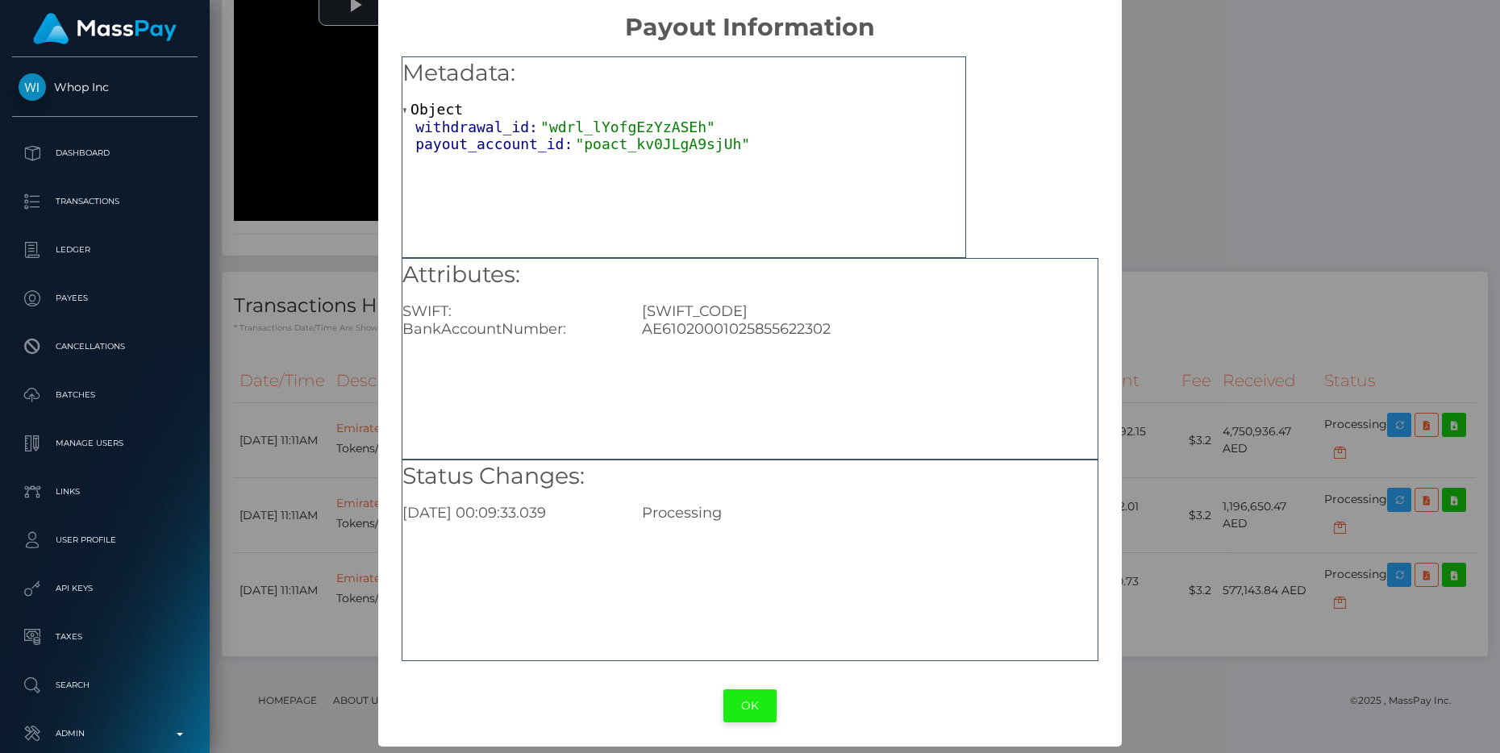
click at [759, 707] on button "OK" at bounding box center [749, 706] width 53 height 33
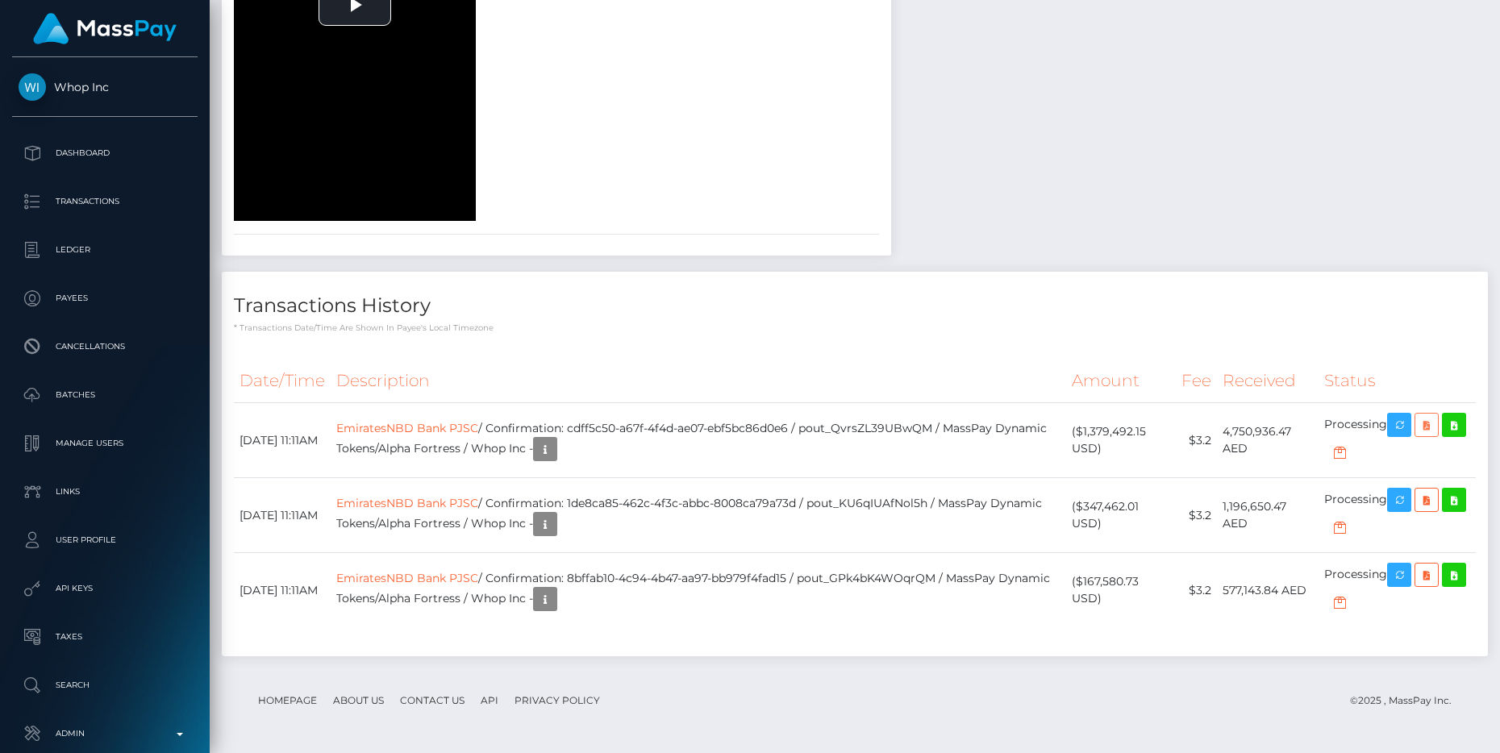
scroll to position [2274, 0]
click at [747, 356] on div "Date/Time Description Amount Fee Received Status EmiratesNBD Bank PJSC" at bounding box center [855, 502] width 1266 height 310
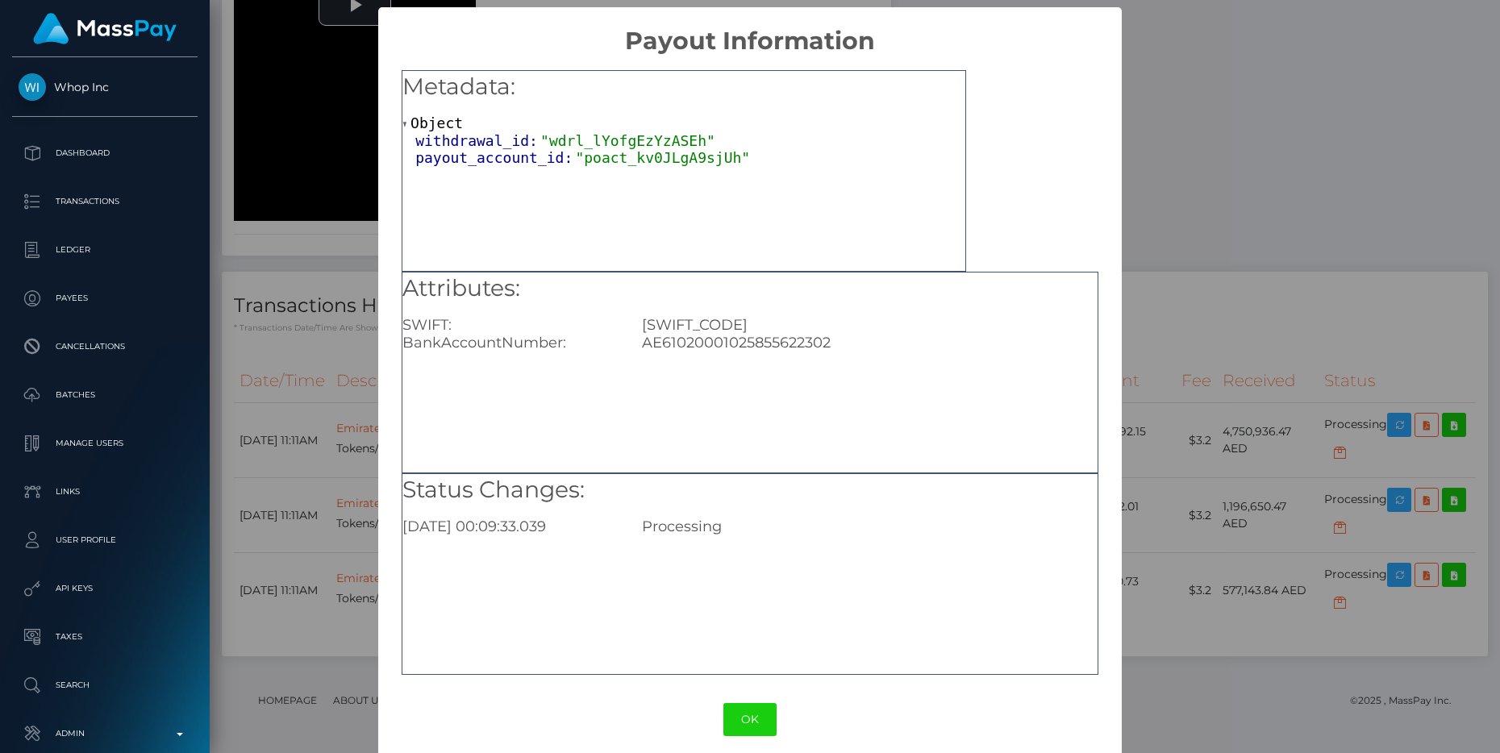
click at [754, 363] on div "Attributes: SWIFT: EBILAEAD BankAccountNumber: AE61020001025855622302" at bounding box center [750, 373] width 697 height 202
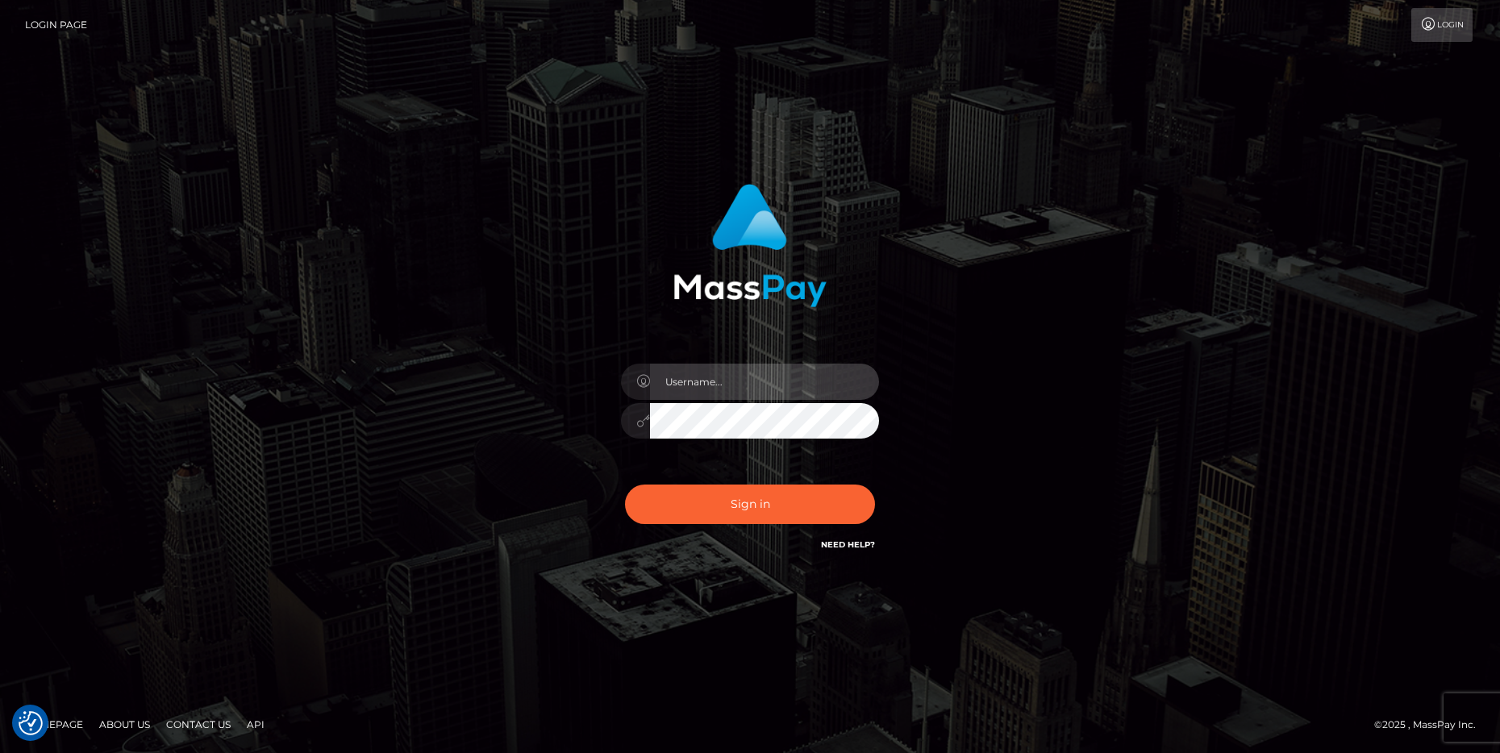
type input "cheli"
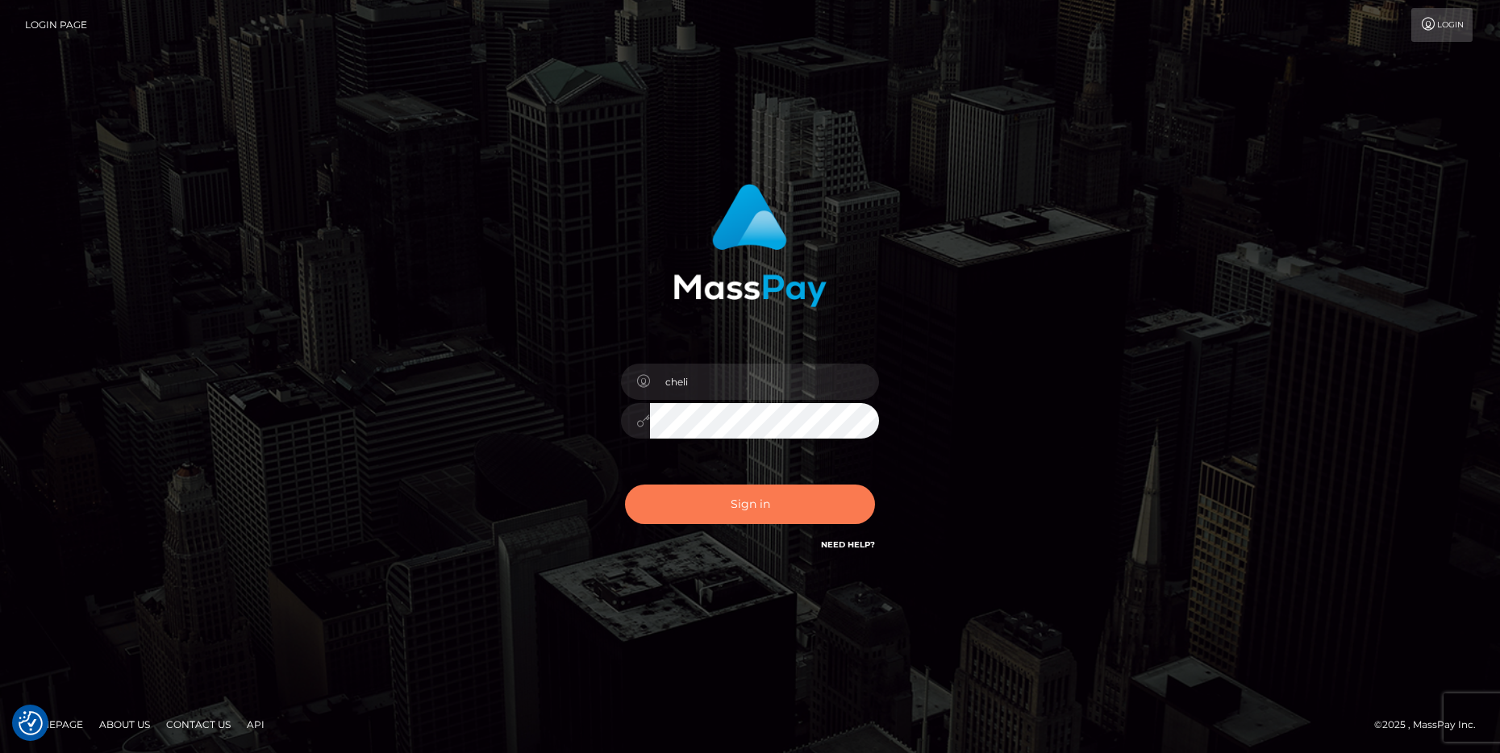
click at [794, 502] on button "Sign in" at bounding box center [750, 505] width 250 height 40
